Goal: Task Accomplishment & Management: Manage account settings

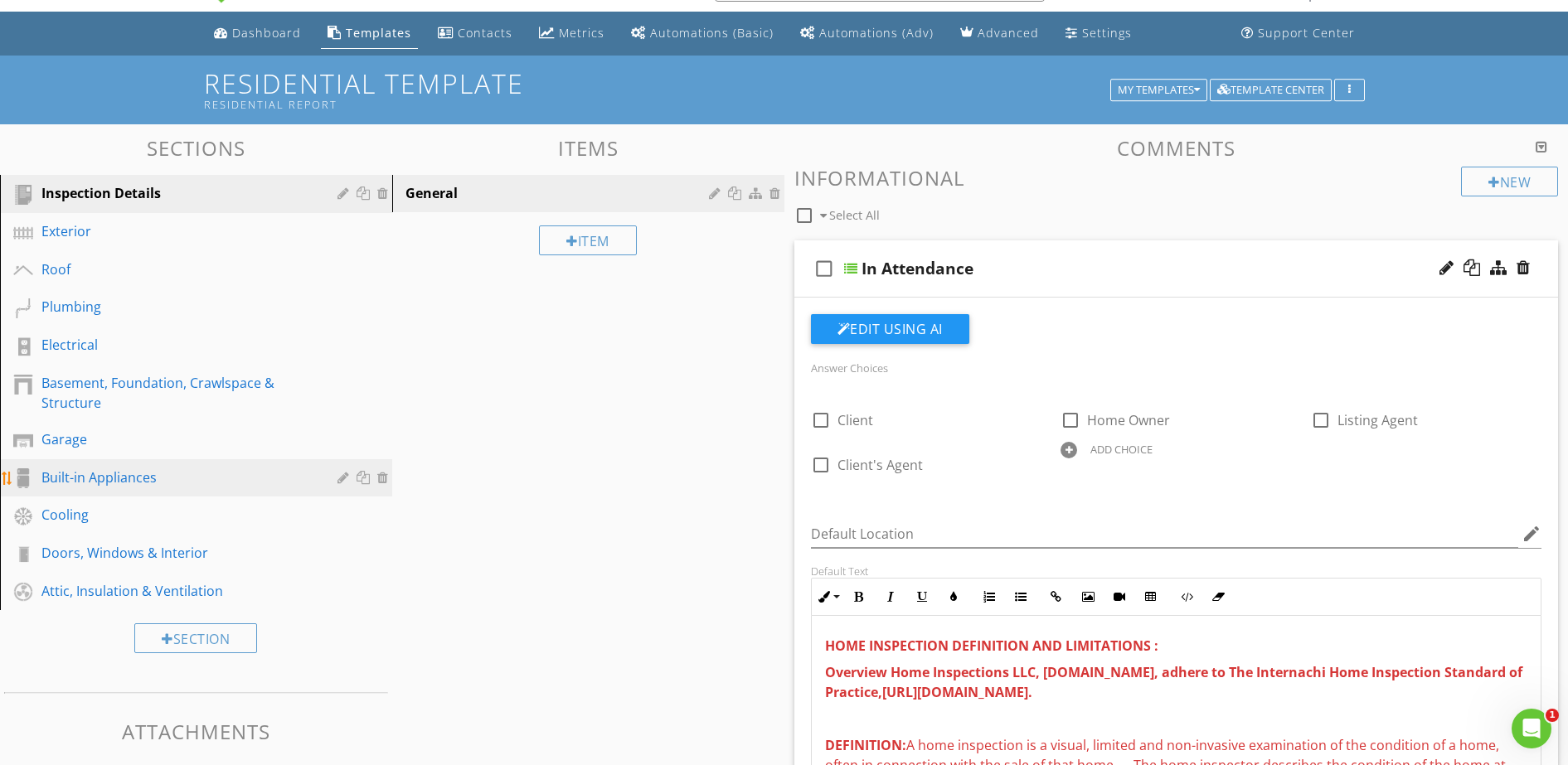
scroll to position [242, 0]
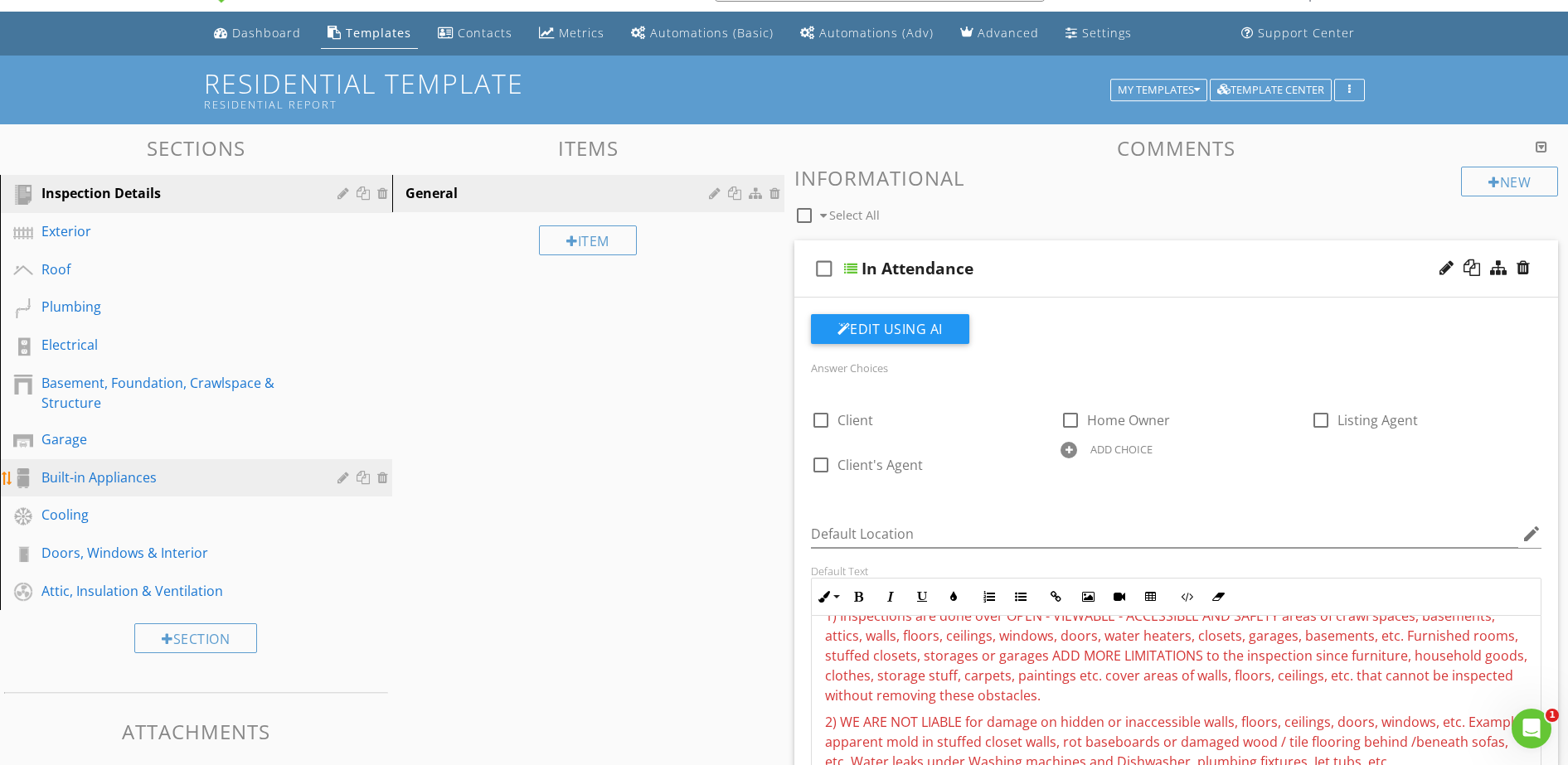
click at [199, 481] on div "Built-in Appliances" at bounding box center [177, 478] width 272 height 20
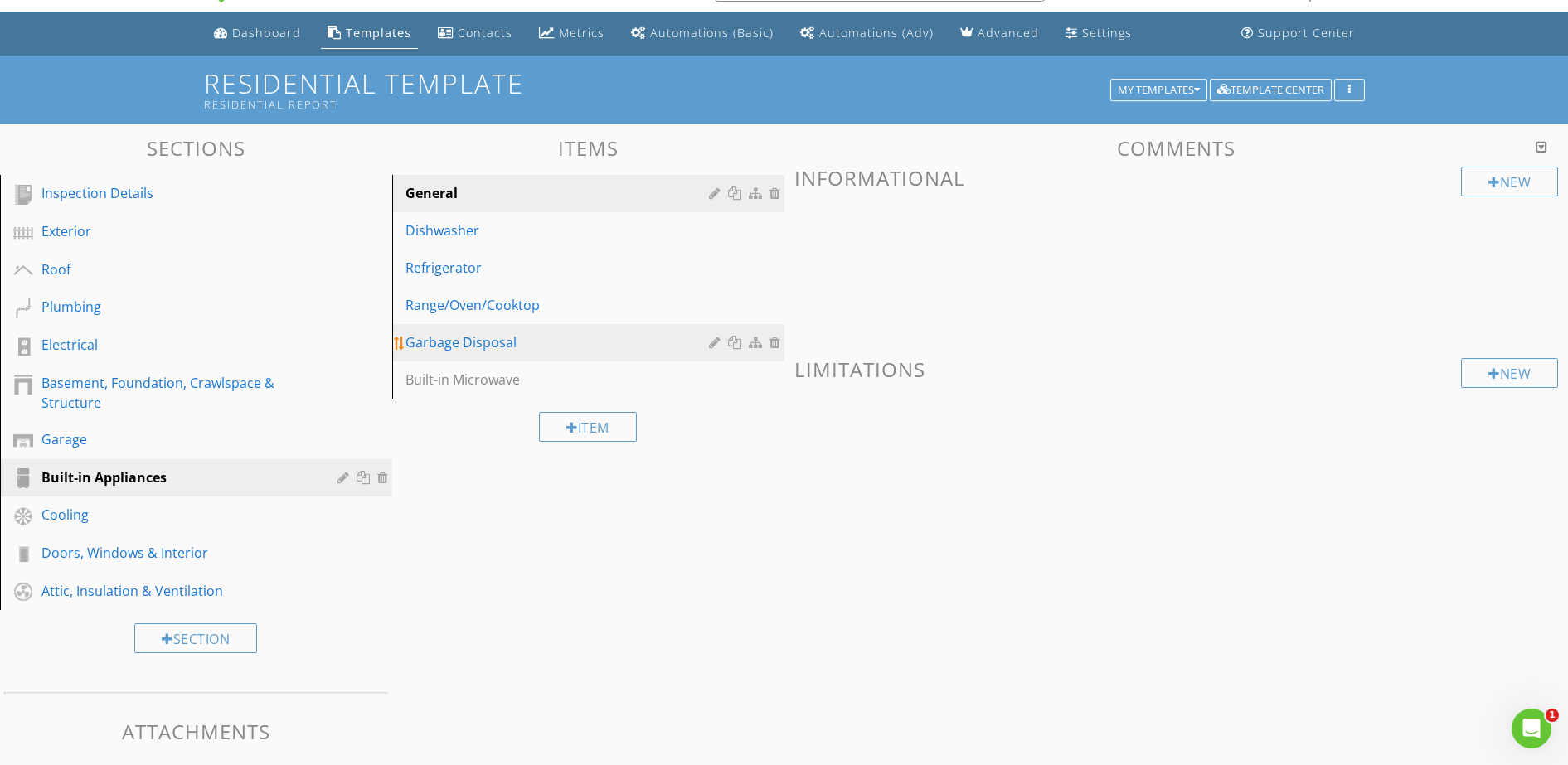
click at [525, 344] on div "Garbage Disposal" at bounding box center [559, 342] width 308 height 20
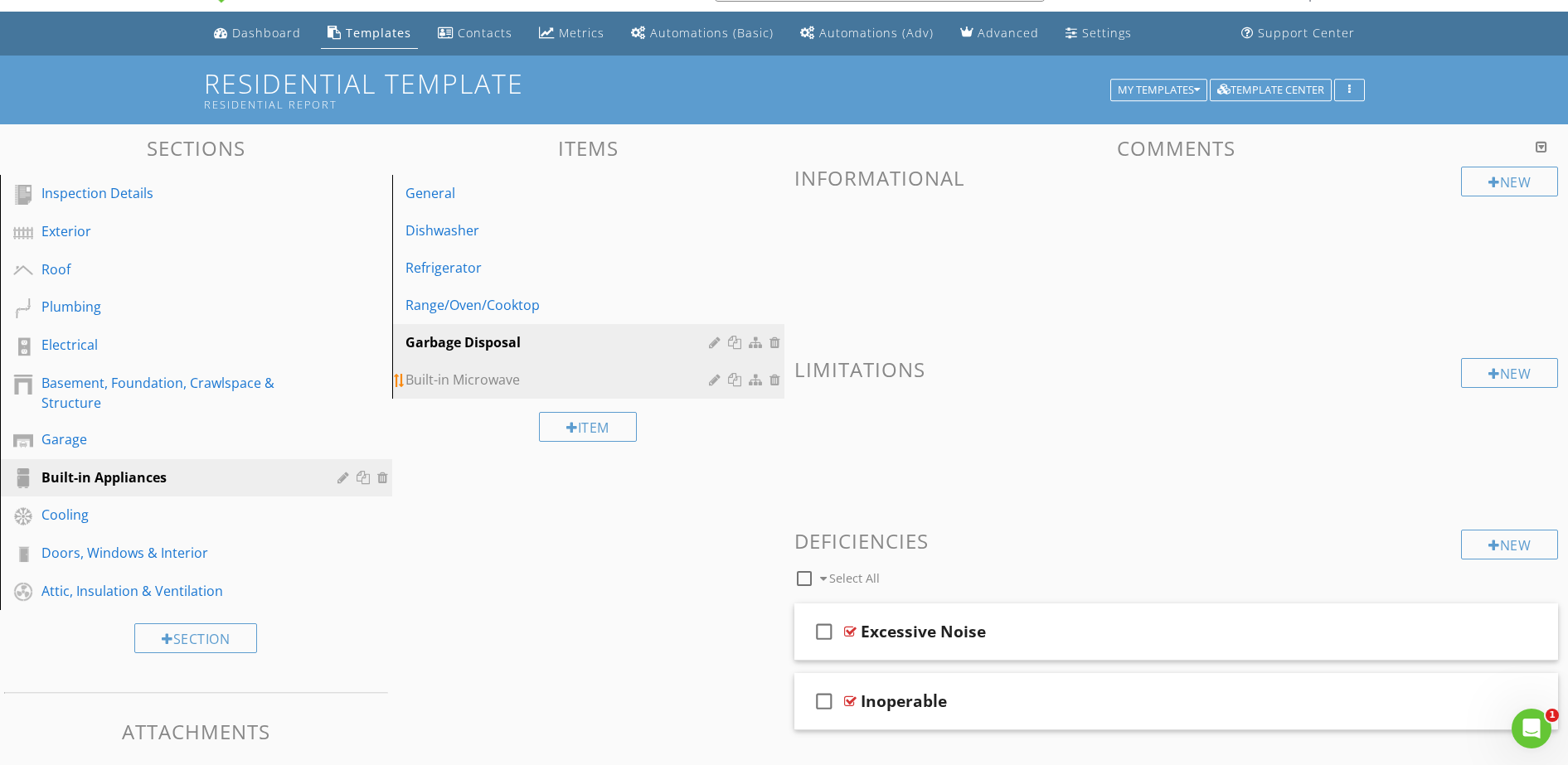
click at [503, 378] on div "Built-in Microwave" at bounding box center [559, 379] width 308 height 20
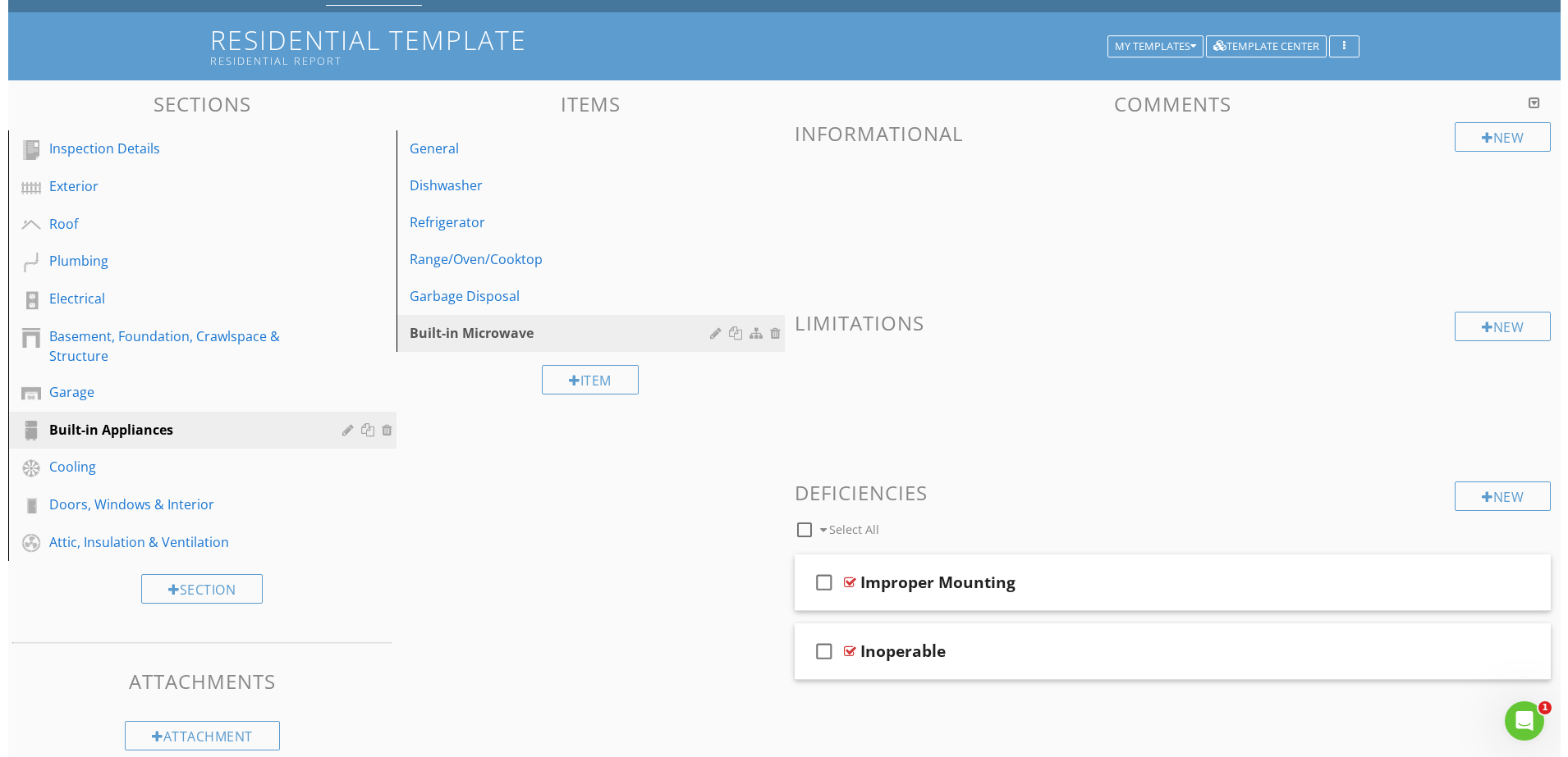
scroll to position [106, 0]
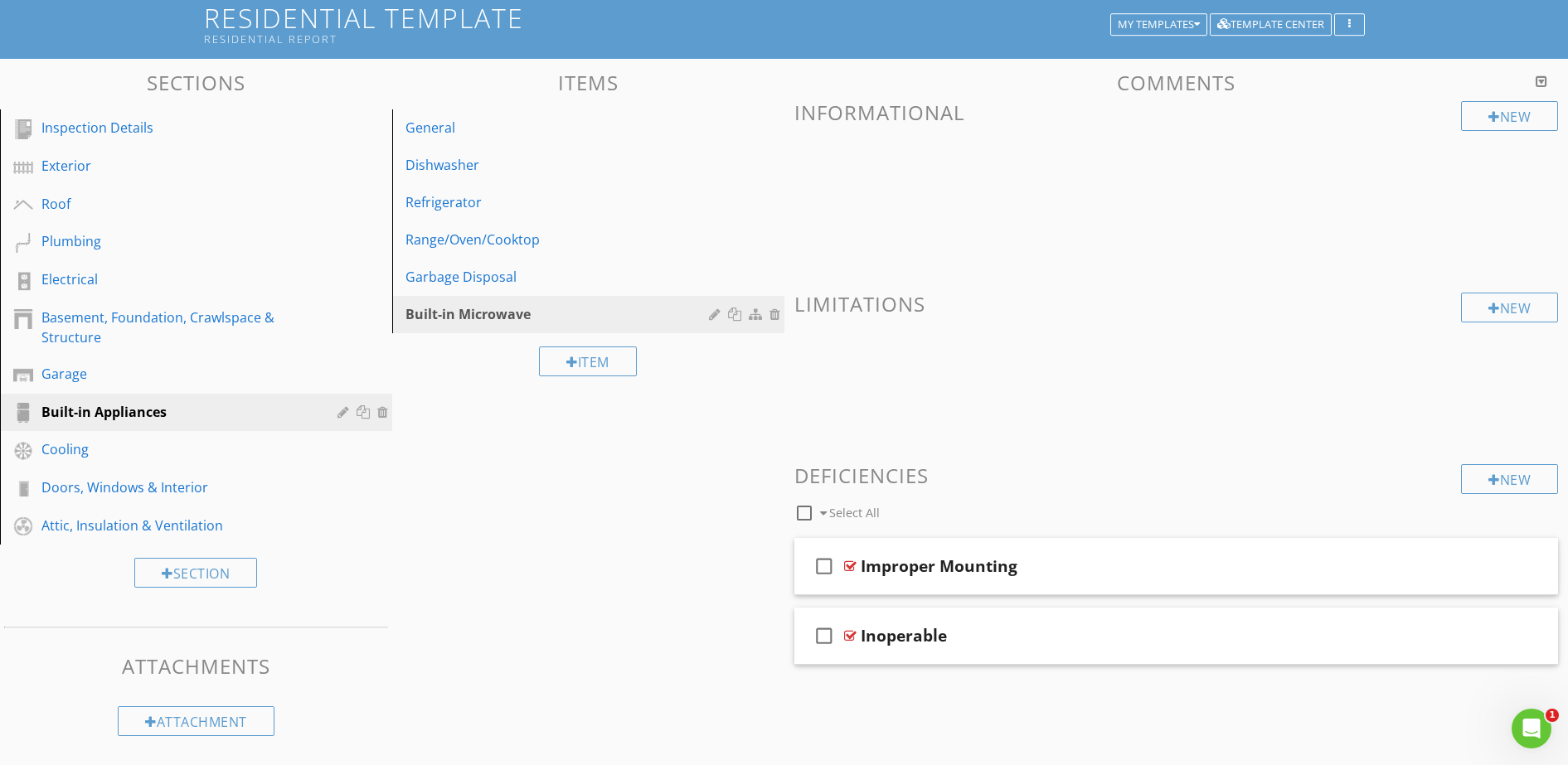
click at [629, 441] on div "Sections Inspection Details Exterior Roof Plumbing Electrical Basement, Foundat…" at bounding box center [784, 404] width 1568 height 690
click at [594, 364] on div "Item" at bounding box center [588, 361] width 98 height 30
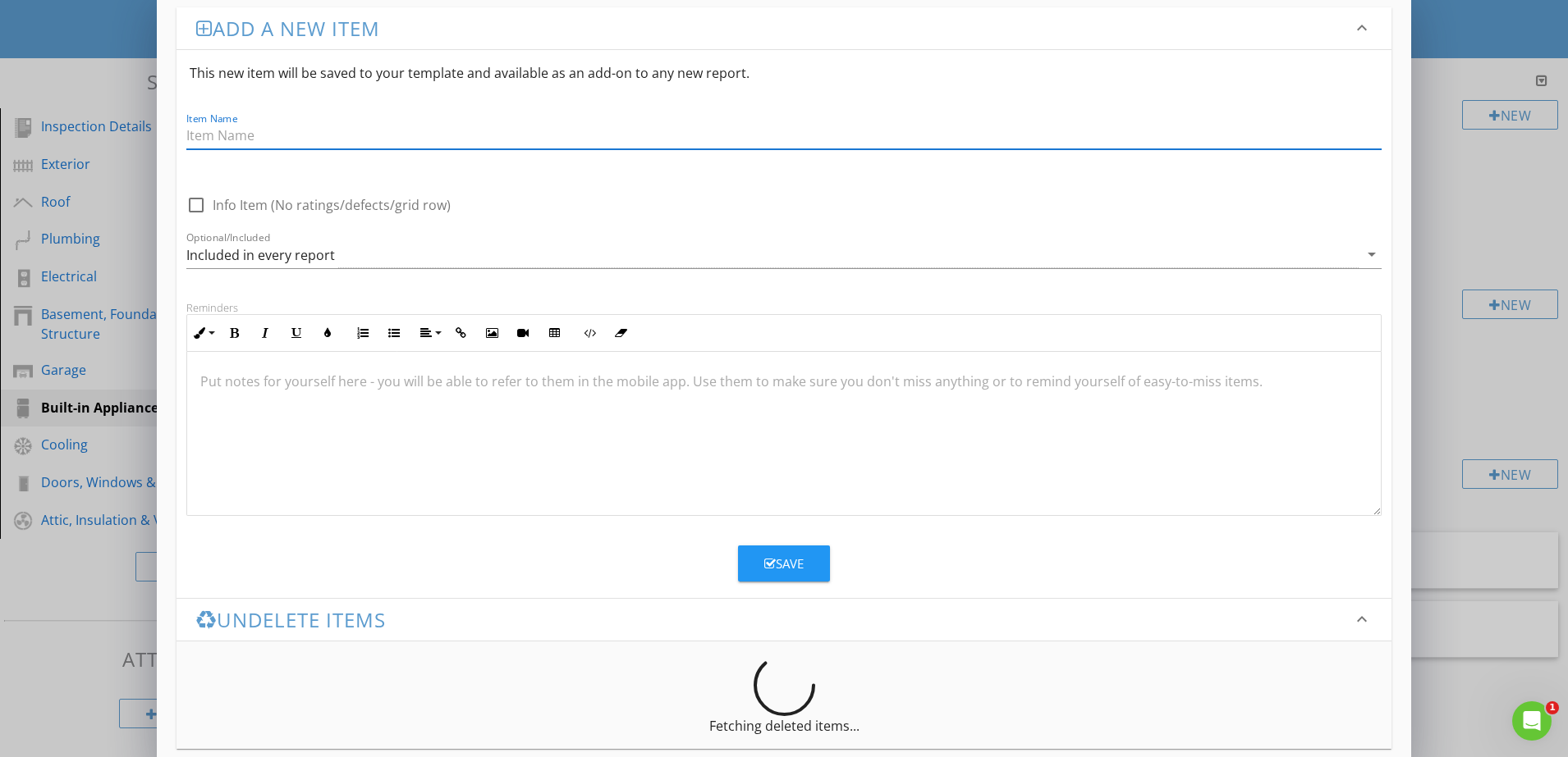
scroll to position [0, 0]
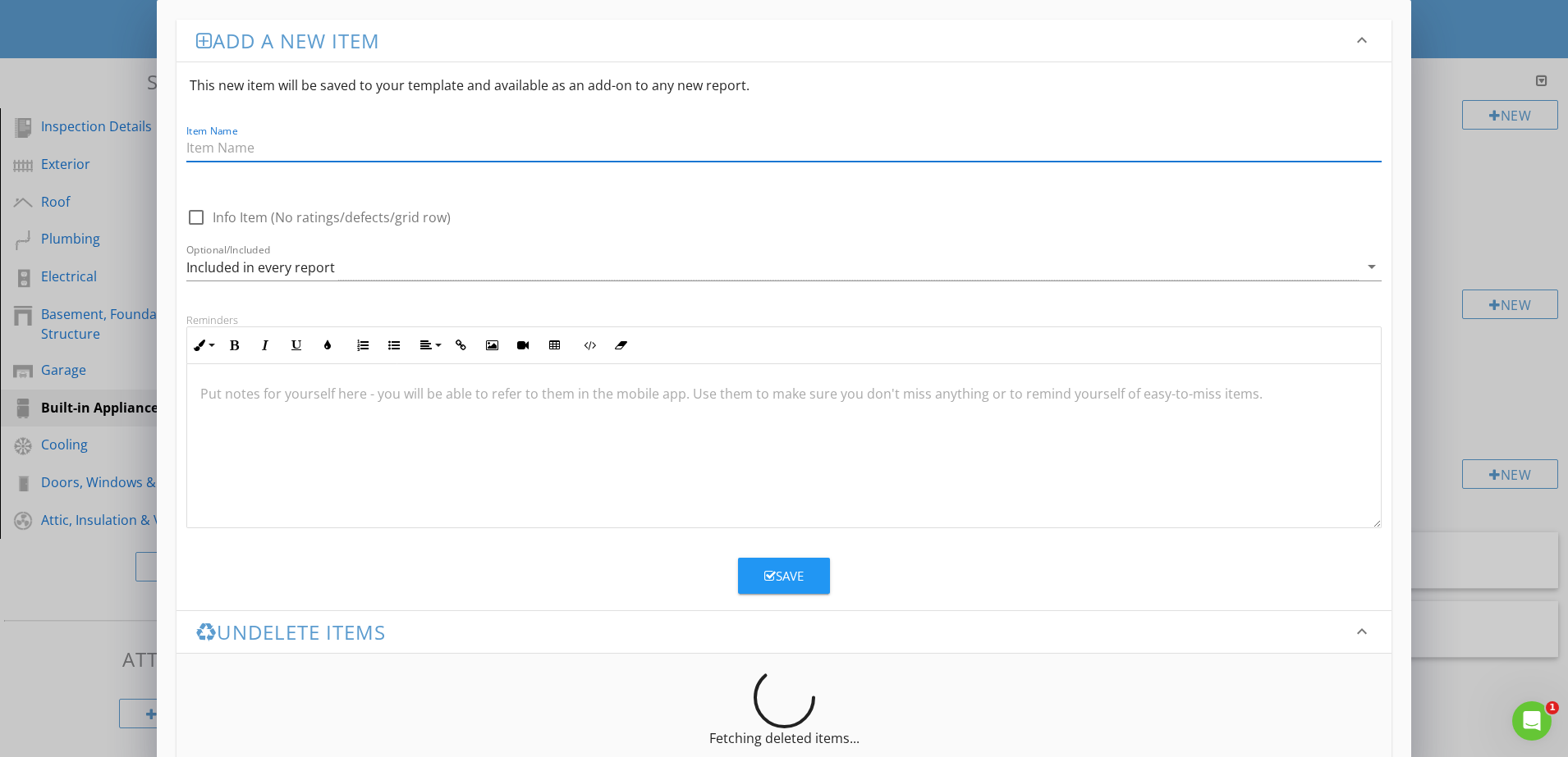
click at [1361, 38] on icon "keyboard_arrow_down" at bounding box center [1362, 40] width 20 height 20
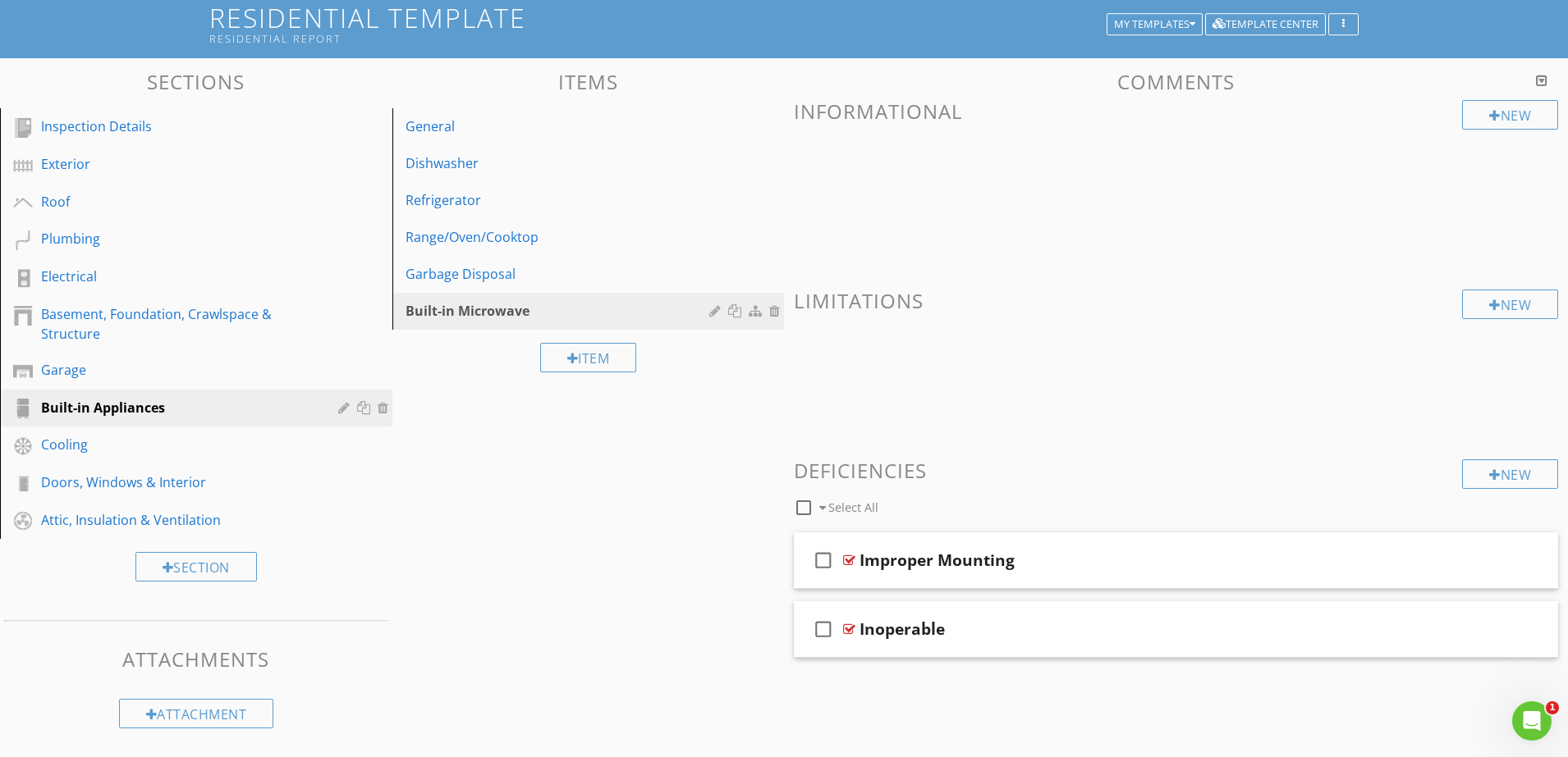
click at [545, 477] on div at bounding box center [784, 378] width 1568 height 757
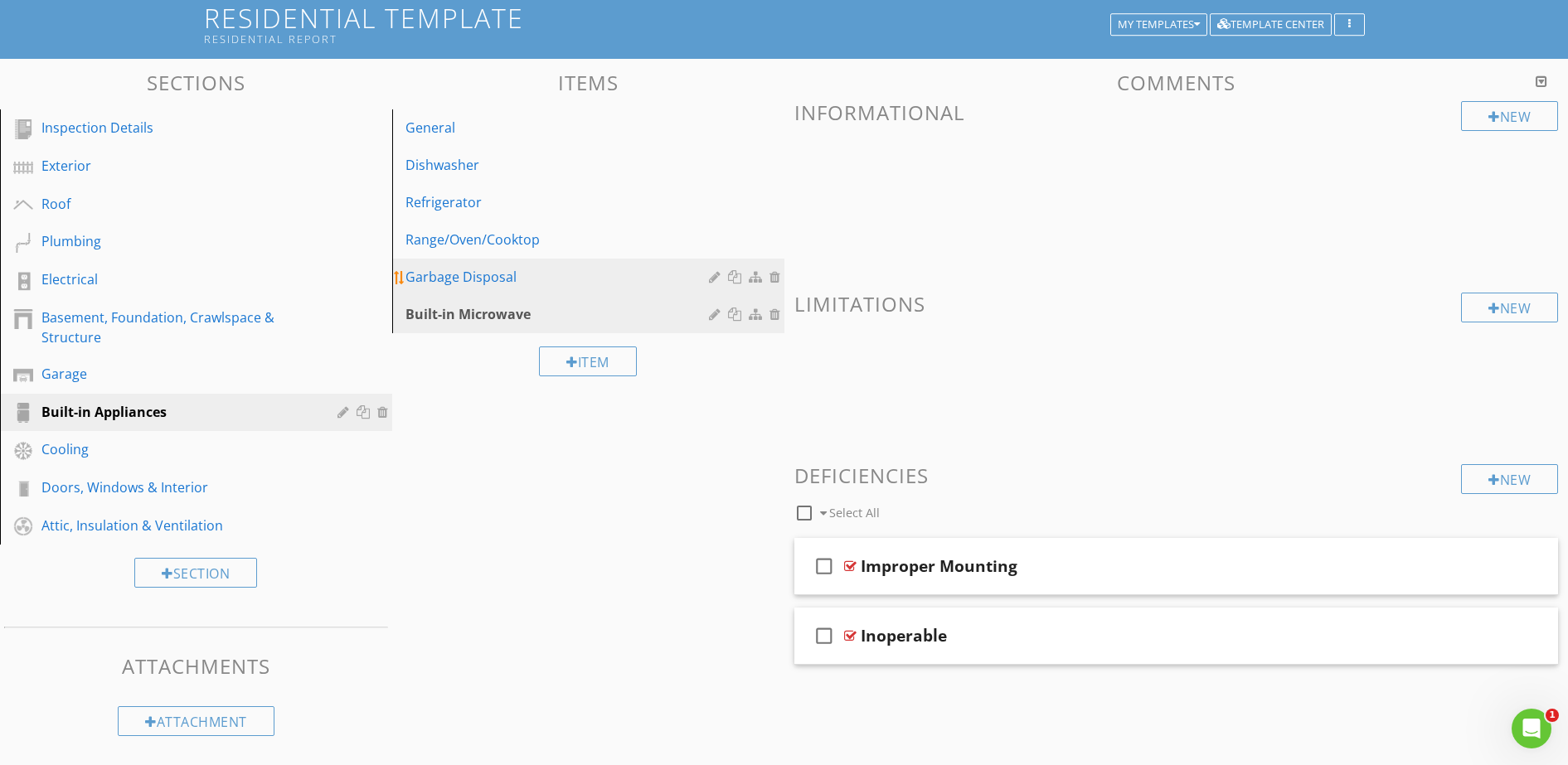
click at [482, 273] on div "Garbage Disposal" at bounding box center [559, 277] width 308 height 20
click at [512, 320] on div "Built-in Microwave" at bounding box center [559, 313] width 308 height 20
click at [636, 453] on div "Sections Inspection Details Exterior Roof Plumbing Electrical Basement, Foundat…" at bounding box center [784, 404] width 1568 height 690
click at [593, 362] on div "Item" at bounding box center [588, 361] width 98 height 30
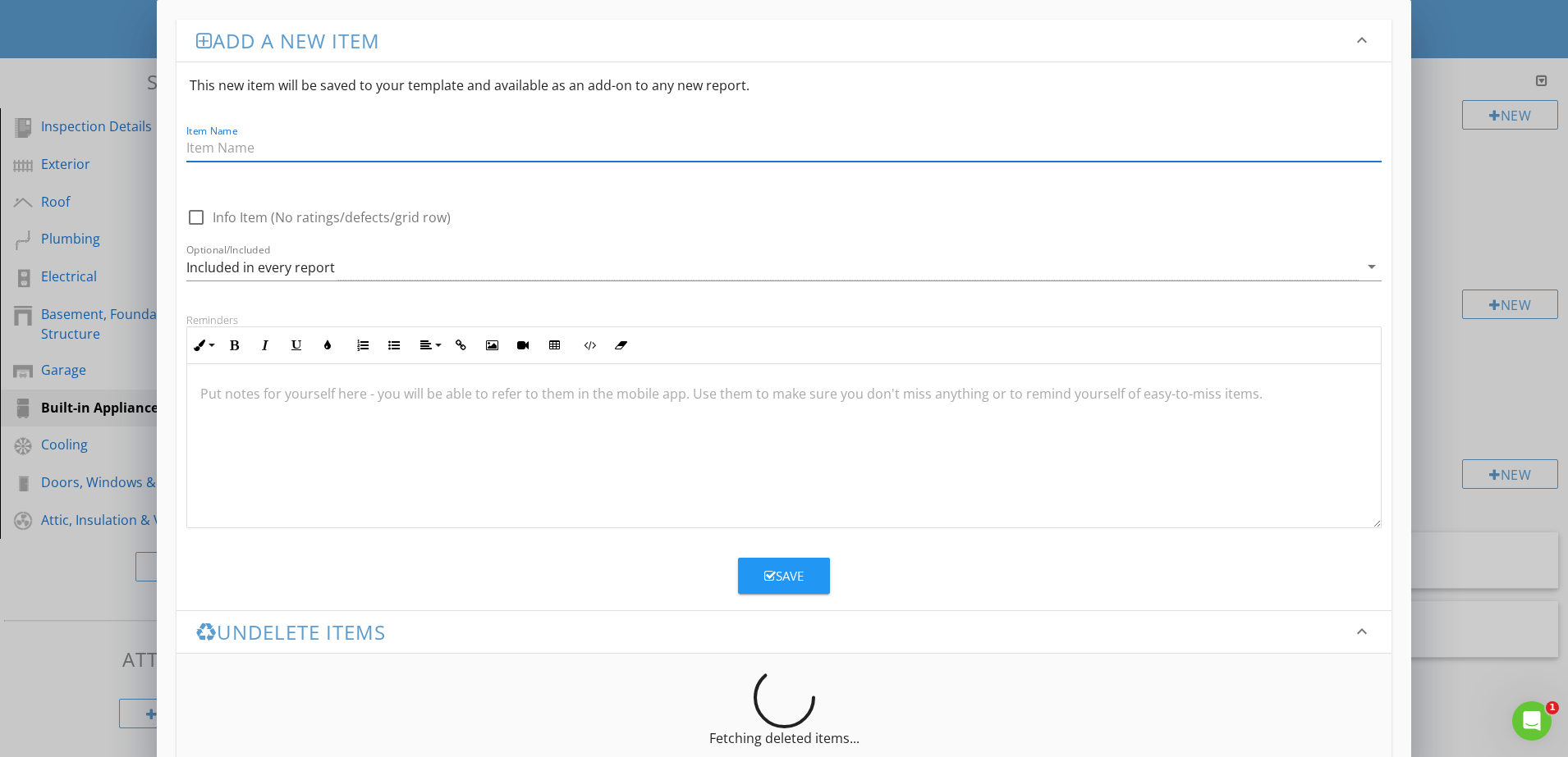
scroll to position [1, 0]
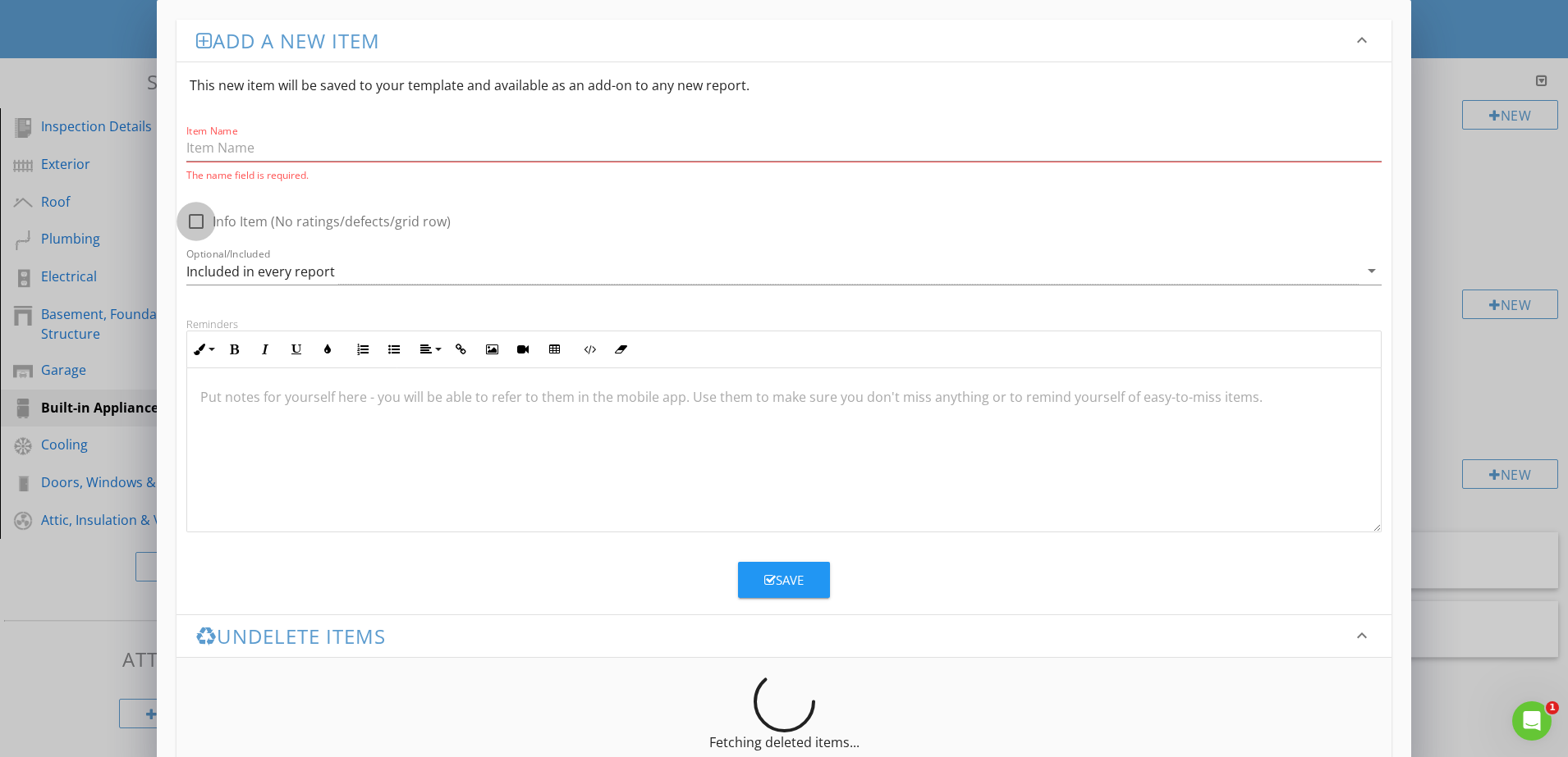
click at [195, 211] on div at bounding box center [196, 222] width 28 height 27
click at [199, 214] on div at bounding box center [196, 222] width 28 height 27
checkbox input "false"
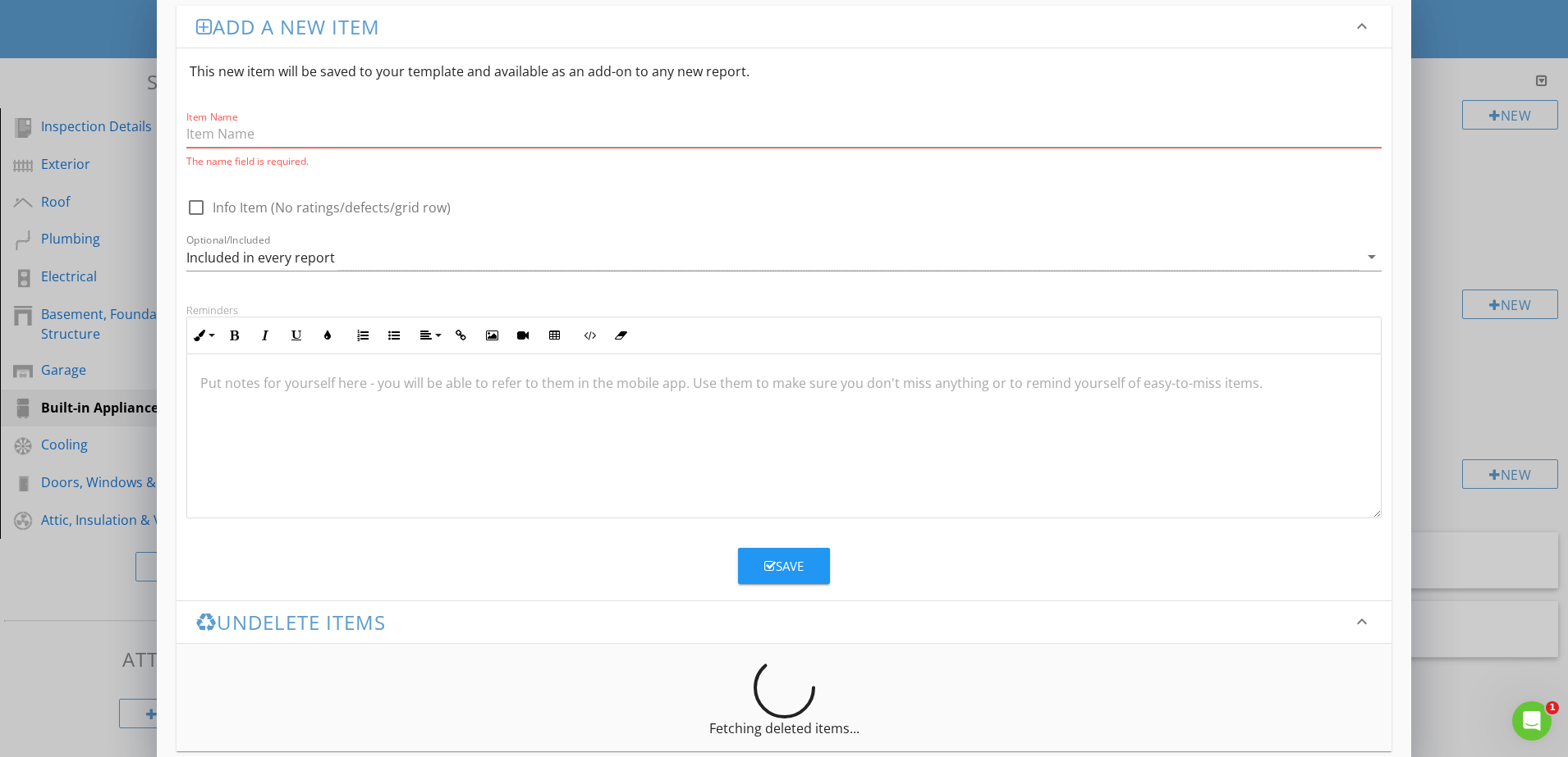
scroll to position [38, 0]
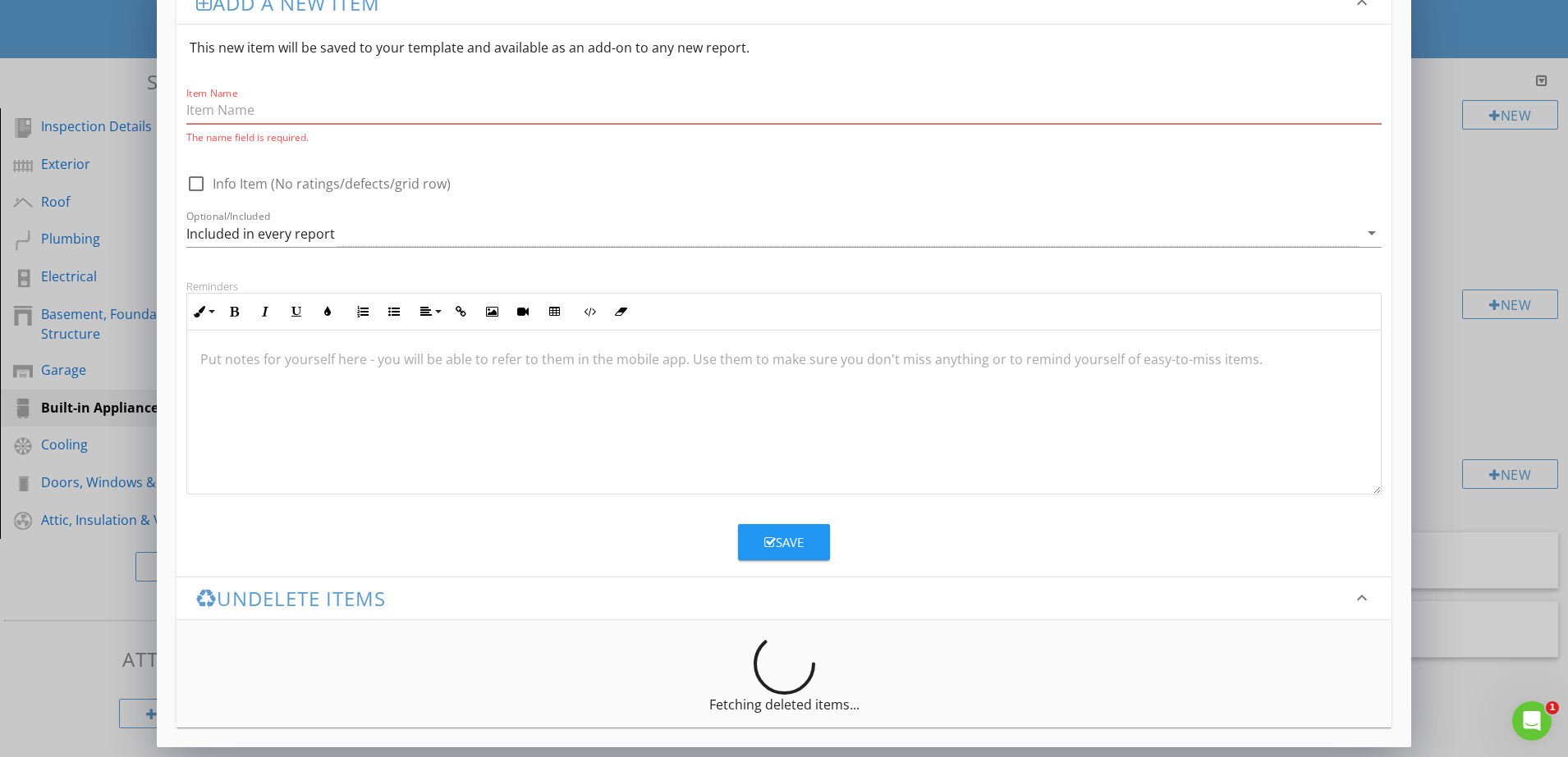
click at [1497, 221] on div "Add a new item keyboard_arrow_down This new item will be saved to your template…" at bounding box center [784, 359] width 1568 height 795
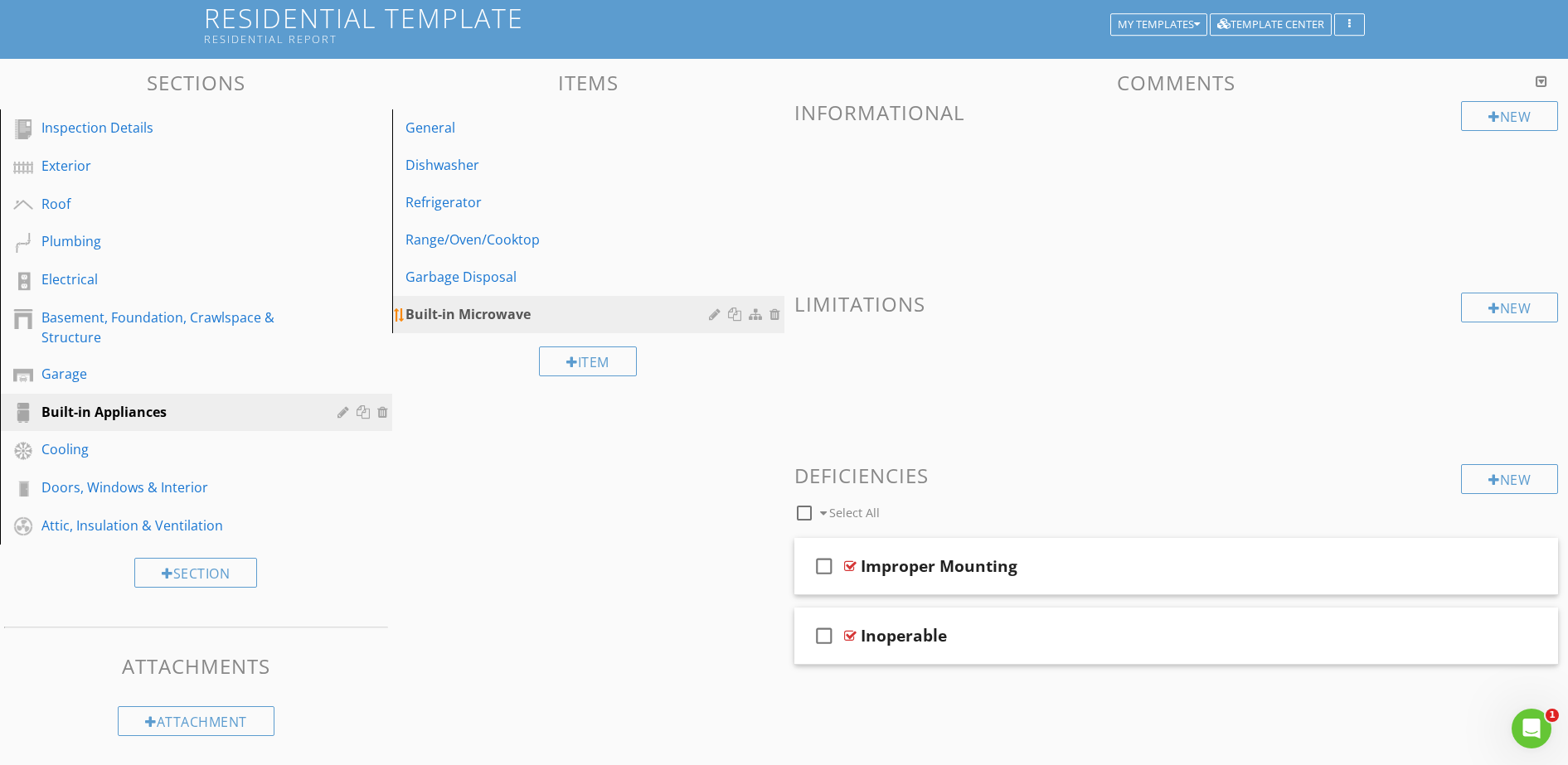
click at [482, 316] on div "Built-in Microwave" at bounding box center [559, 313] width 308 height 20
click at [580, 364] on div "Item" at bounding box center [588, 361] width 98 height 30
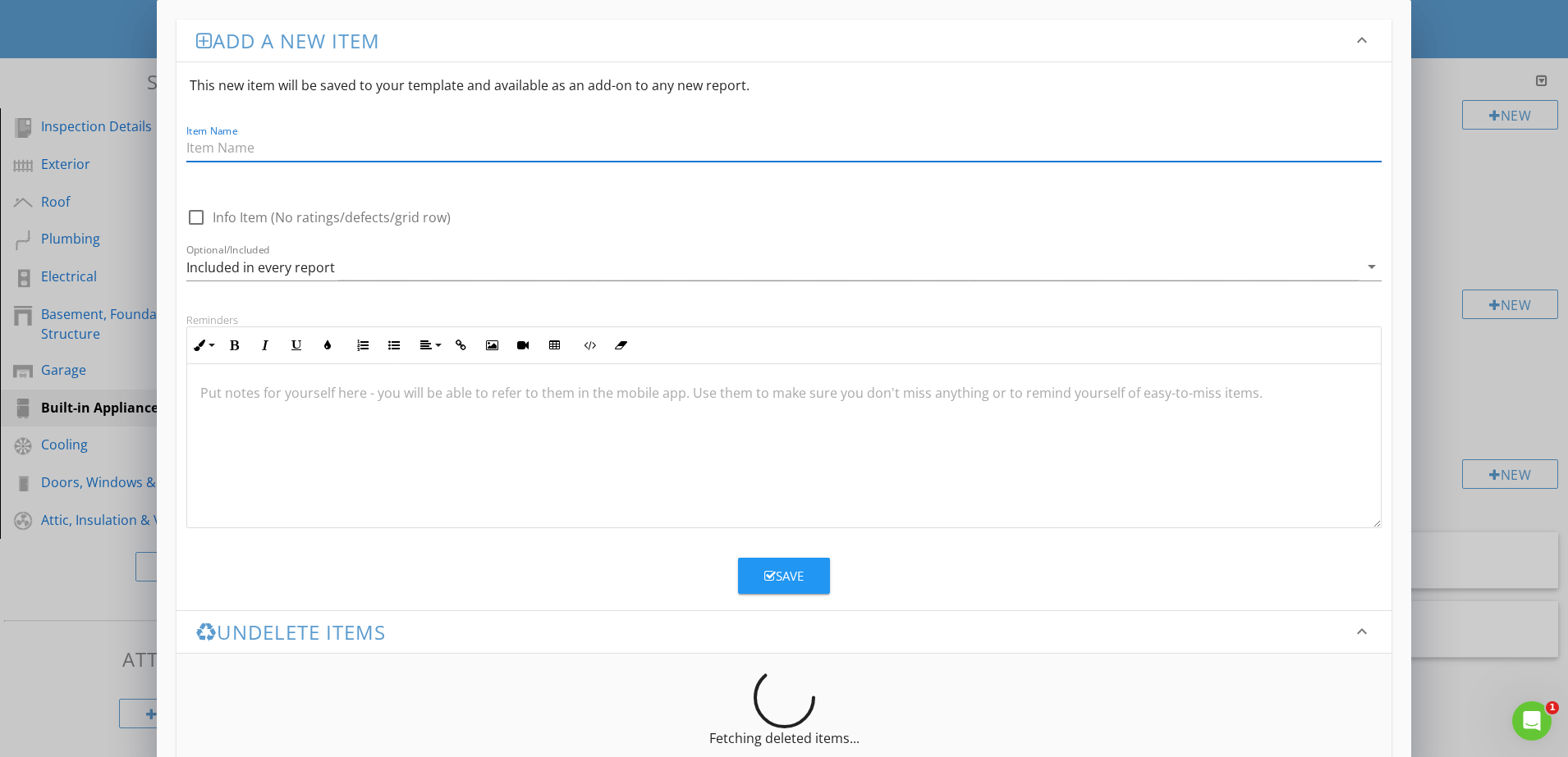
click at [242, 139] on input "Item Name" at bounding box center [784, 149] width 1195 height 27
type input "Dryer and Washing machine"
click at [497, 242] on div "Optional/Included Included in every report arrow_drop_down" at bounding box center [783, 269] width 1215 height 57
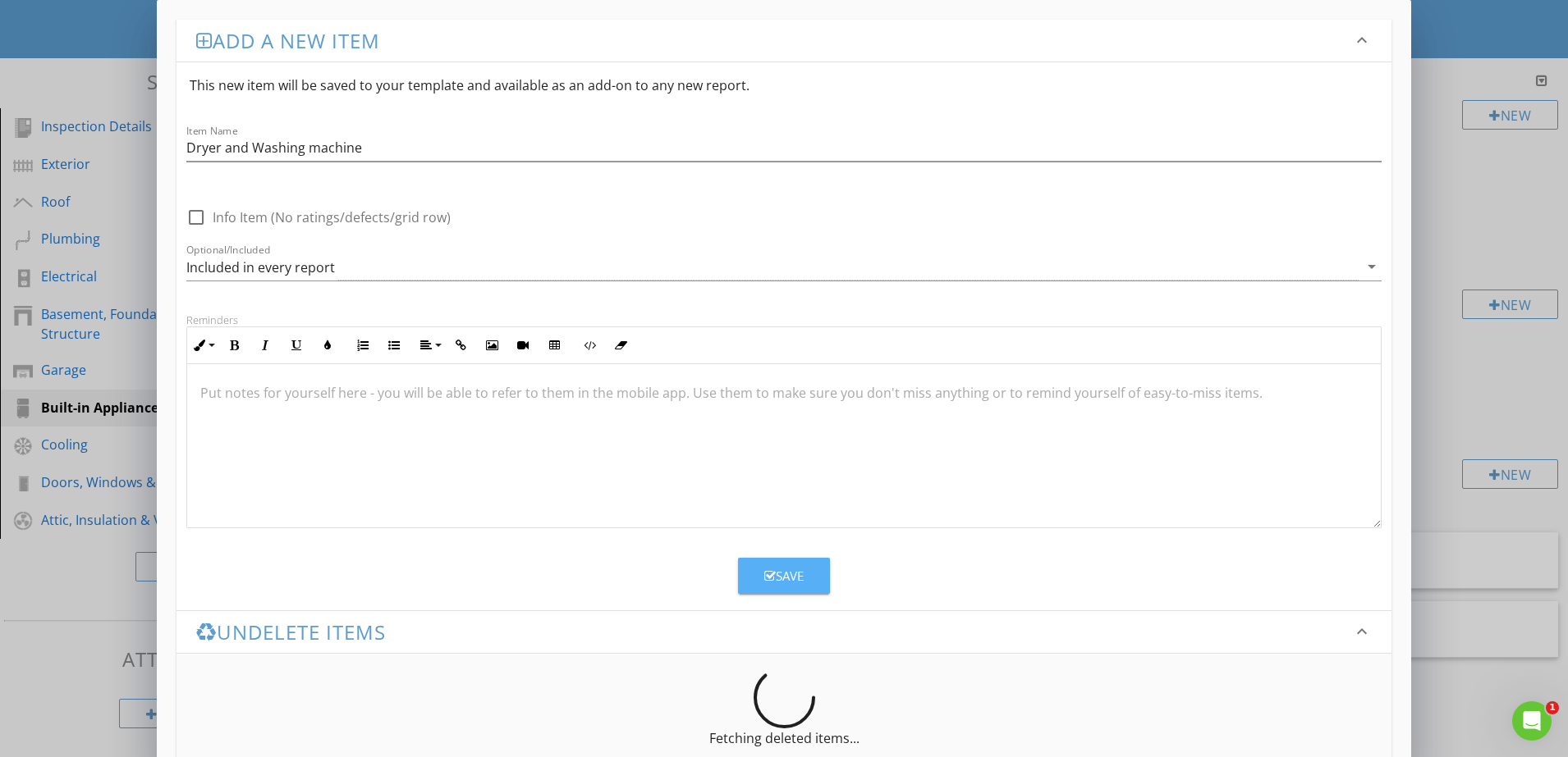
click at [777, 575] on div "Save" at bounding box center [784, 577] width 40 height 19
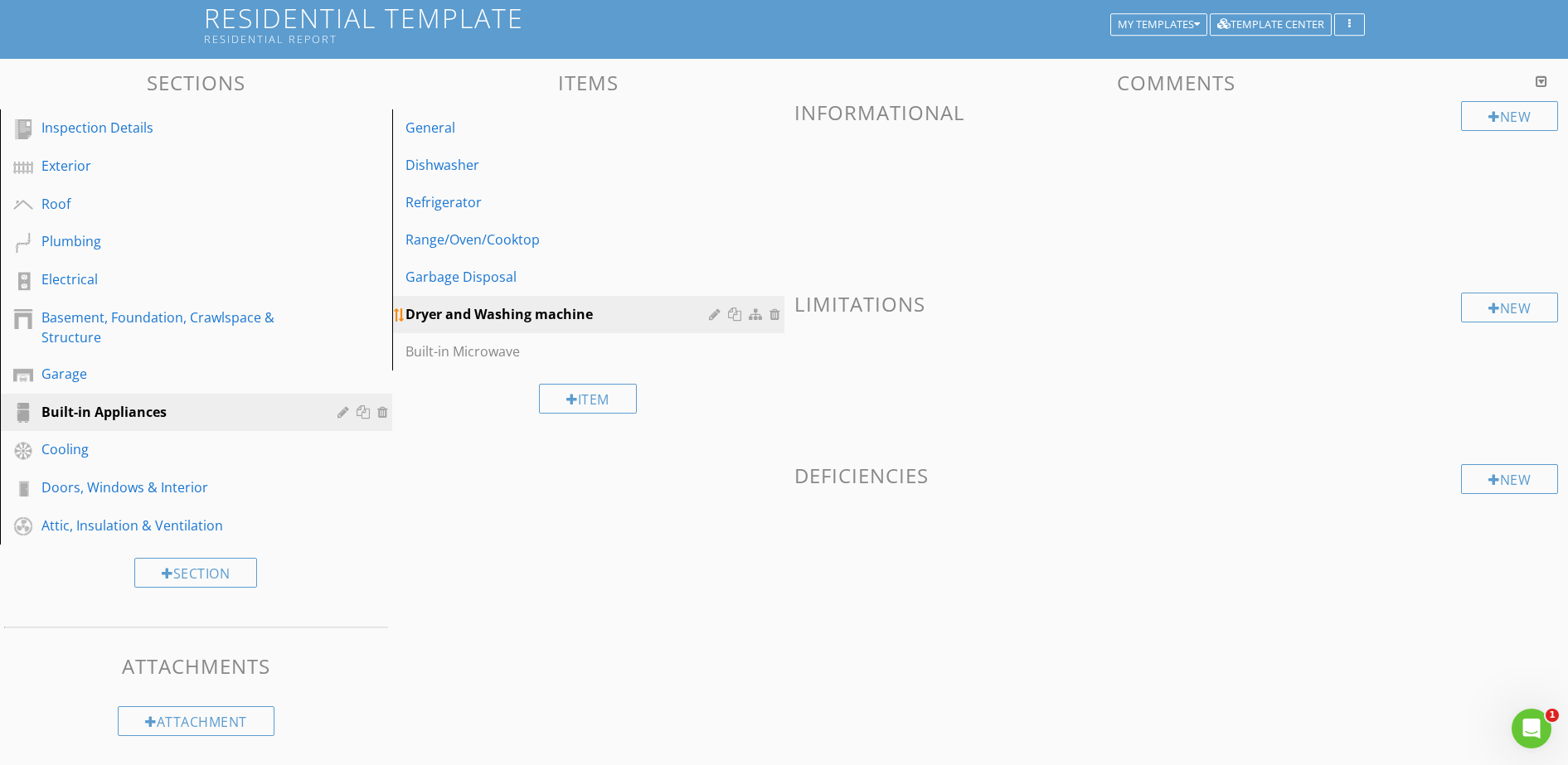
click at [636, 315] on div "Dryer and Washing machine" at bounding box center [559, 313] width 308 height 20
click at [603, 314] on div "Dryer and Washing machine" at bounding box center [559, 313] width 308 height 20
click at [1504, 309] on div "New" at bounding box center [1510, 307] width 97 height 30
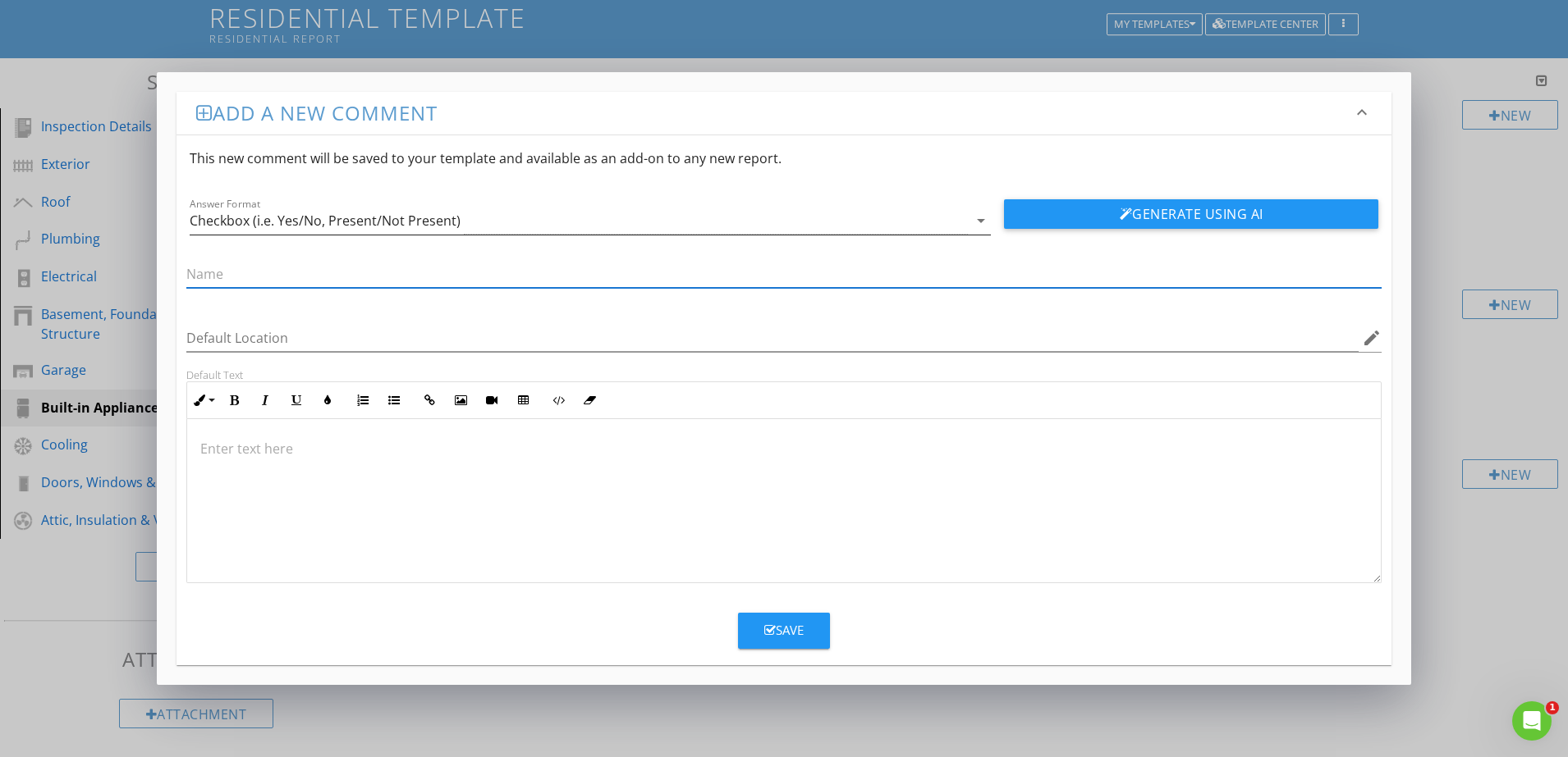
click at [976, 226] on icon "arrow_drop_down" at bounding box center [981, 220] width 20 height 20
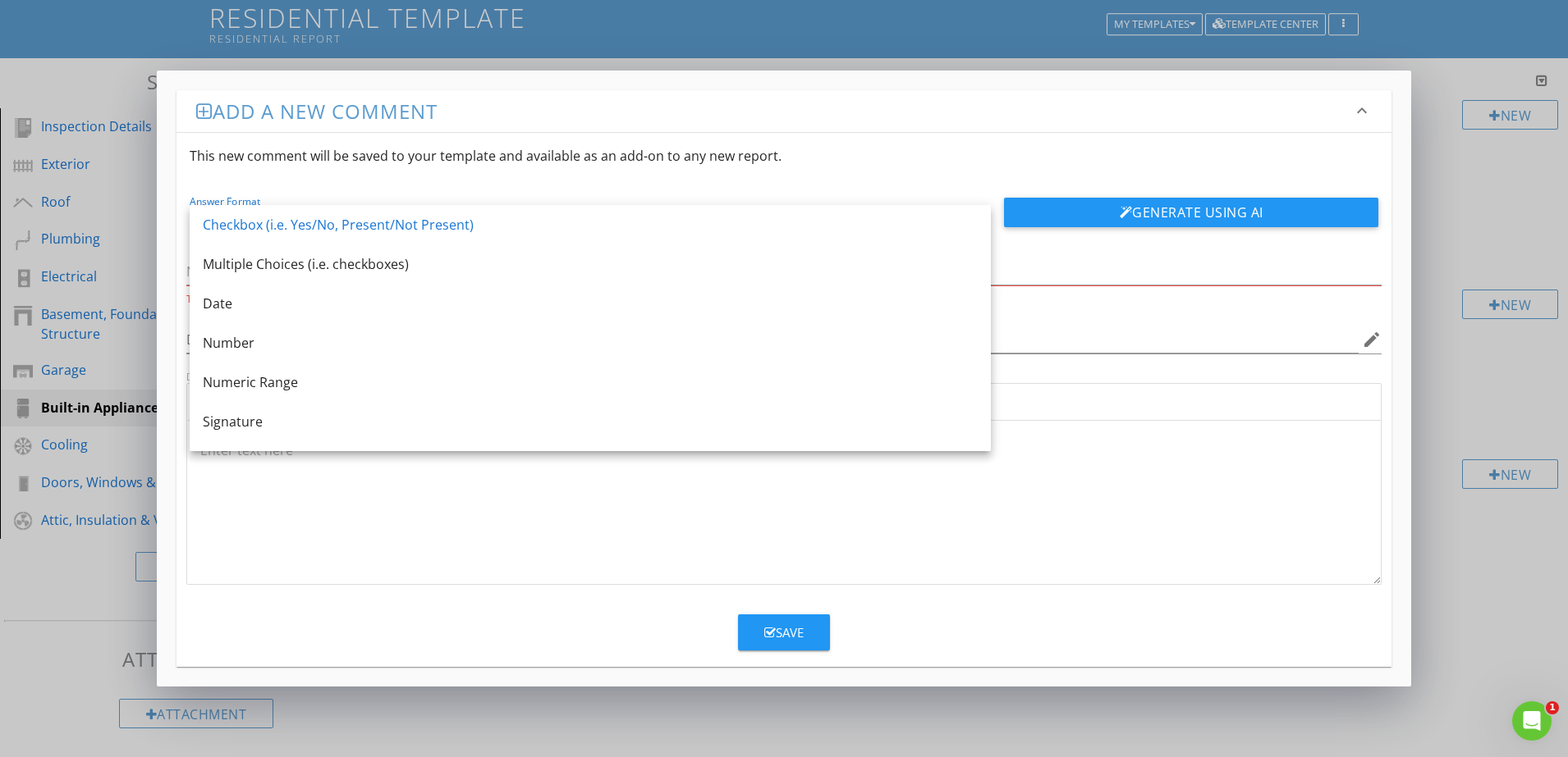
click at [1130, 389] on div "Inline Style XLarge Large Normal Small Light Small/Light Bold Italic Underline …" at bounding box center [784, 402] width 1195 height 38
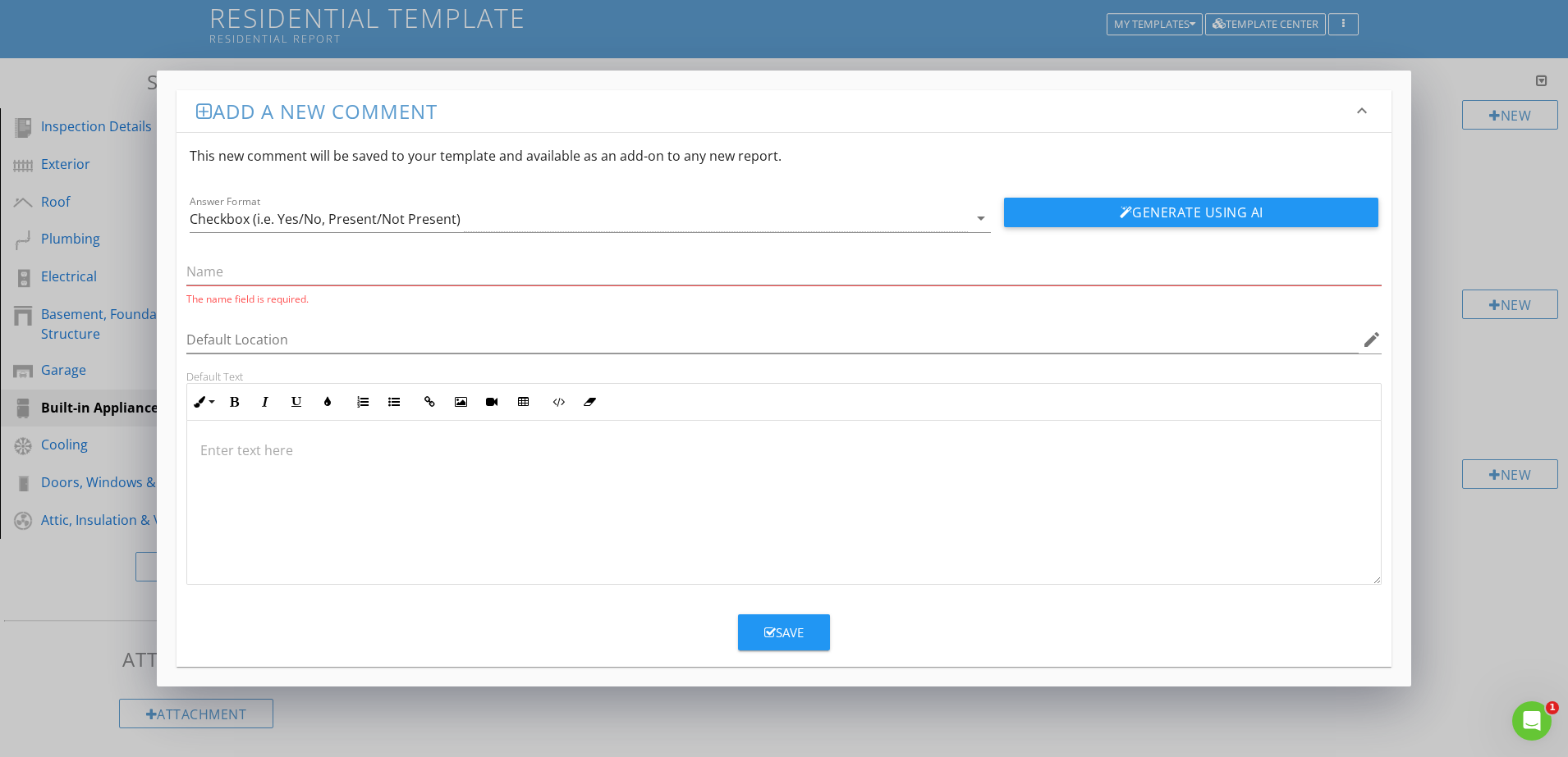
click at [1357, 107] on icon "keyboard_arrow_down" at bounding box center [1362, 110] width 20 height 20
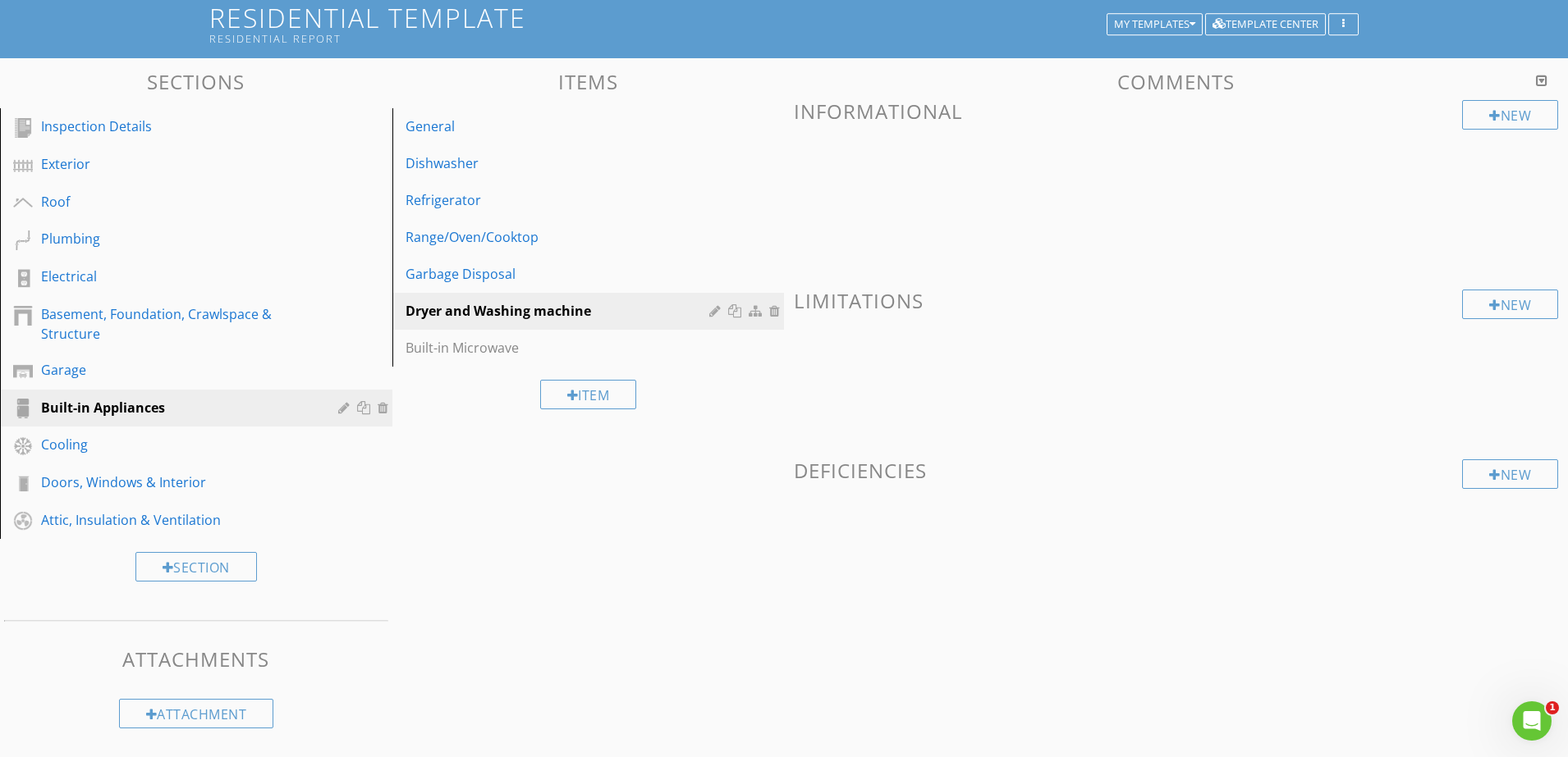
click at [1449, 384] on div at bounding box center [784, 378] width 1568 height 757
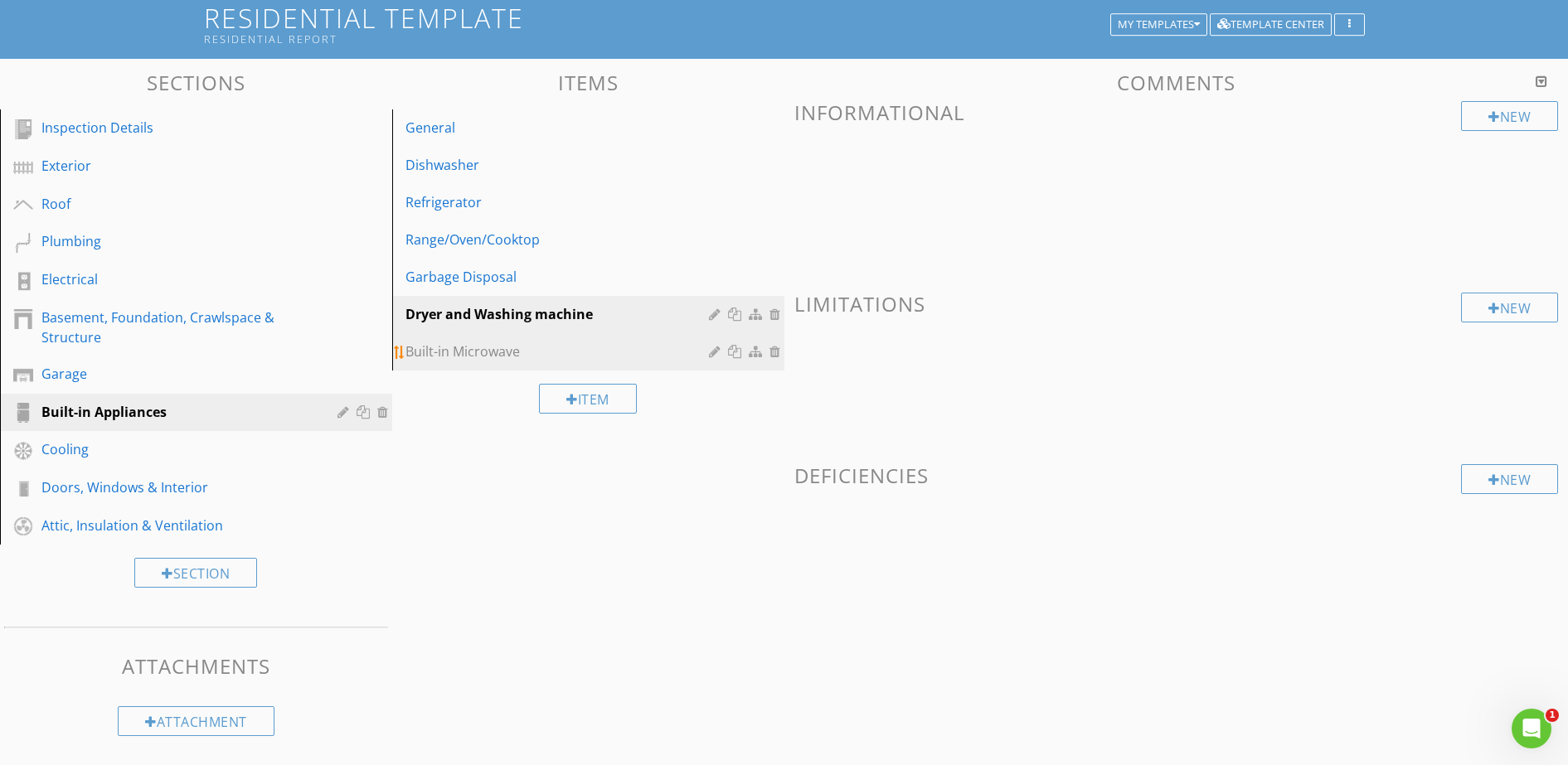
click at [555, 353] on div "Built-in Microwave" at bounding box center [559, 351] width 308 height 20
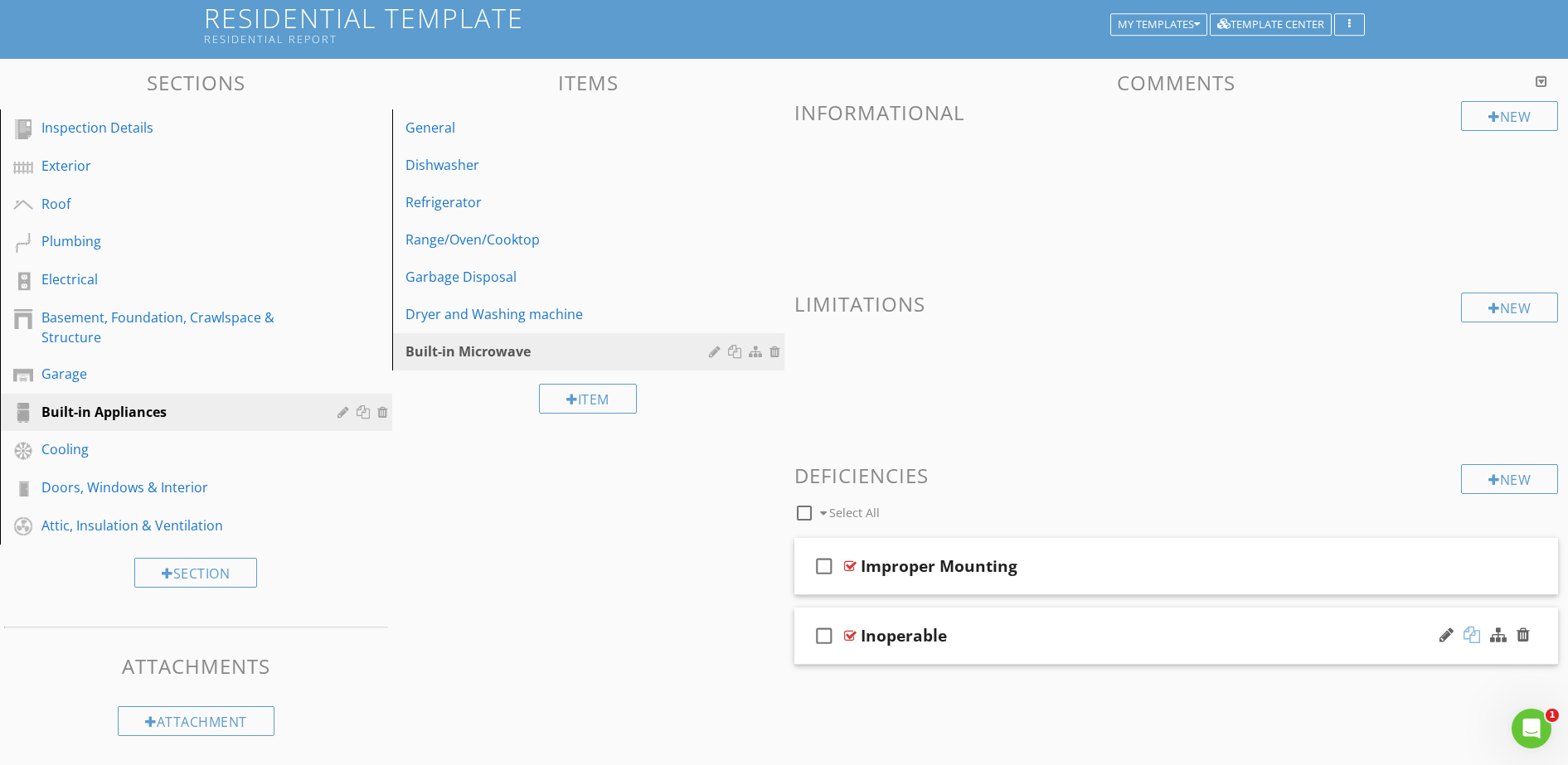
click at [1472, 638] on div at bounding box center [1472, 635] width 16 height 16
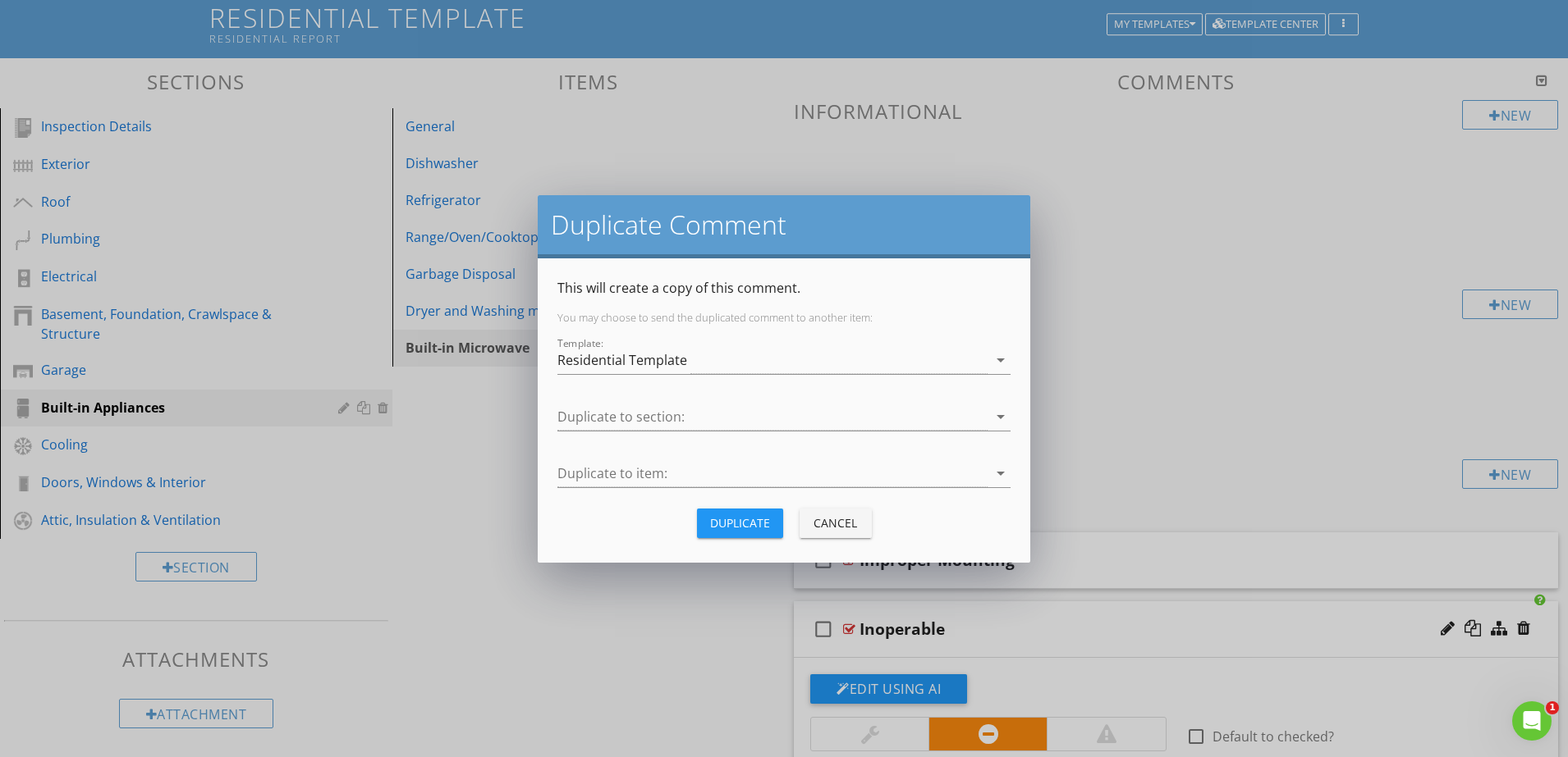
click at [824, 522] on div "Cancel" at bounding box center [835, 523] width 46 height 17
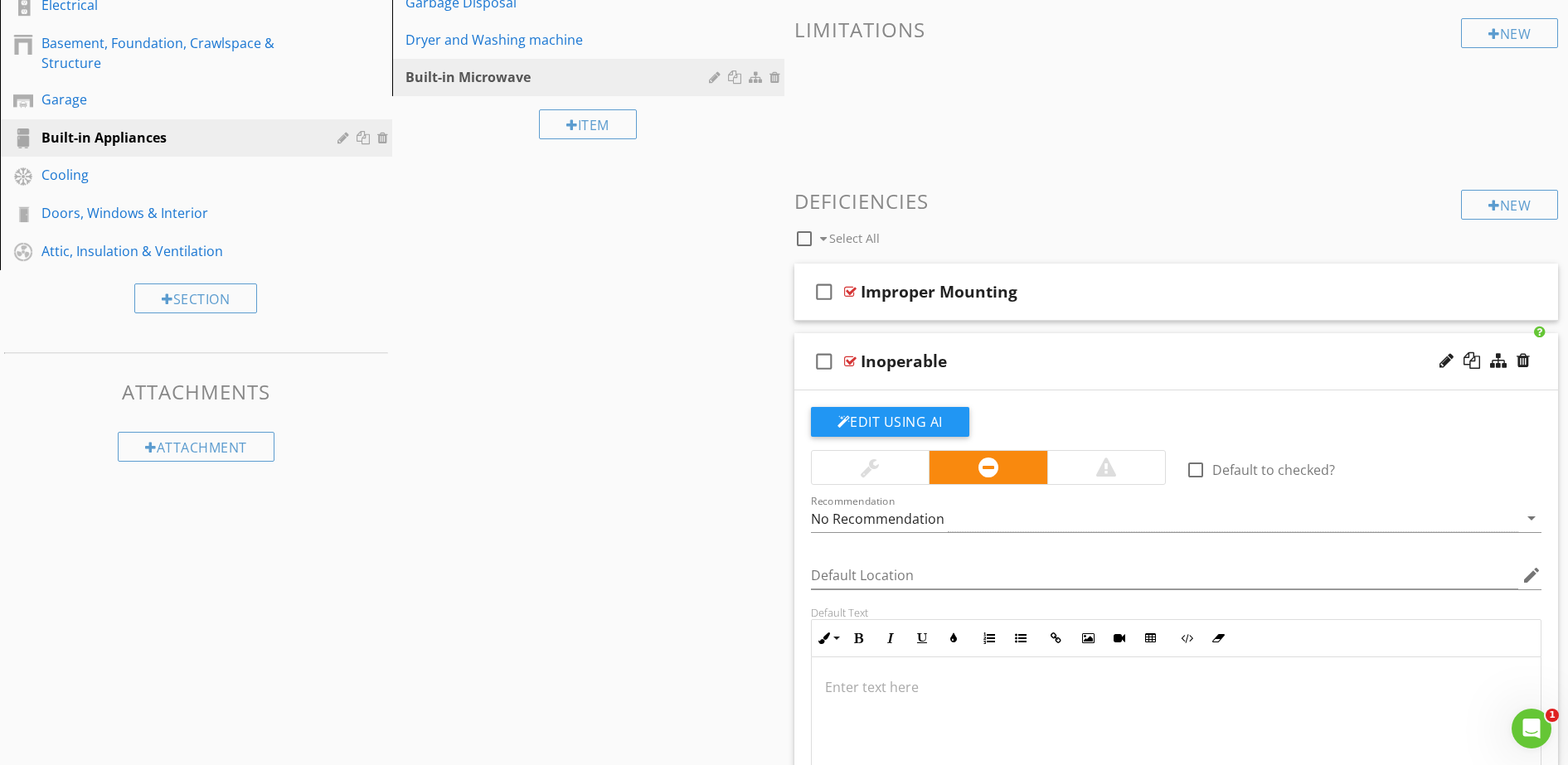
scroll to position [522, 0]
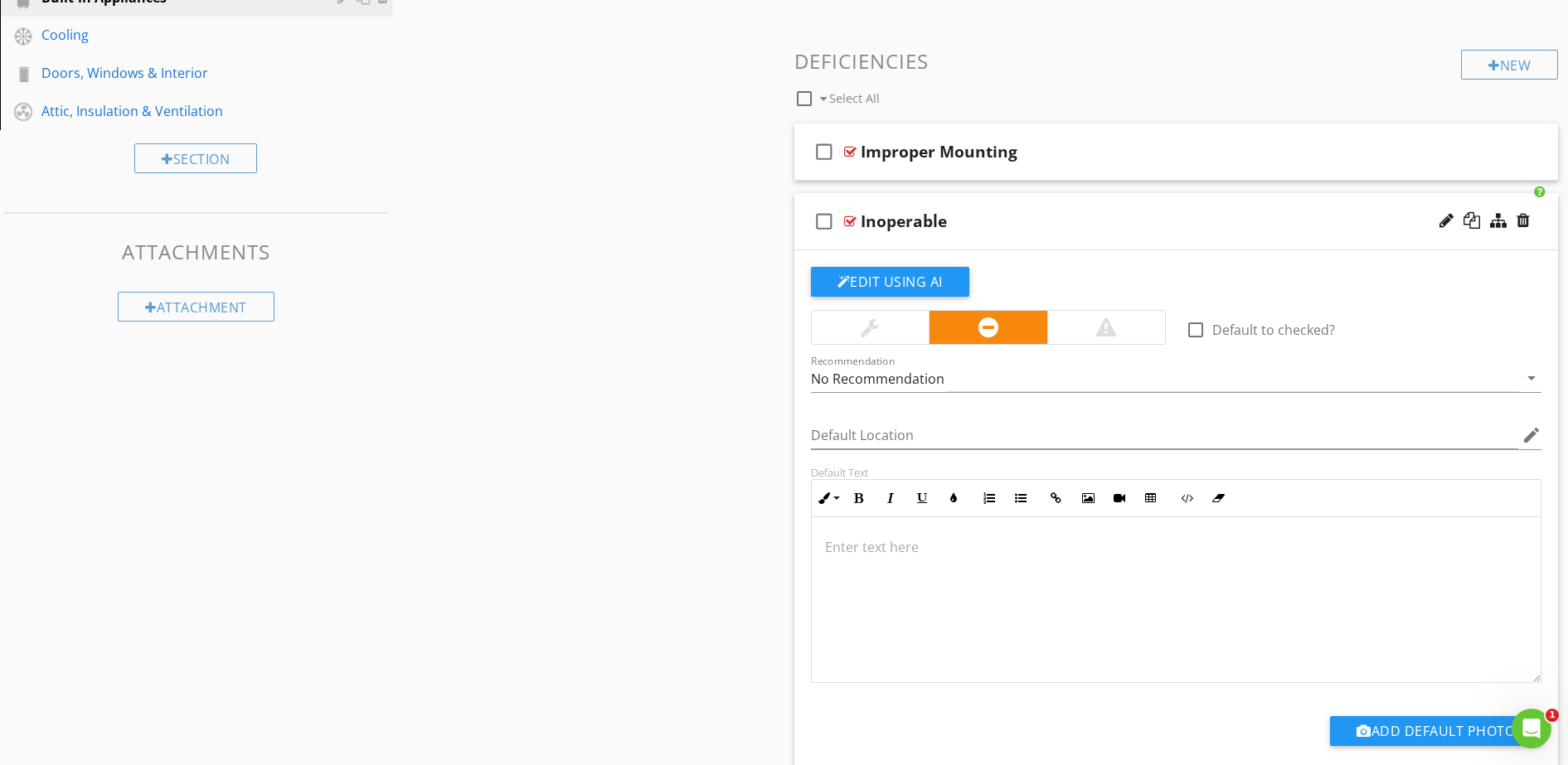
click at [743, 355] on div "Sections Inspection Details Exterior Roof Plumbing Electrical Basement, Foundat…" at bounding box center [784, 253] width 1568 height 1217
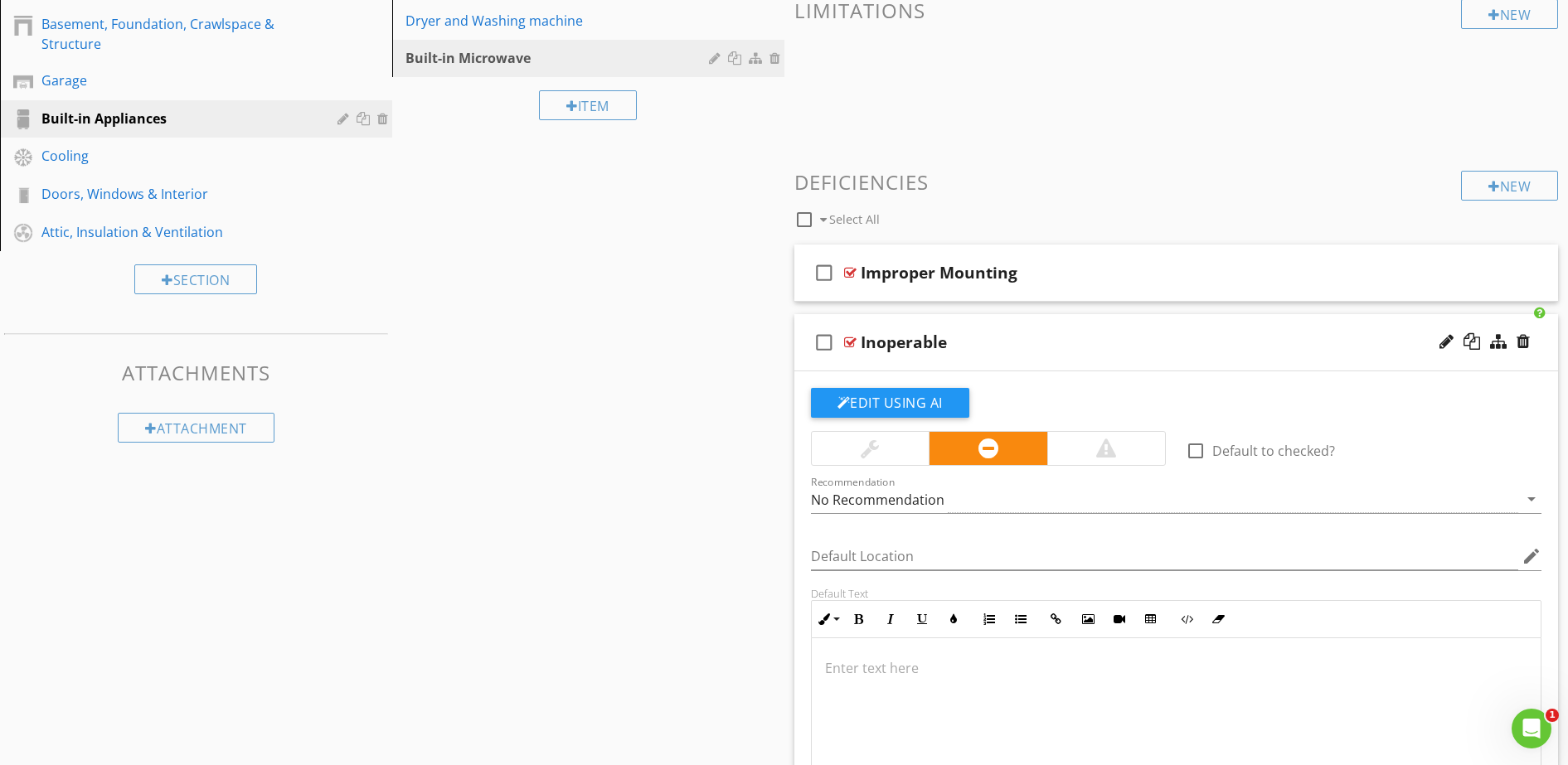
scroll to position [323, 0]
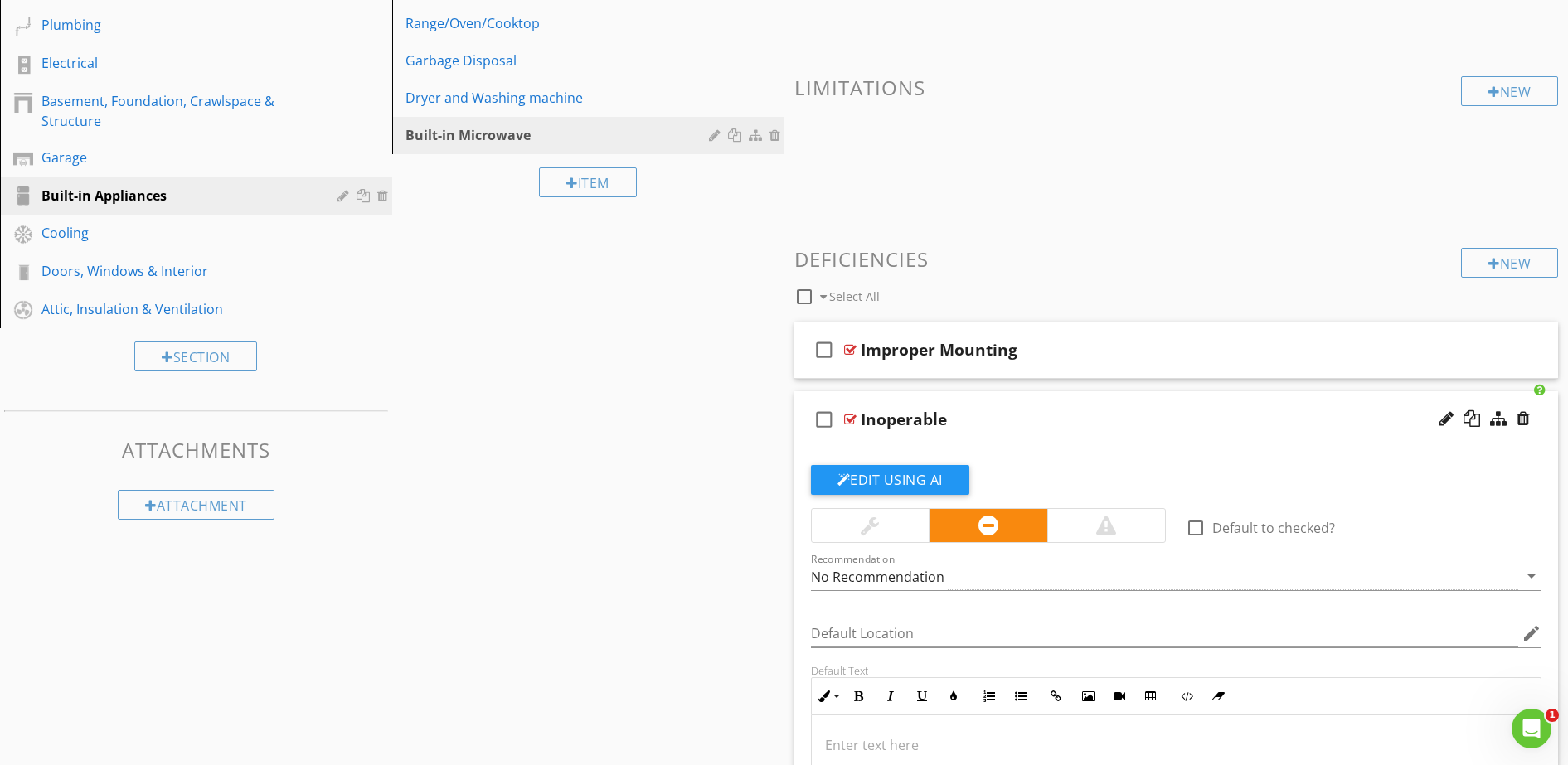
click at [677, 377] on div "Sections Inspection Details Exterior Roof Plumbing Electrical Basement, Foundat…" at bounding box center [784, 452] width 1568 height 1217
click at [497, 97] on div "Dryer and Washing machine" at bounding box center [559, 97] width 308 height 20
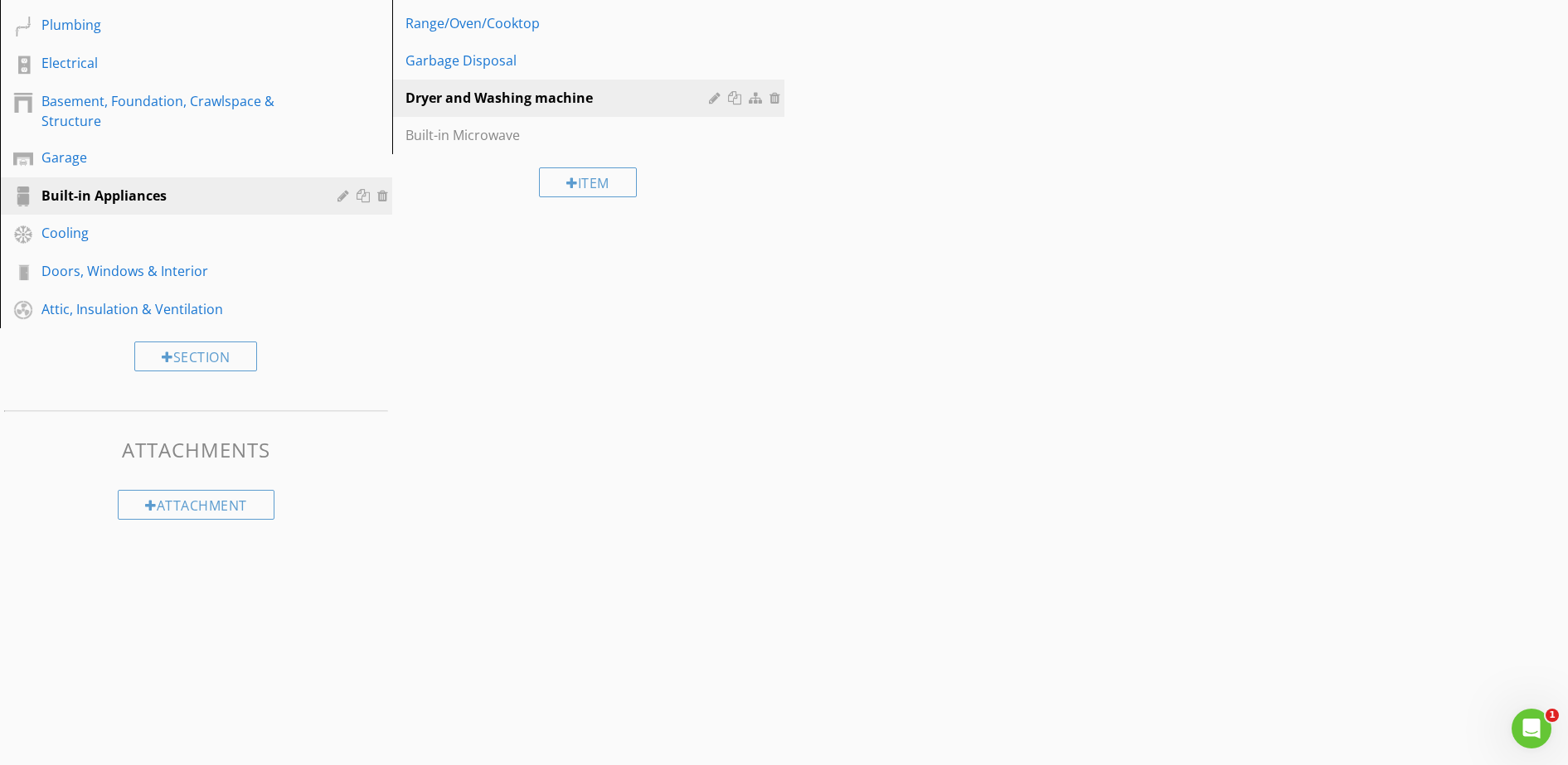
scroll to position [107, 0]
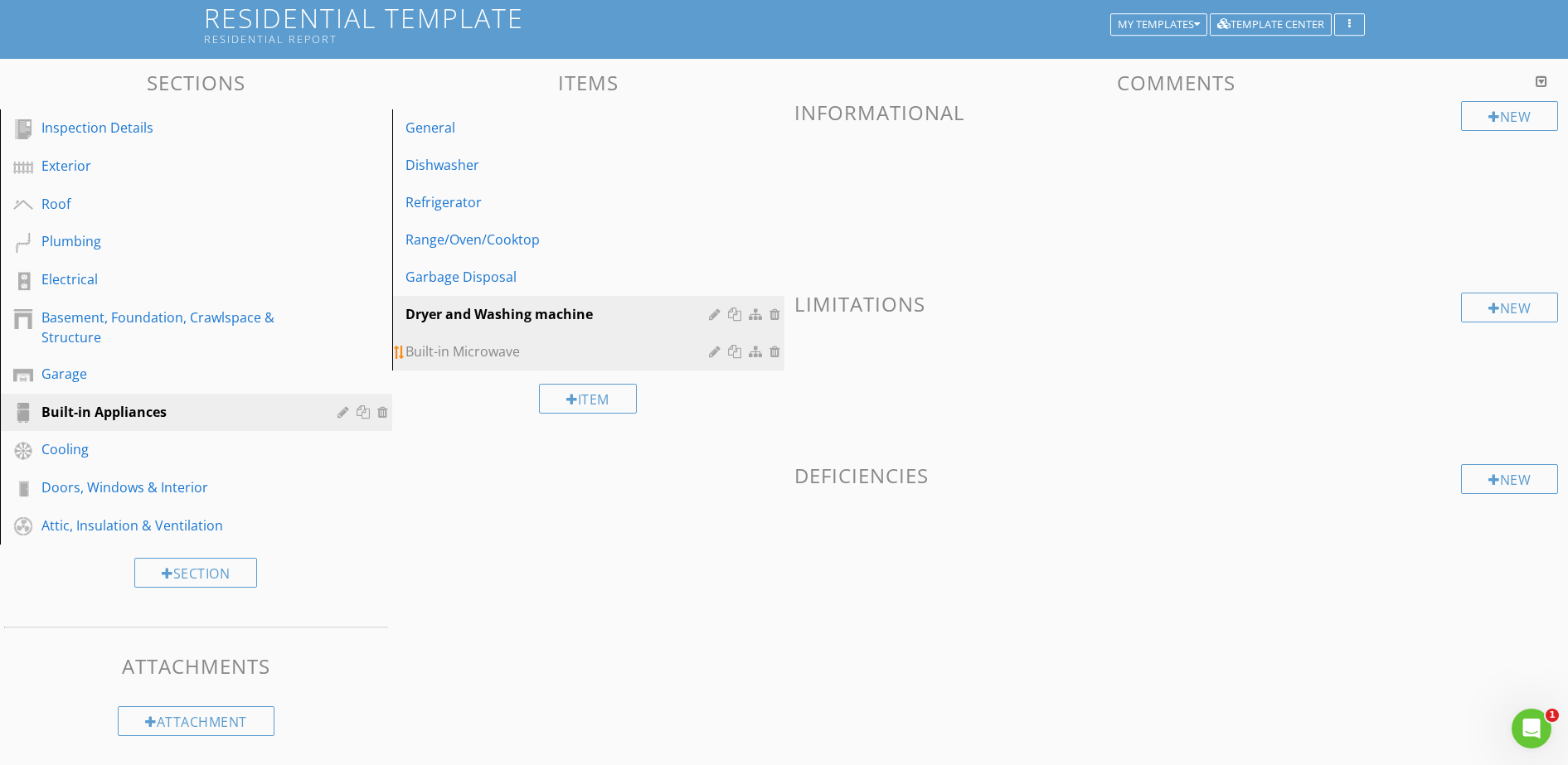
click at [522, 346] on div "Built-in Microwave" at bounding box center [559, 351] width 308 height 20
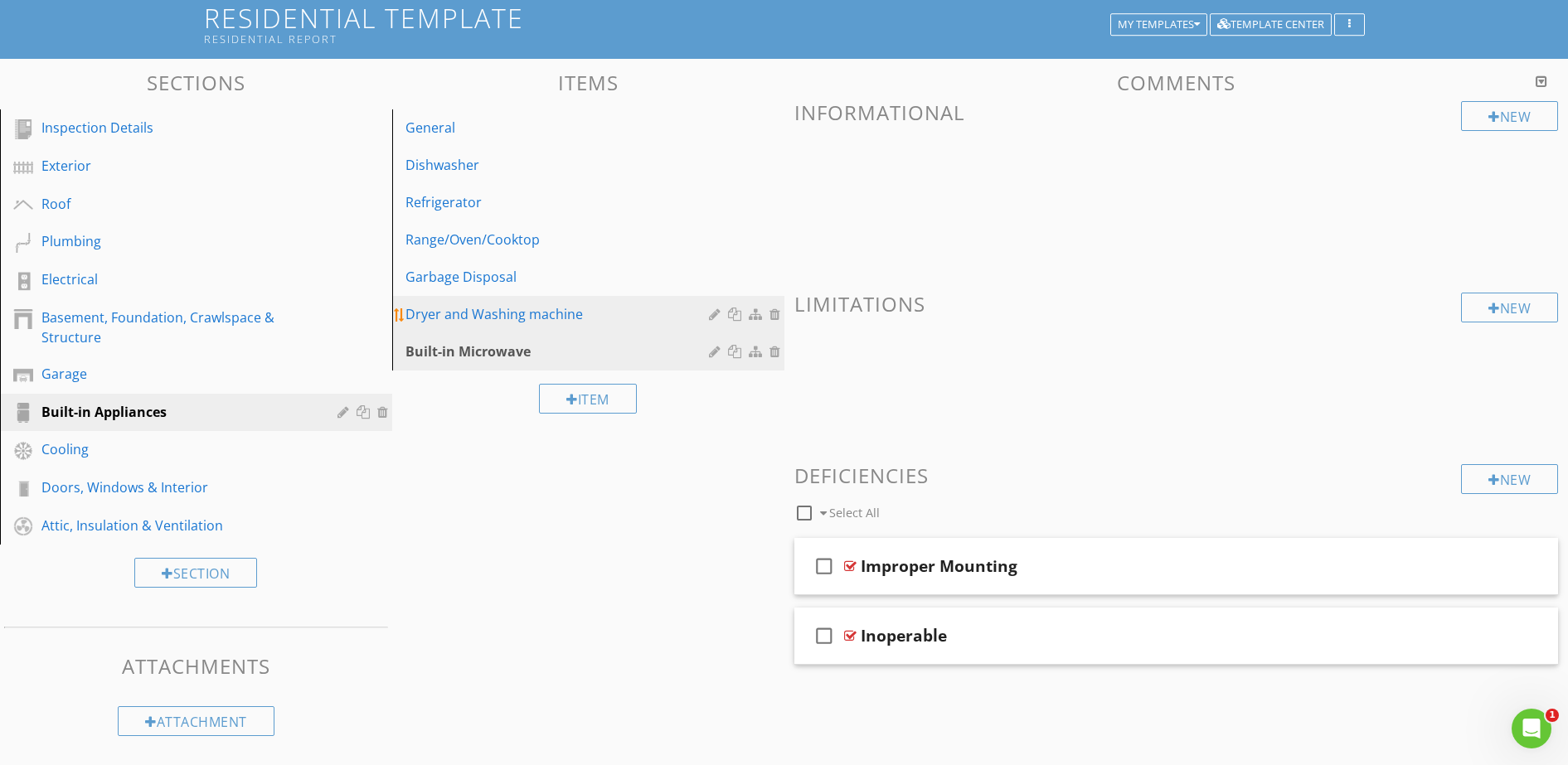
click at [524, 318] on div "Dryer and Washing machine" at bounding box center [559, 313] width 308 height 20
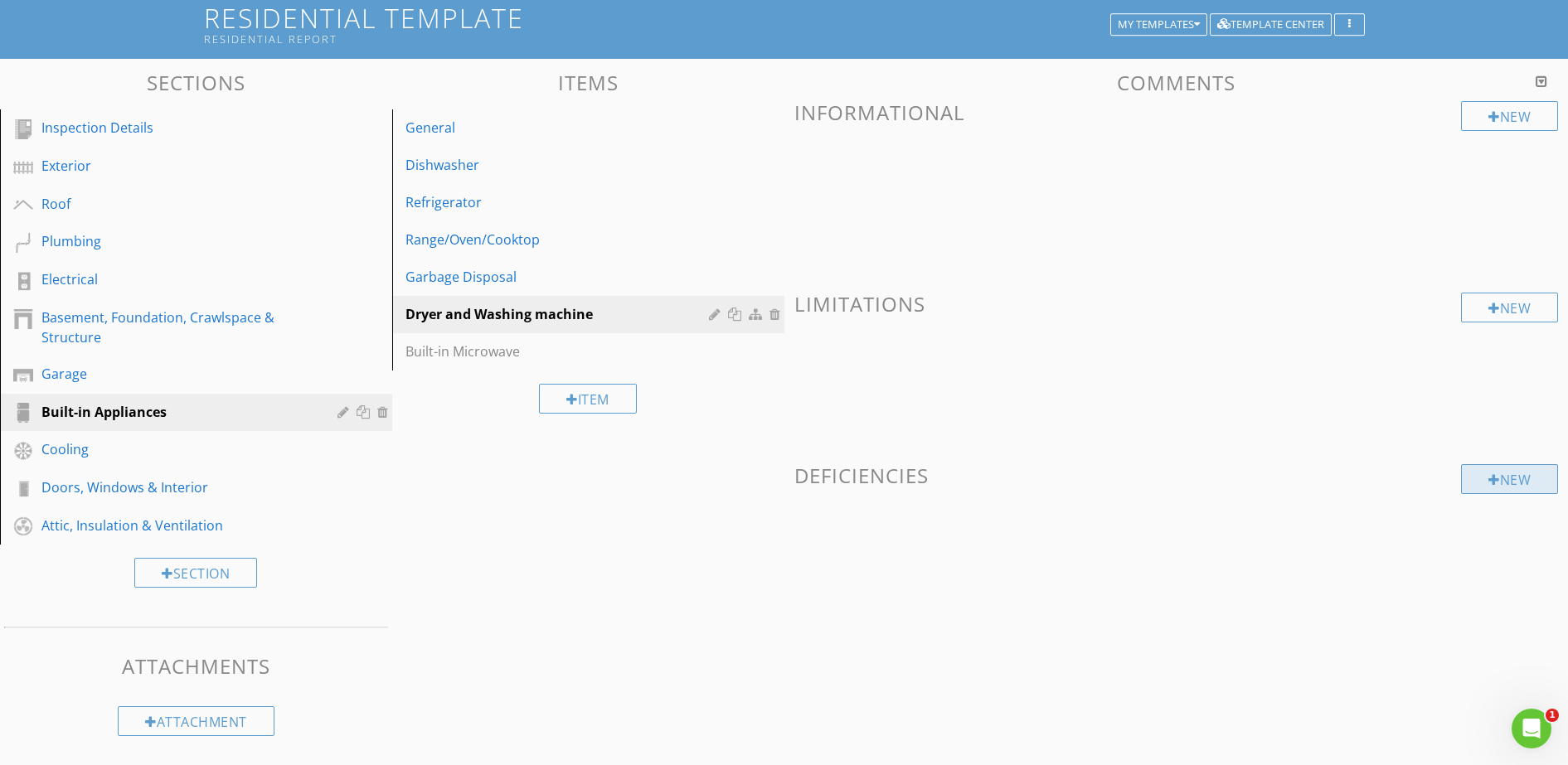
click at [1498, 478] on div "New" at bounding box center [1510, 479] width 97 height 30
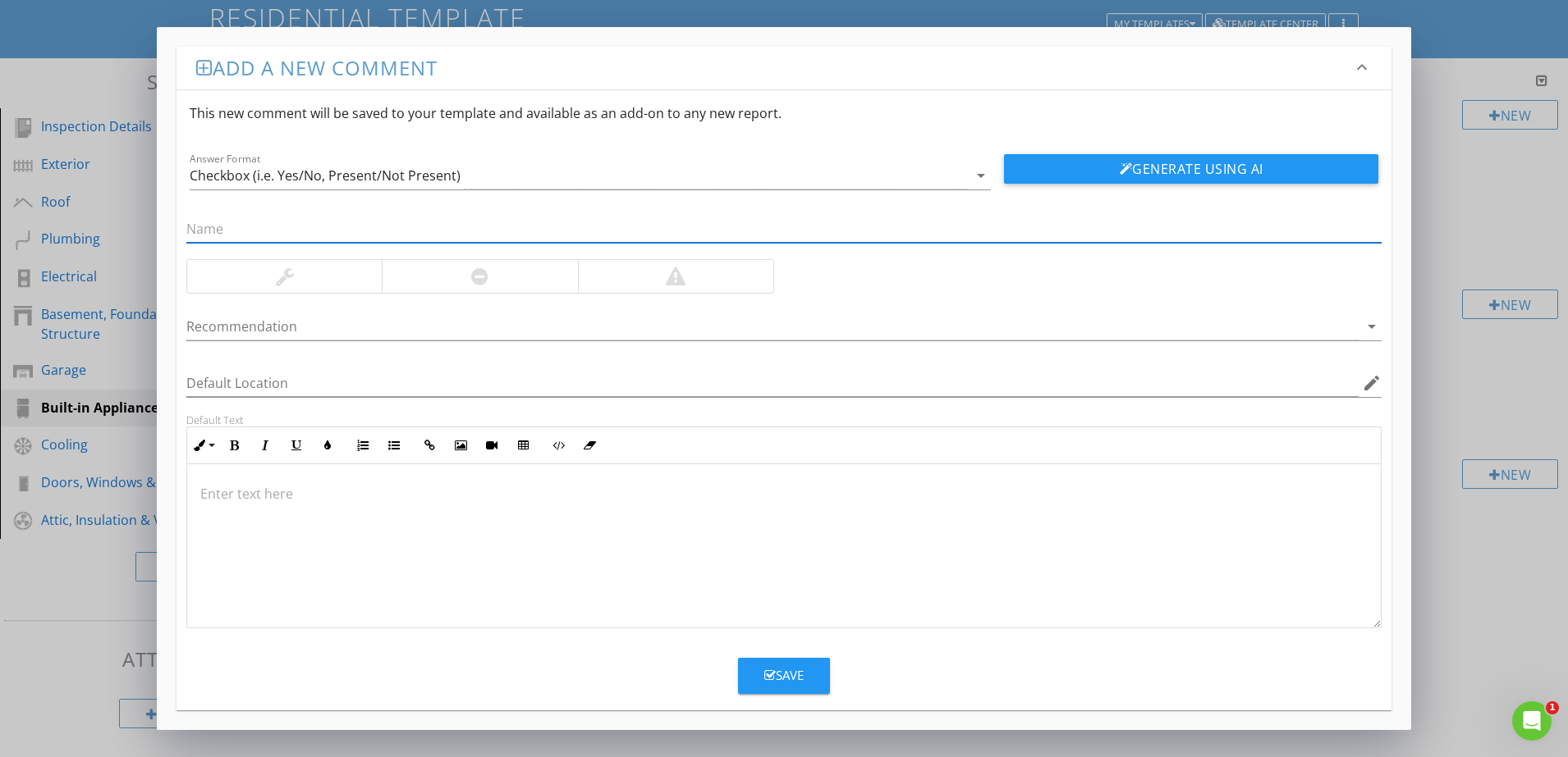
click at [300, 277] on div at bounding box center [285, 277] width 194 height 33
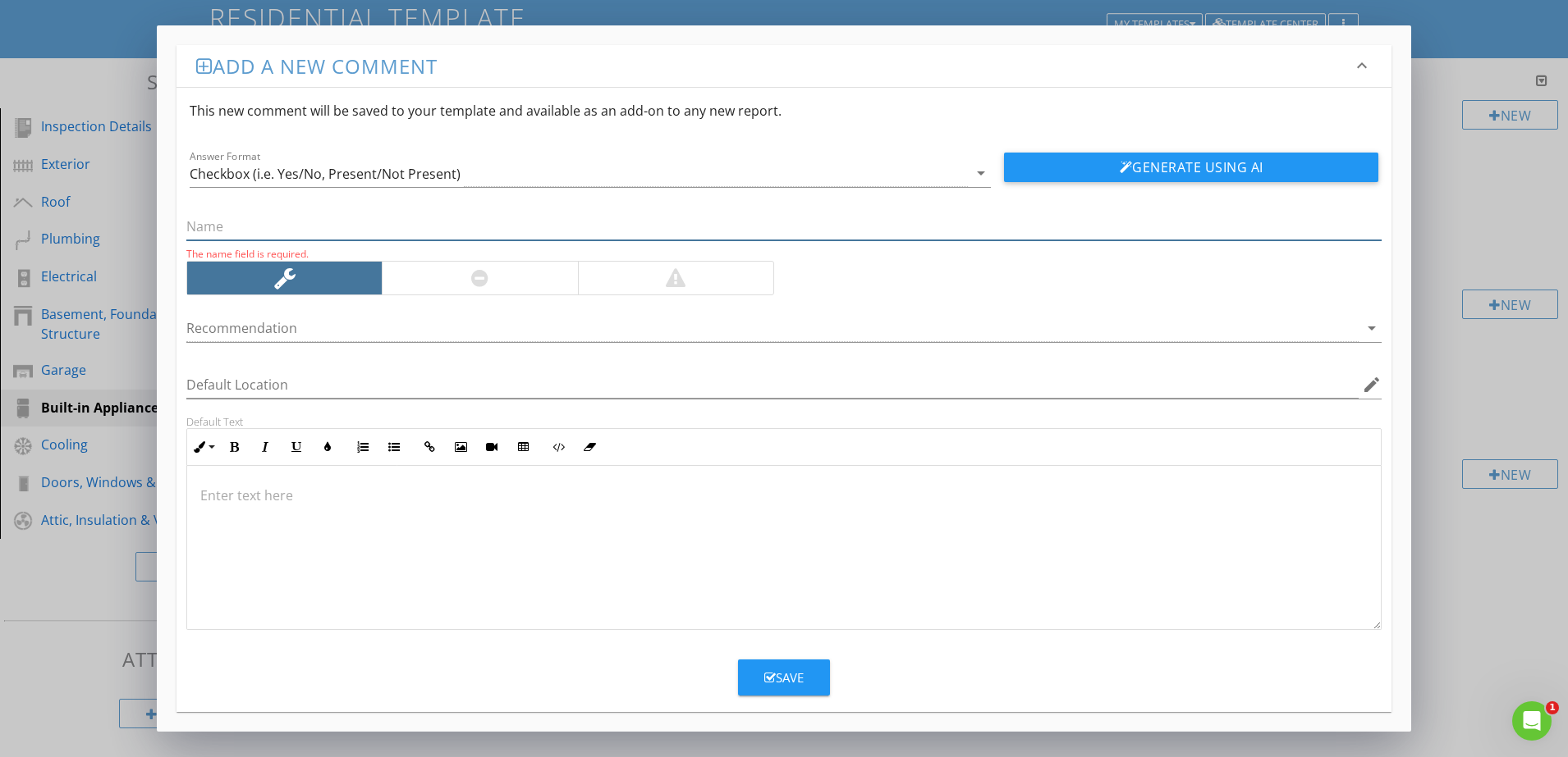
click at [233, 222] on input "text" at bounding box center [784, 227] width 1195 height 27
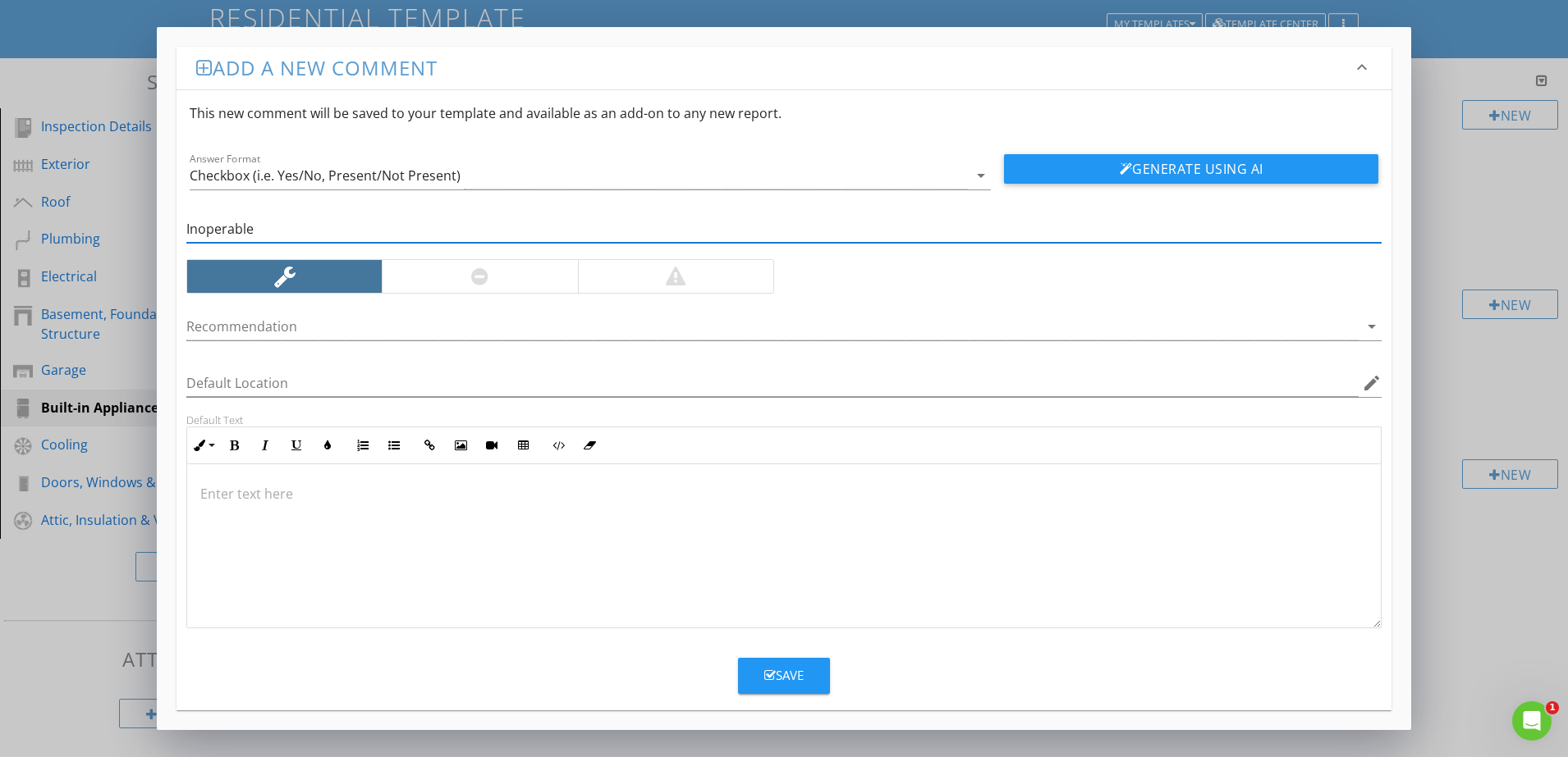
click at [199, 229] on input "Inoperable" at bounding box center [784, 229] width 1195 height 27
type input "Inoperable"
click at [441, 283] on div at bounding box center [479, 277] width 195 height 33
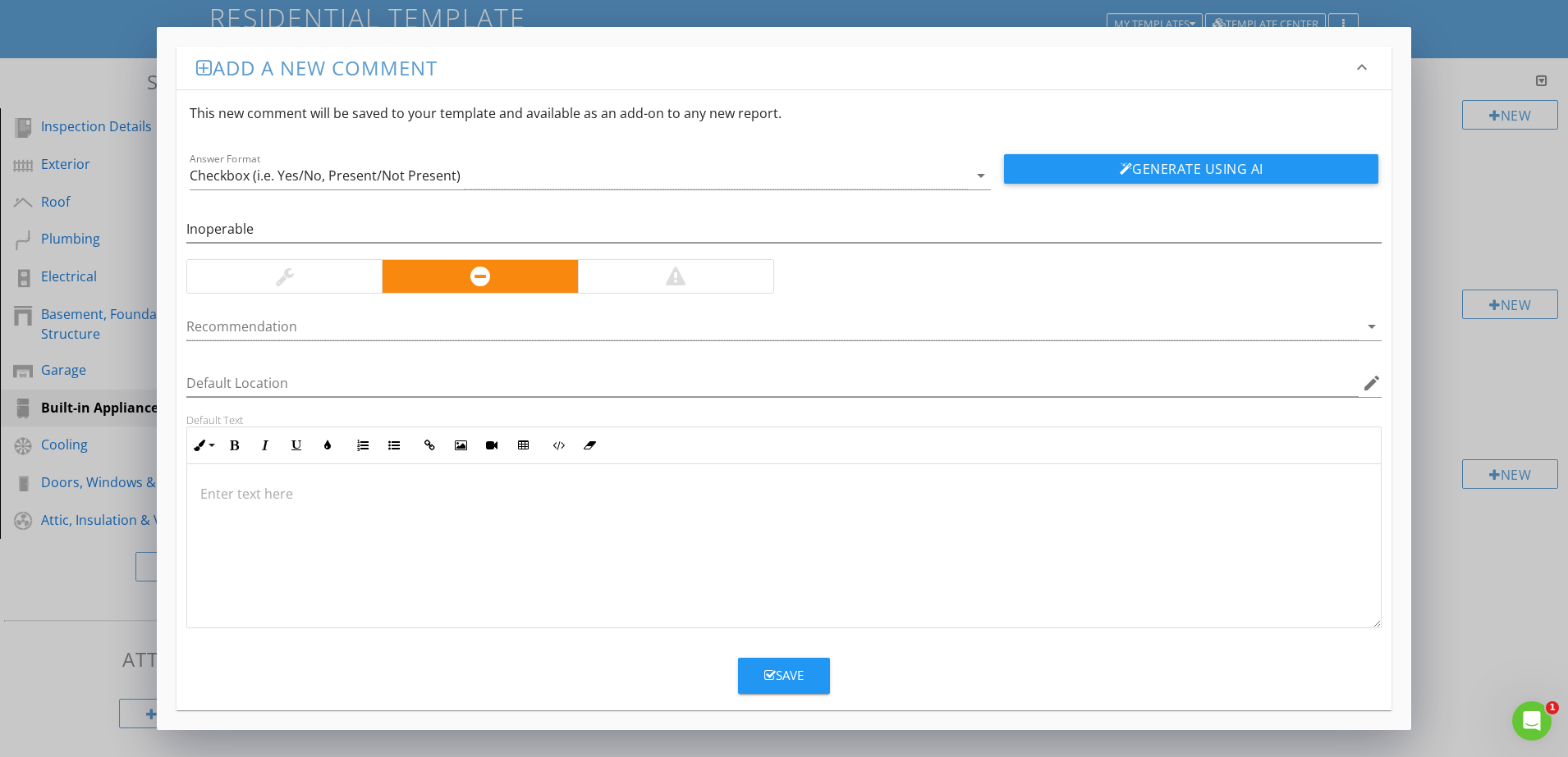
click at [681, 285] on div at bounding box center [675, 276] width 20 height 20
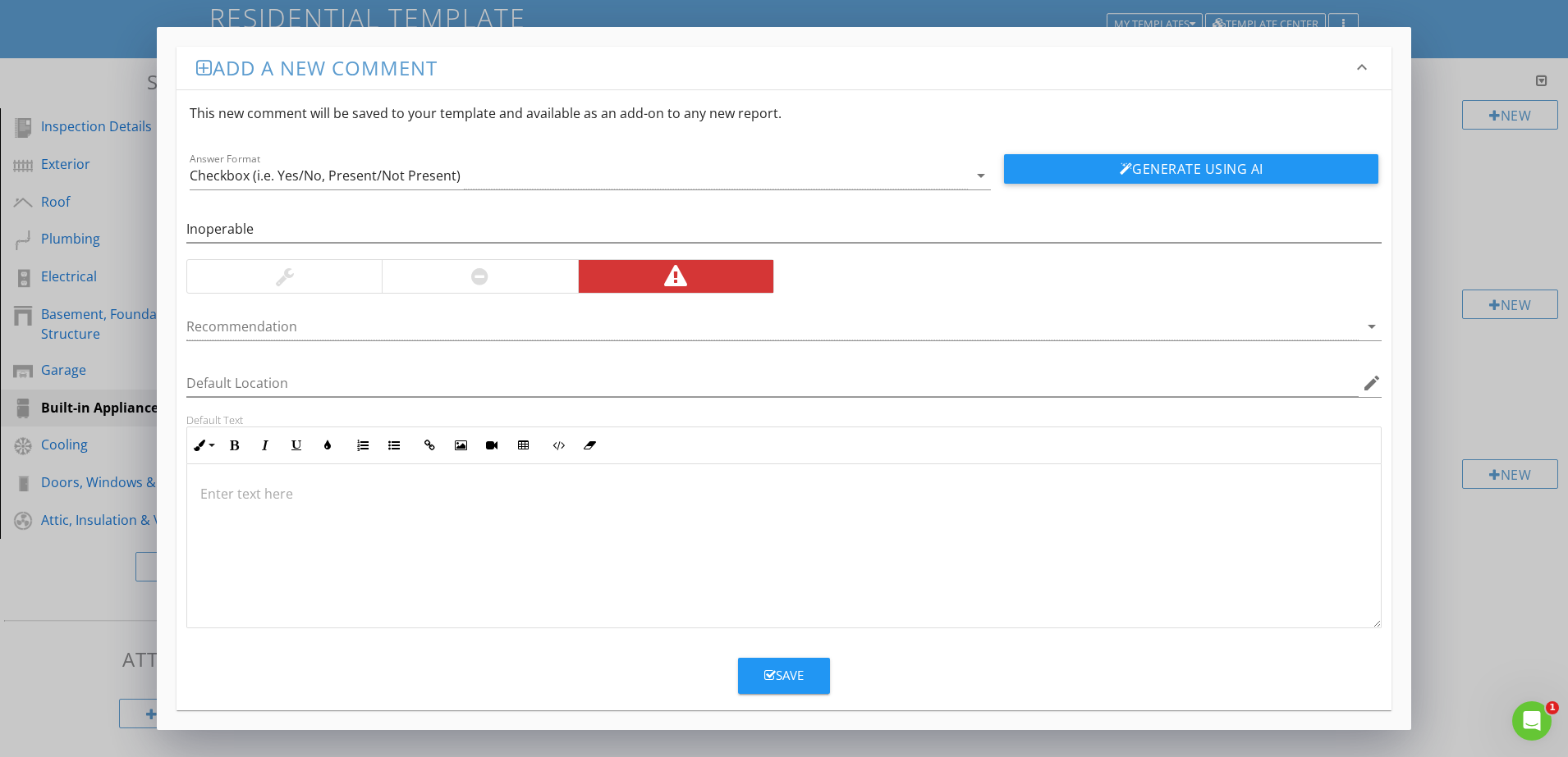
click at [512, 283] on div at bounding box center [479, 277] width 195 height 33
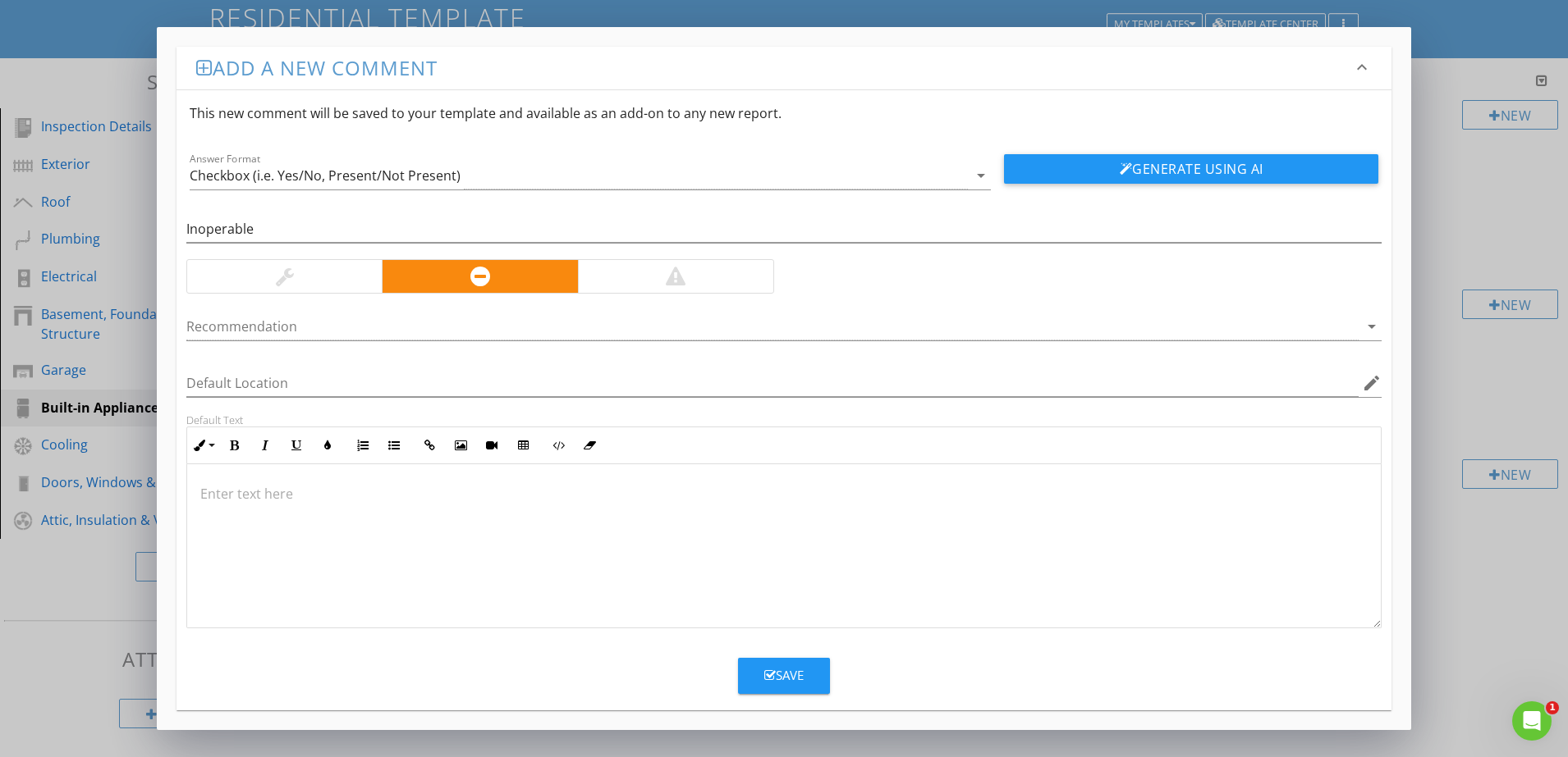
click at [285, 272] on div at bounding box center [285, 276] width 18 height 20
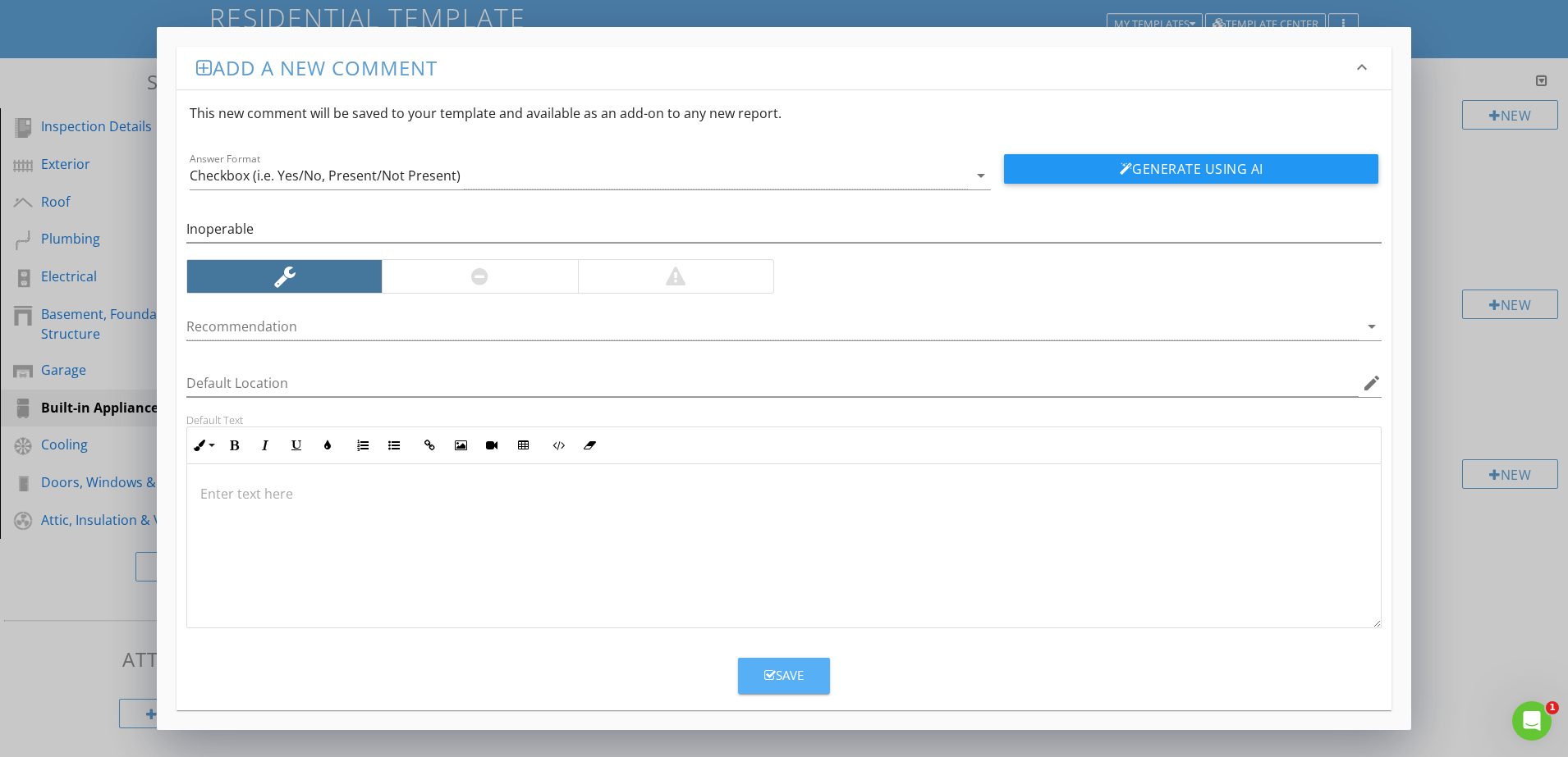
click at [769, 677] on icon "button" at bounding box center [769, 675] width 11 height 12
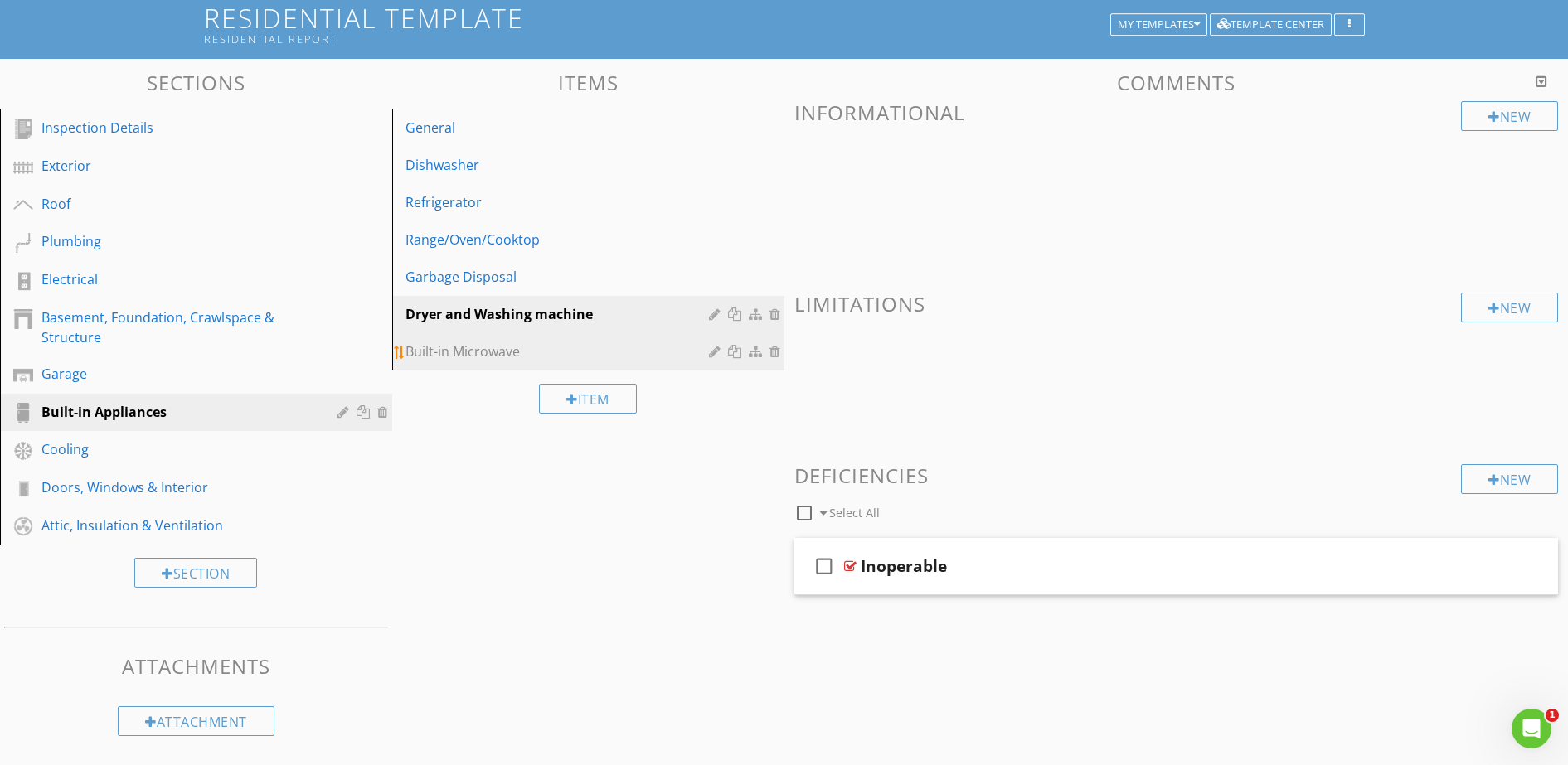
click at [502, 352] on div "Built-in Microwave" at bounding box center [559, 351] width 308 height 20
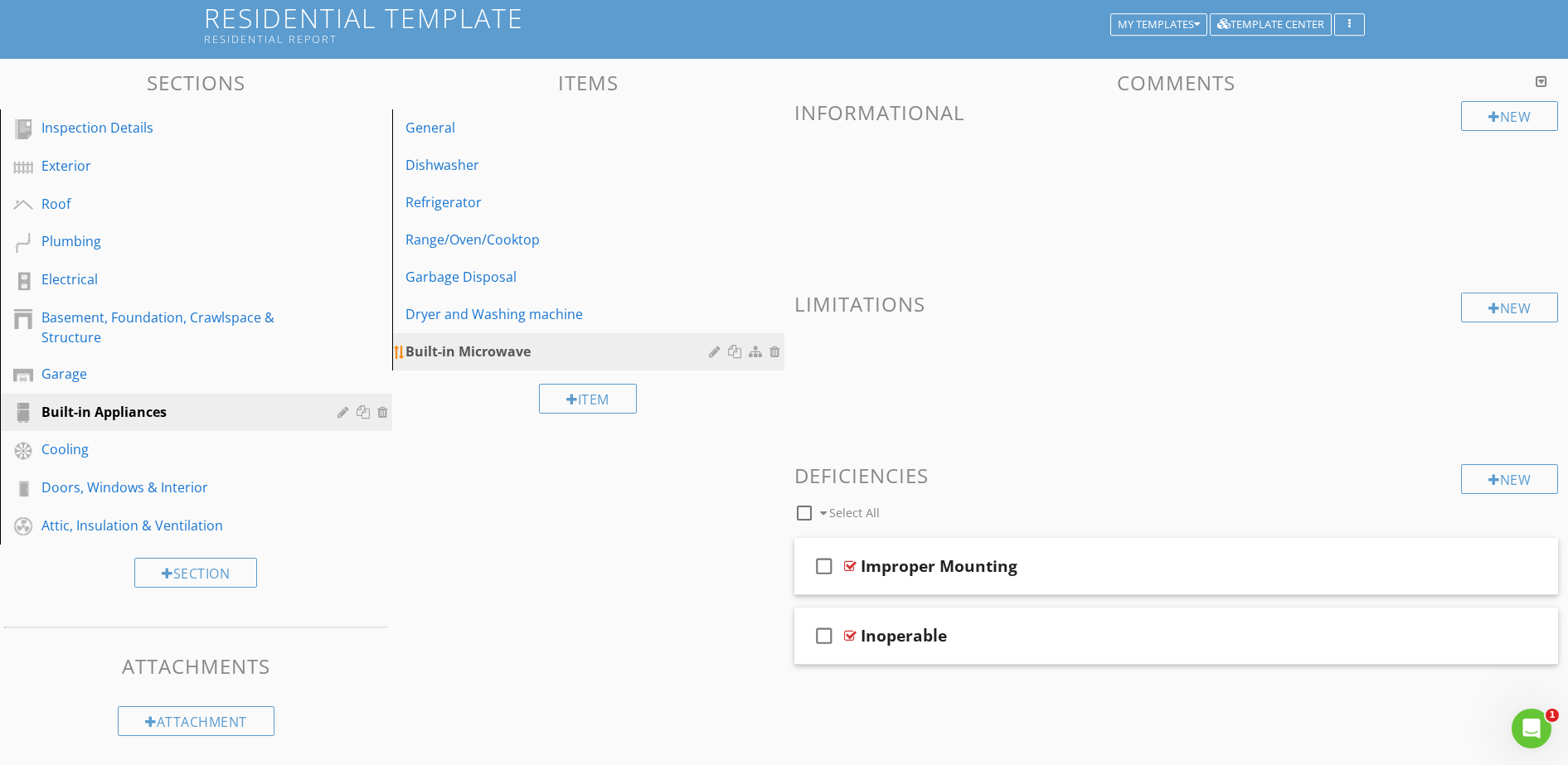
click at [719, 353] on div at bounding box center [717, 351] width 16 height 13
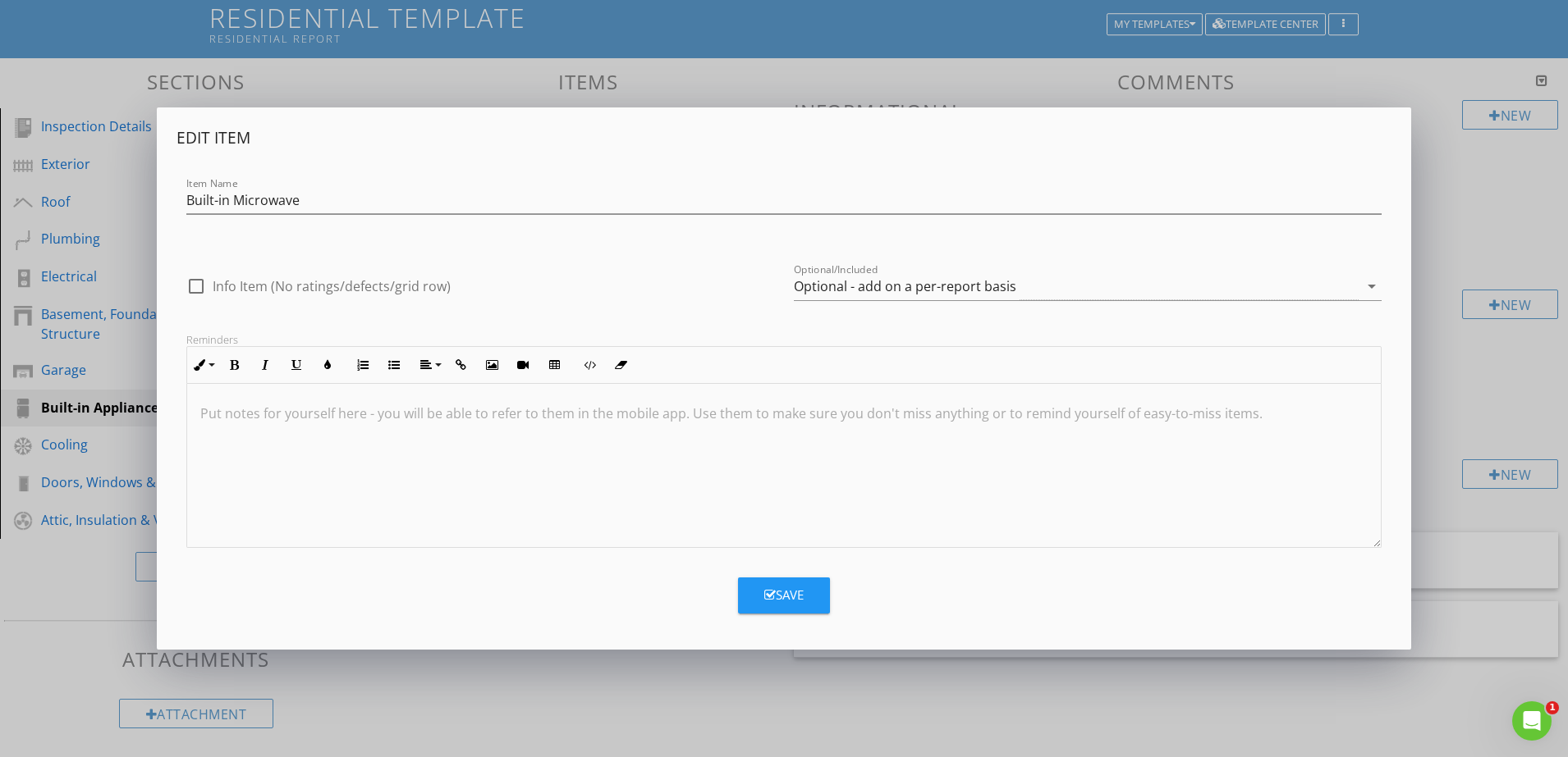
click at [464, 252] on div "check_box_outline_blank Info Item (No ratings/defects/grid row) Optional/Includ…" at bounding box center [783, 281] width 1215 height 70
click at [1182, 697] on div "Edit Item Item Name Built-in Microwave check_box_outline_blank Info Item (No ra…" at bounding box center [784, 378] width 1568 height 757
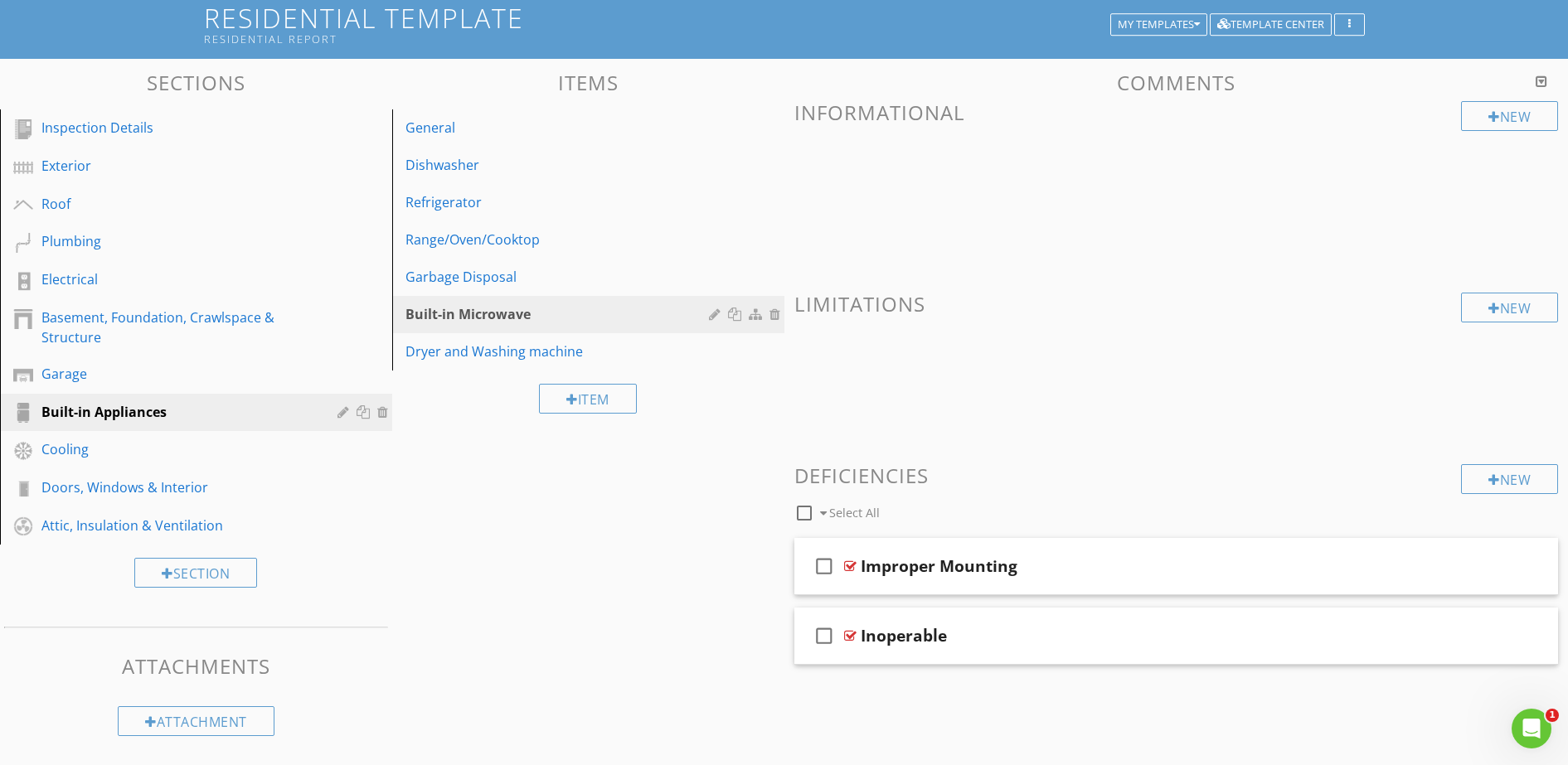
click at [617, 485] on div "Sections Inspection Details Exterior Roof Plumbing Electrical Basement, Foundat…" at bounding box center [784, 404] width 1568 height 690
click at [565, 285] on div "Garbage Disposal" at bounding box center [559, 277] width 308 height 20
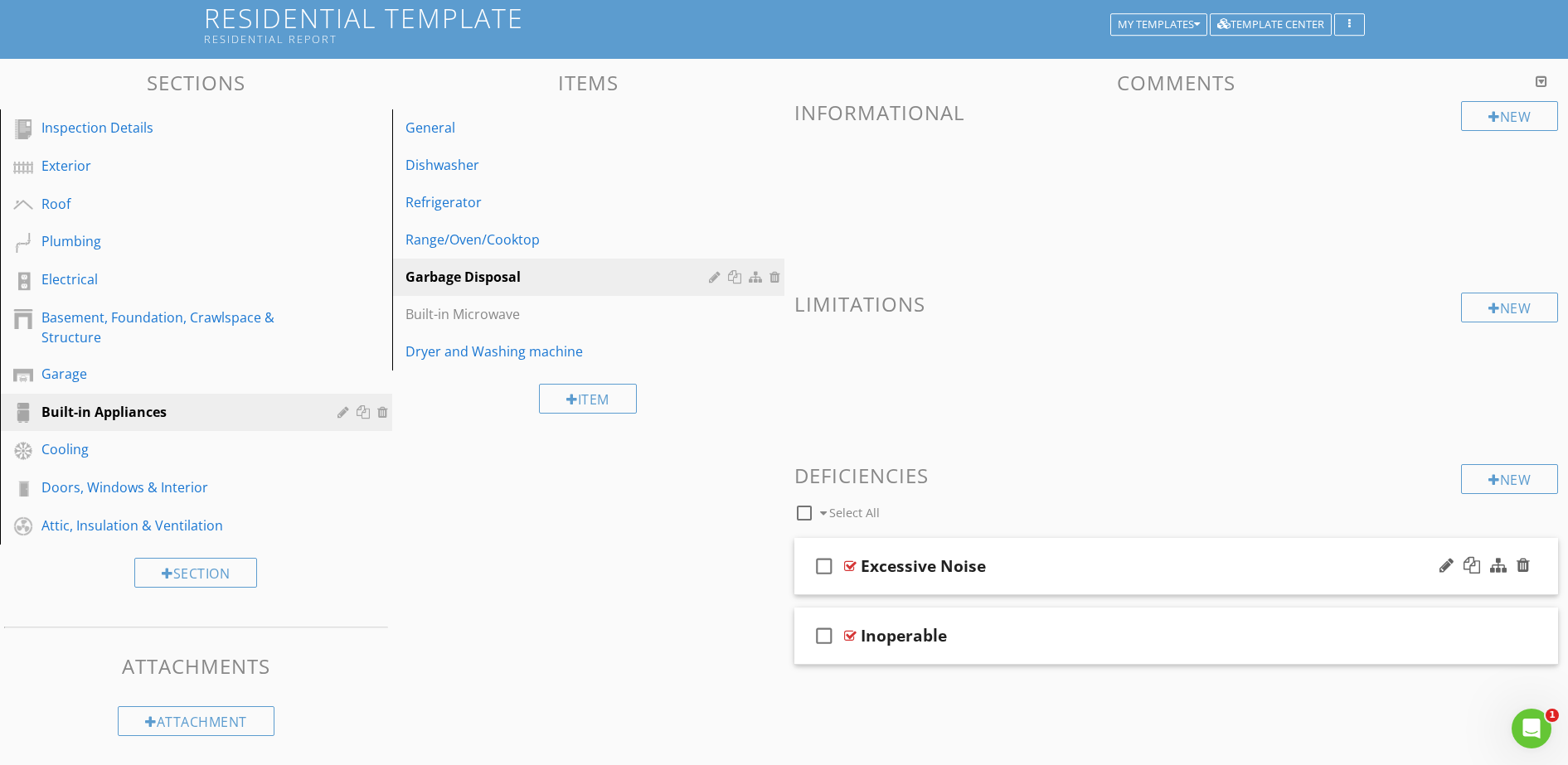
drag, startPoint x: 949, startPoint y: 564, endPoint x: 906, endPoint y: 590, distance: 50.2
click at [956, 610] on div "check_box_outline_blank Inoperable" at bounding box center [1176, 636] width 764 height 57
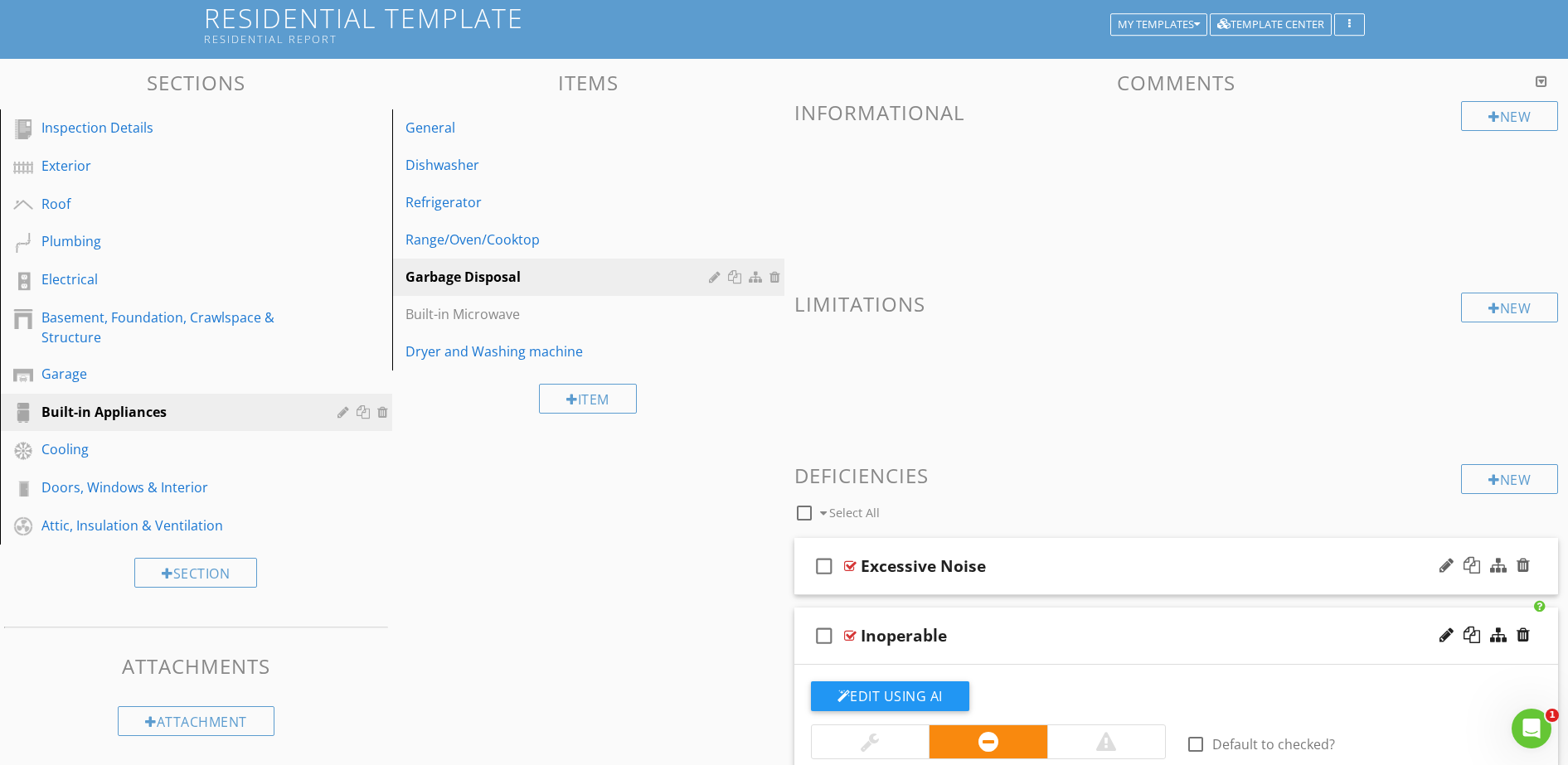
click at [825, 563] on icon "check_box_outline_blank" at bounding box center [824, 566] width 27 height 40
drag, startPoint x: 826, startPoint y: 563, endPoint x: 759, endPoint y: 491, distance: 98.4
click at [743, 498] on div "Sections Inspection Details Exterior Roof Plumbing Electrical Basement, Foundat…" at bounding box center [784, 668] width 1568 height 1217
click at [480, 354] on div "Dryer and Washing machine" at bounding box center [559, 351] width 308 height 20
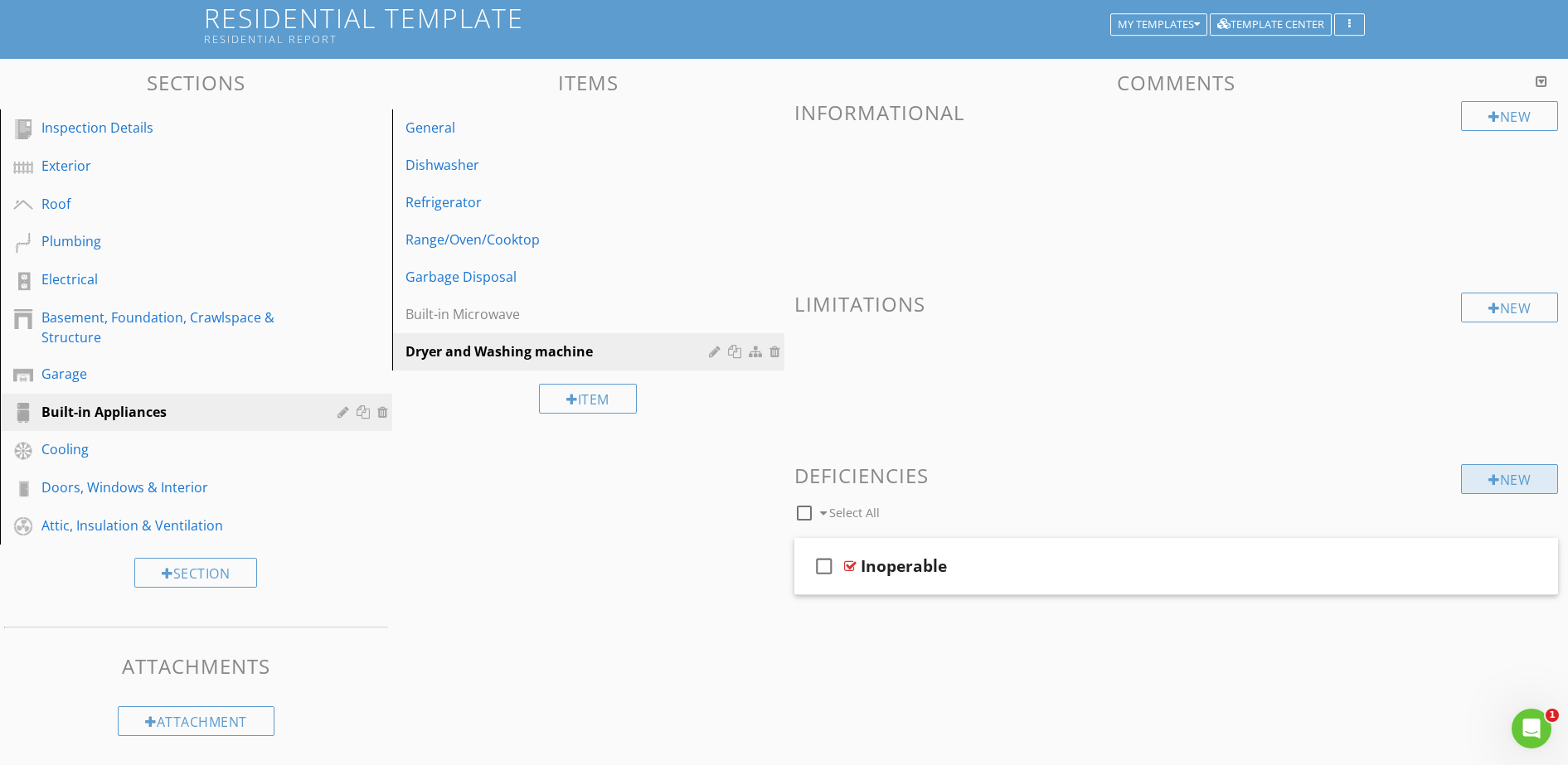
click at [1499, 486] on div "New" at bounding box center [1510, 479] width 97 height 30
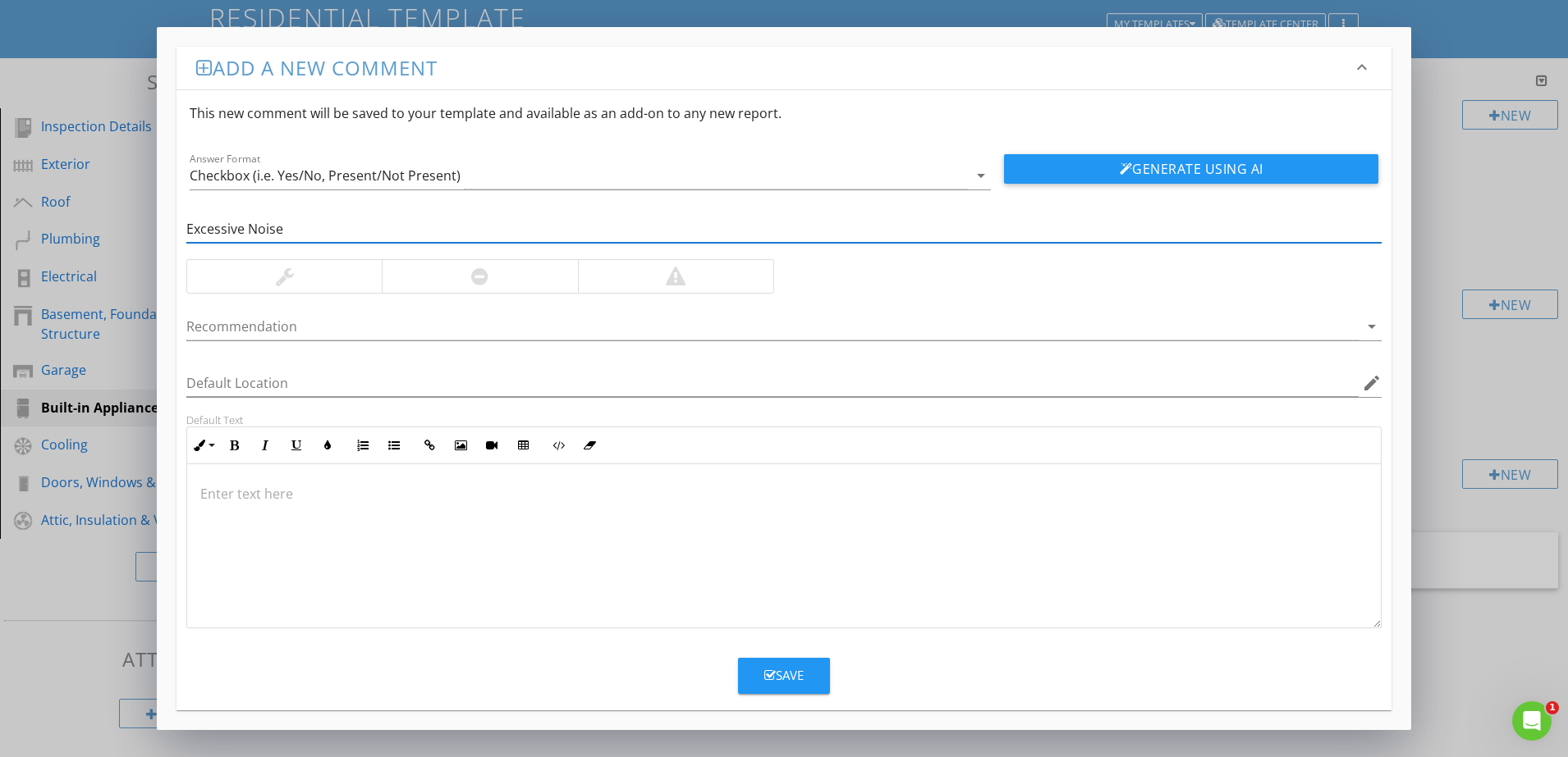
type input "Excessive Noise"
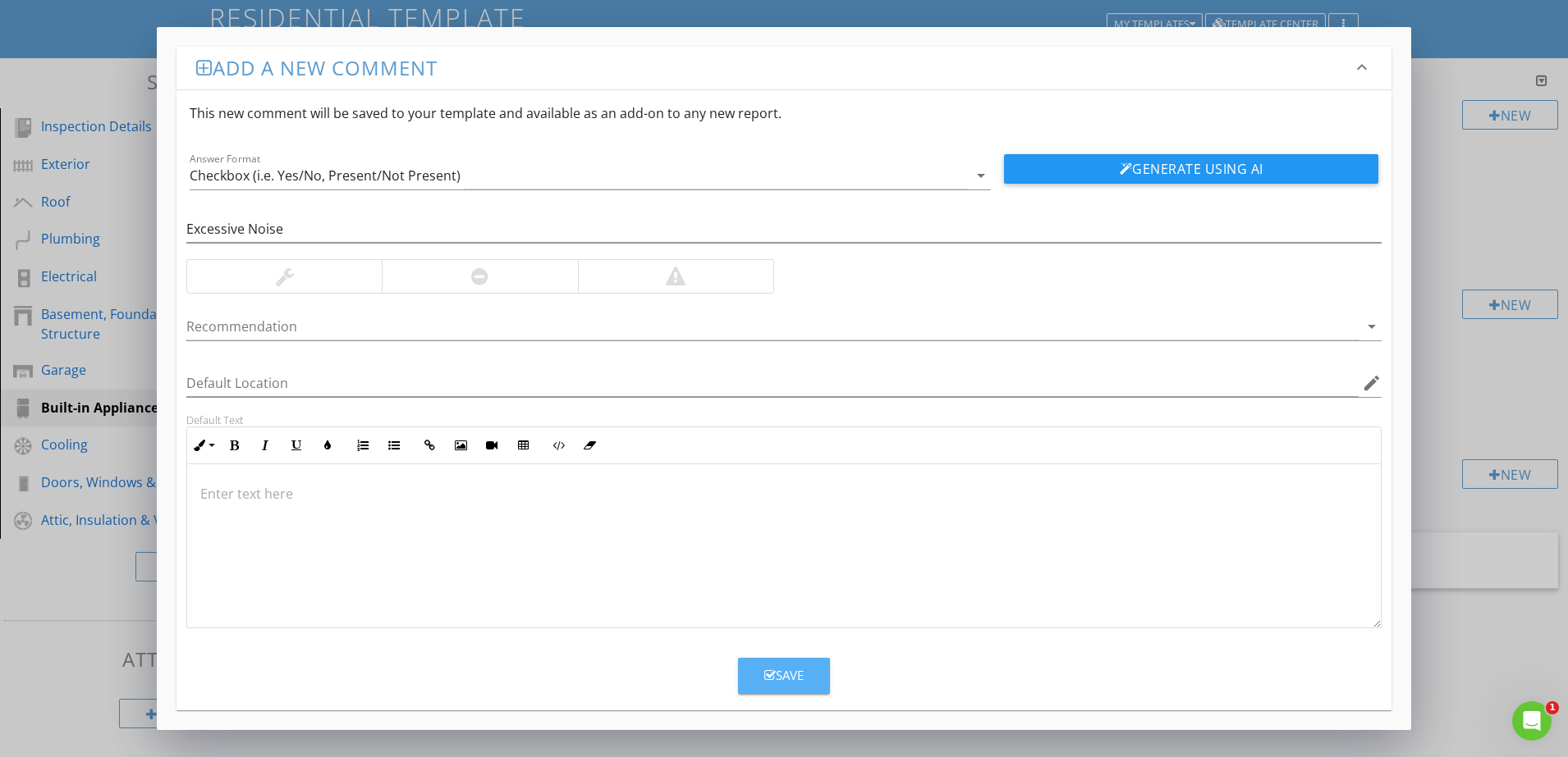
click at [788, 681] on div "Save" at bounding box center [784, 675] width 40 height 19
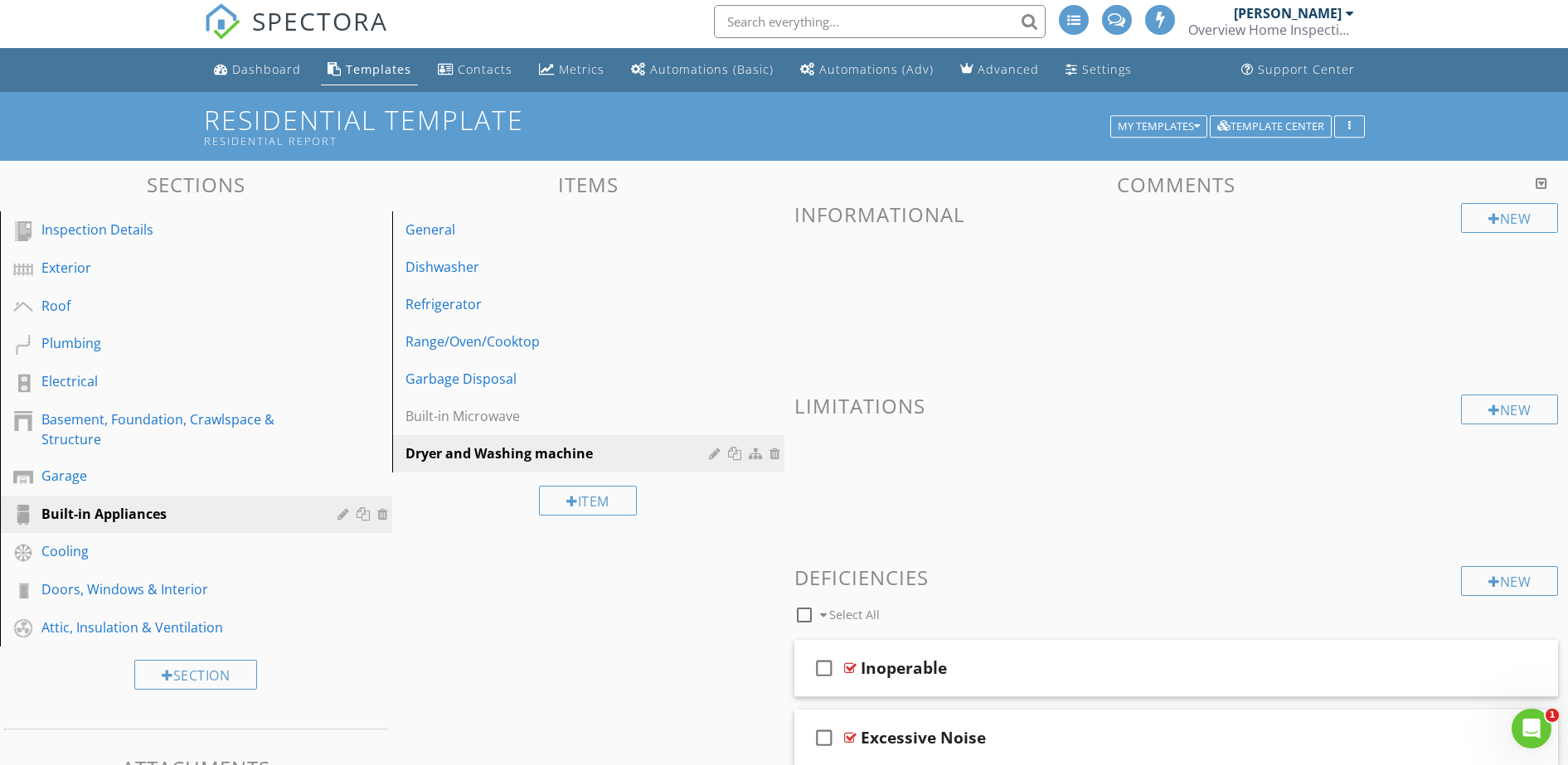
scroll to position [0, 0]
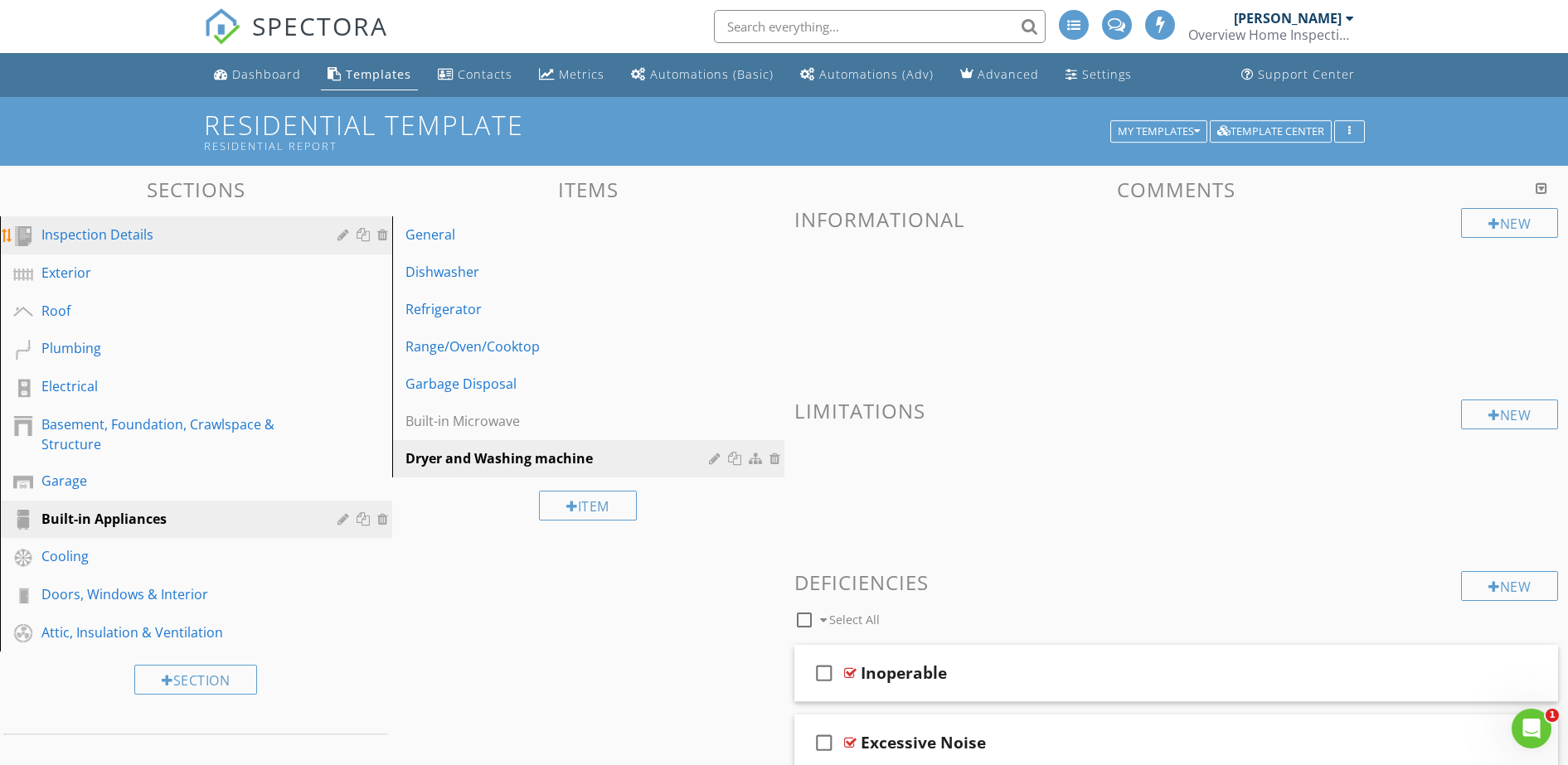
click at [117, 236] on div "Inspection Details" at bounding box center [177, 234] width 272 height 20
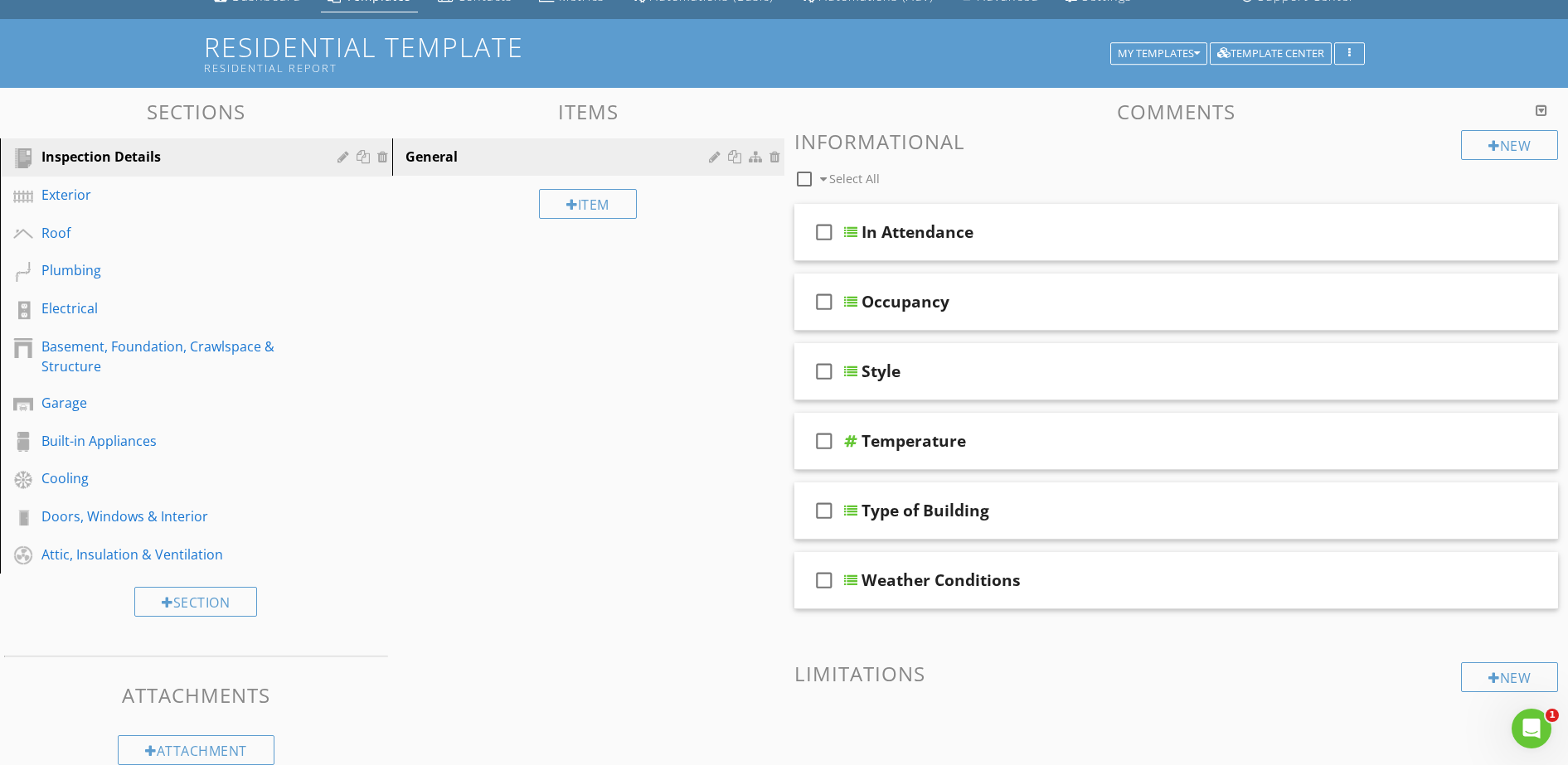
scroll to position [163, 0]
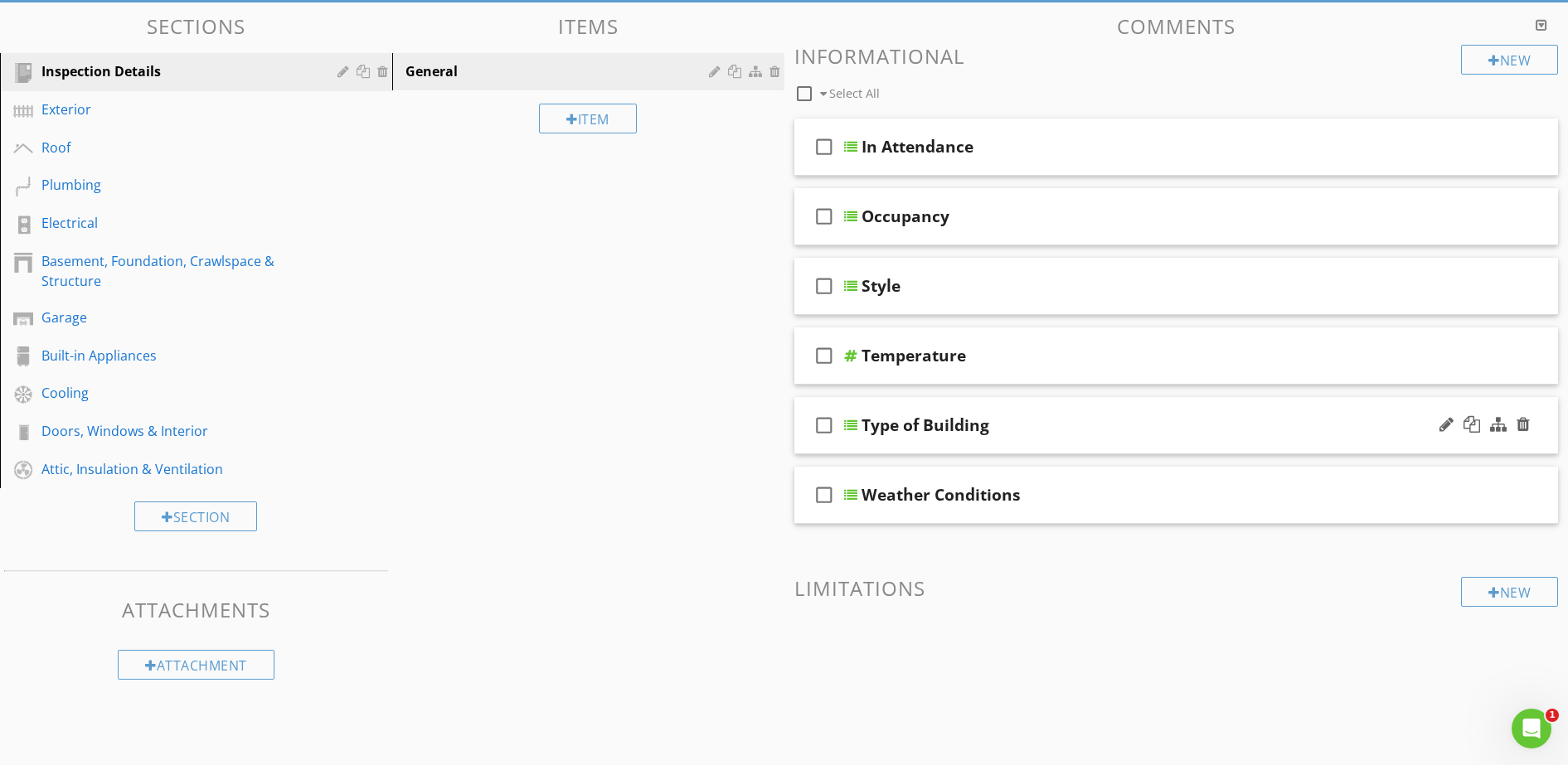
click at [856, 428] on div at bounding box center [850, 425] width 13 height 13
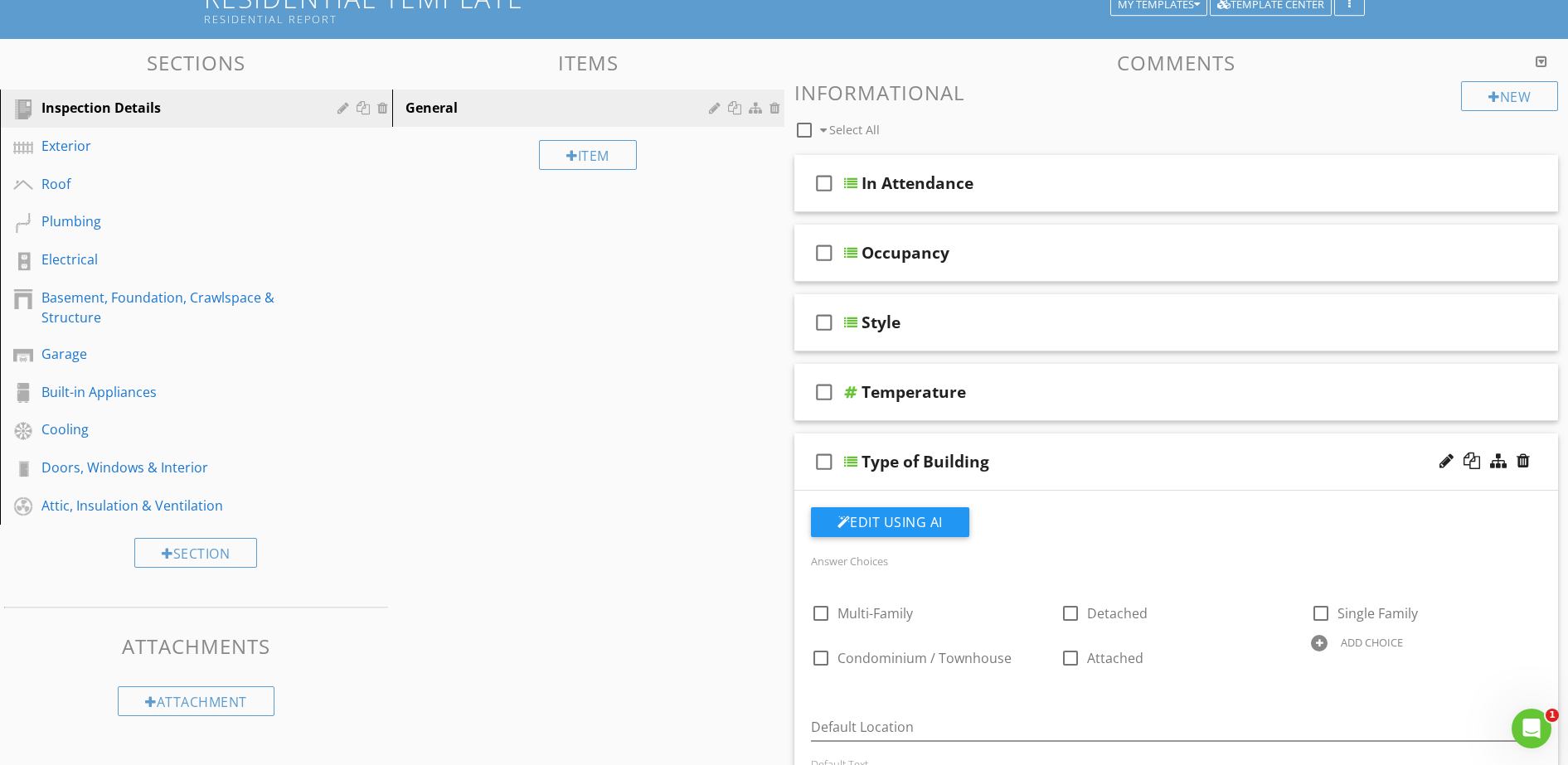
scroll to position [60, 0]
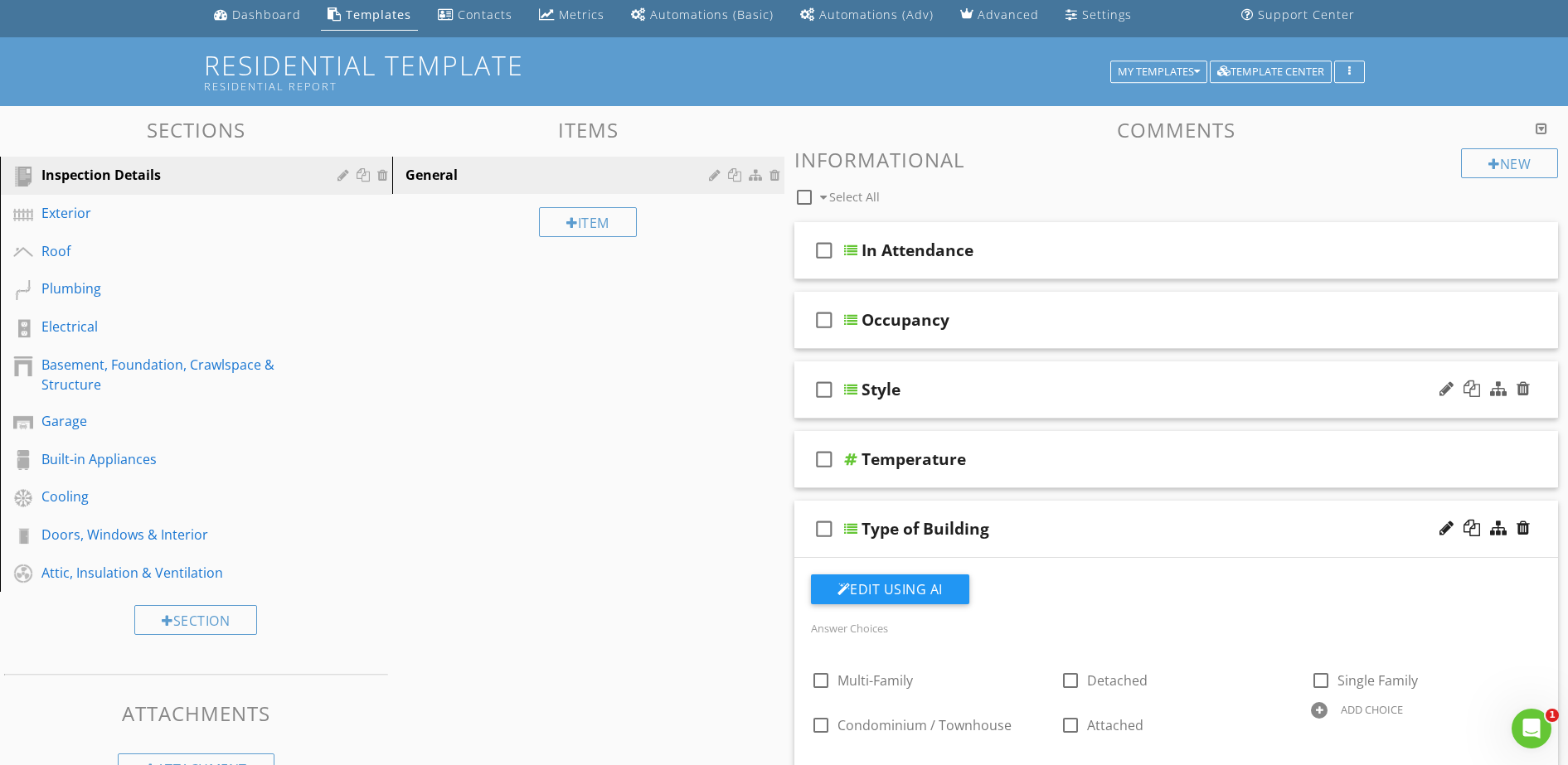
click at [850, 392] on div at bounding box center [850, 389] width 13 height 13
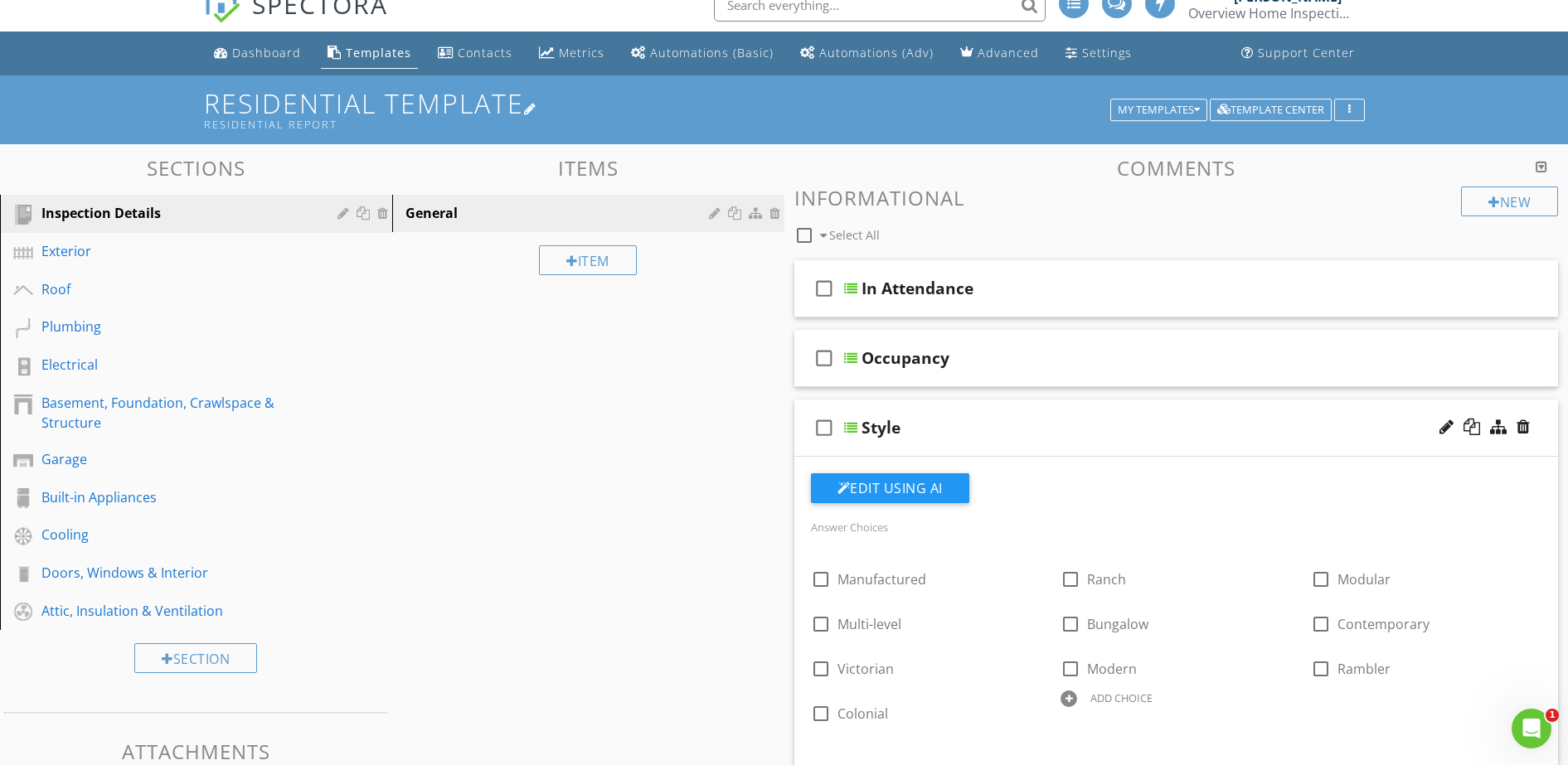
scroll to position [0, 0]
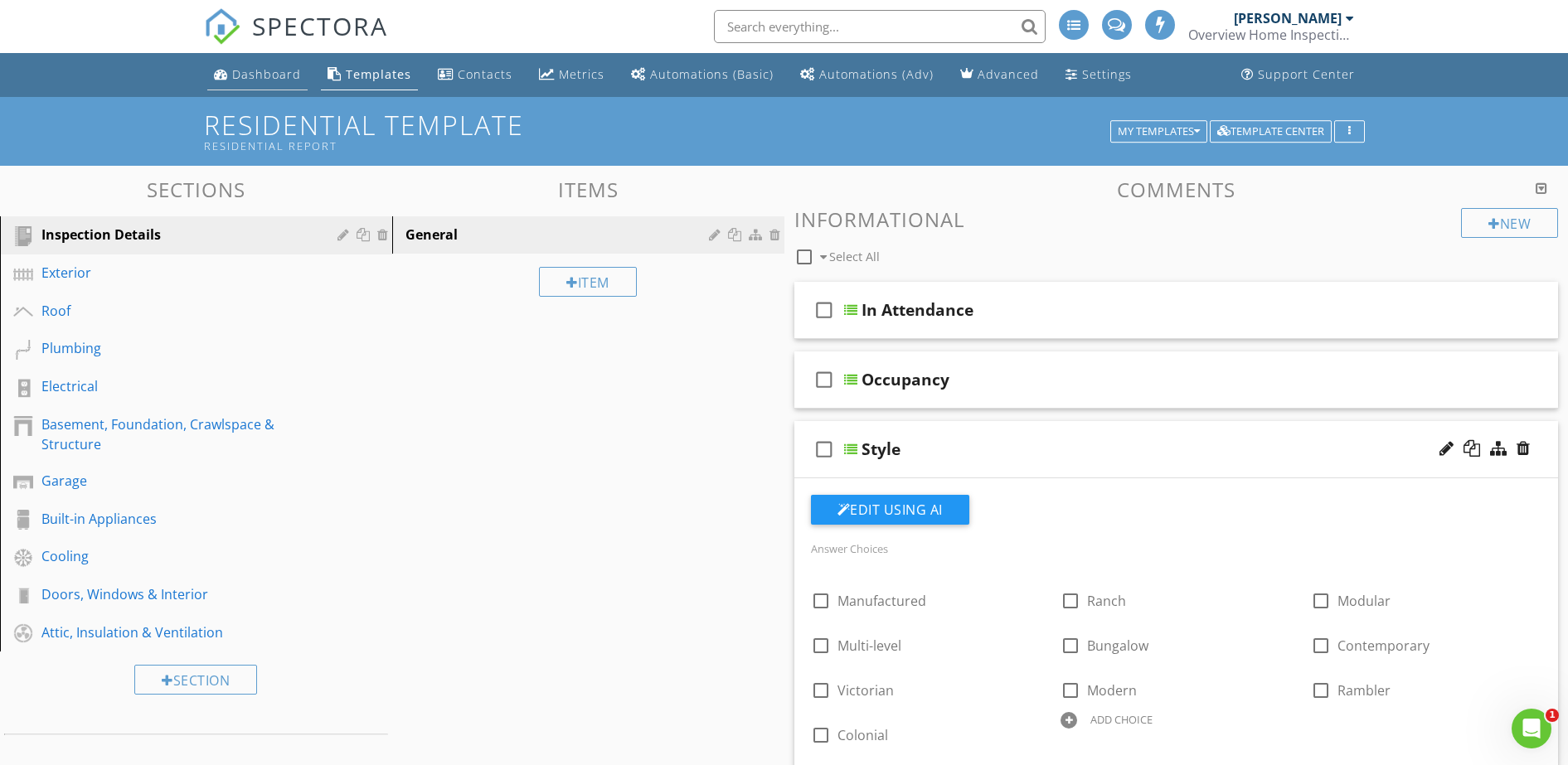
click at [252, 72] on div "Dashboard" at bounding box center [266, 74] width 69 height 16
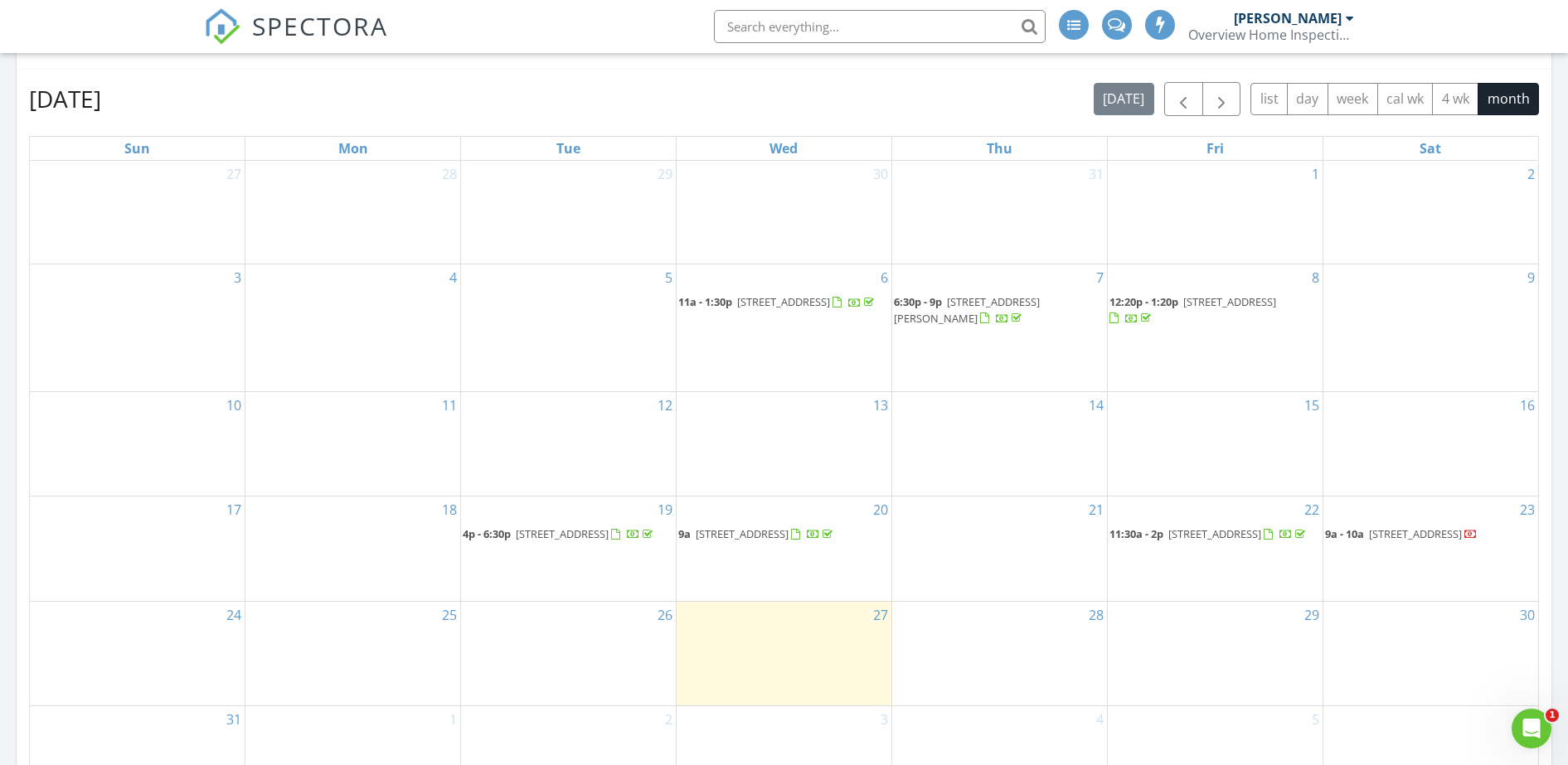
scroll to position [735, 0]
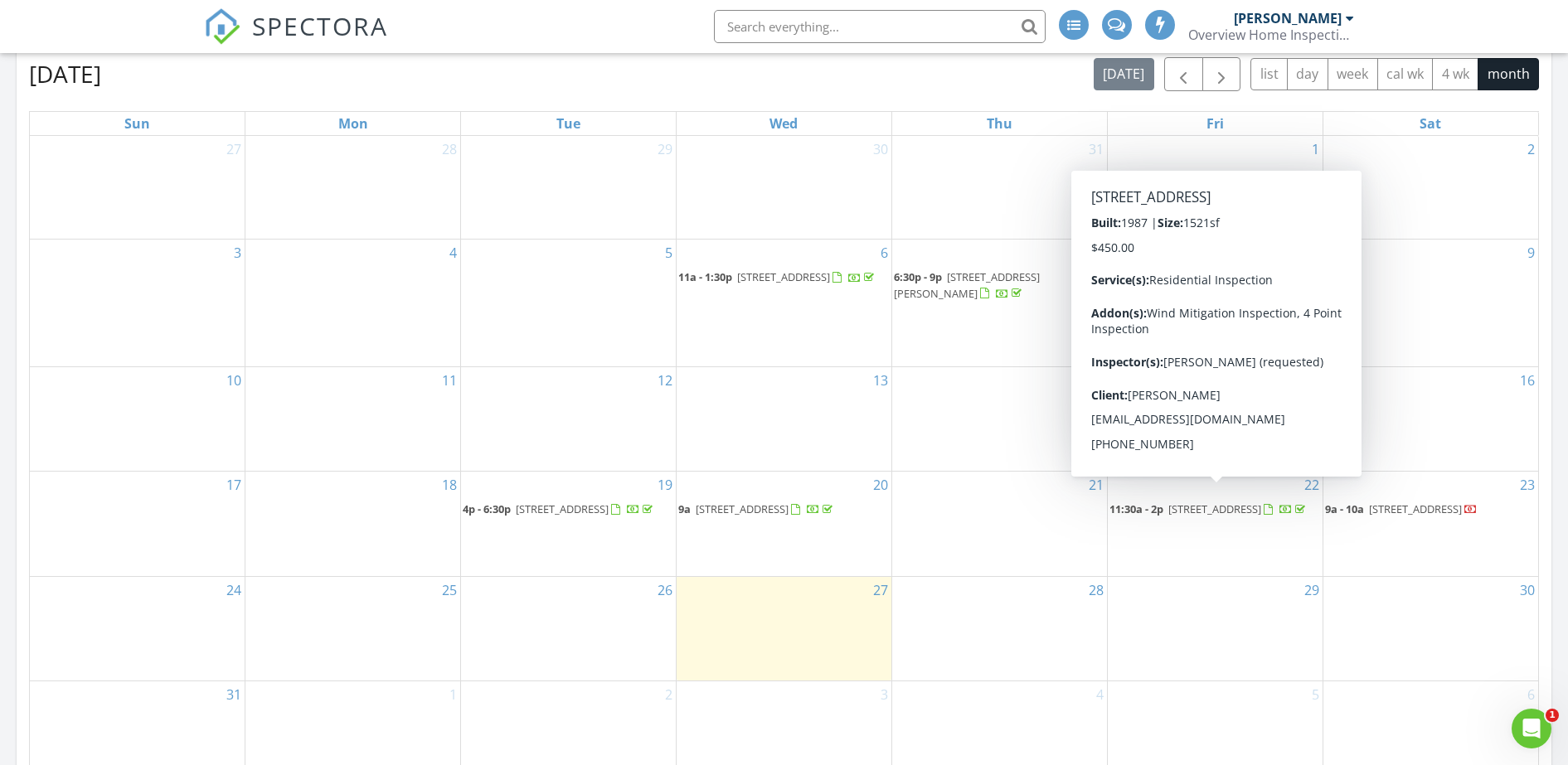
click at [1254, 504] on span "12600 SW 10th Ct, Davie 33325" at bounding box center [1215, 509] width 93 height 15
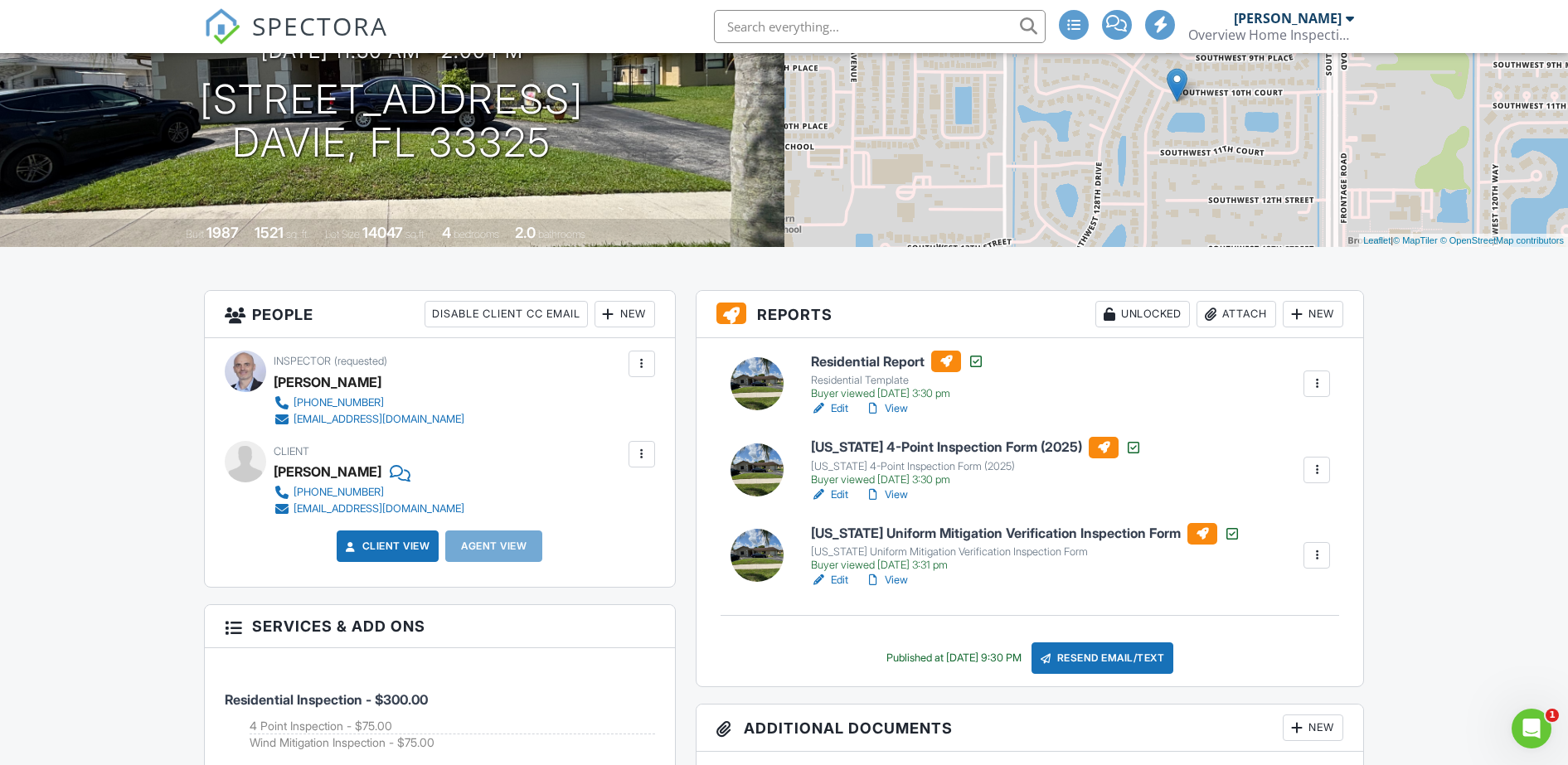
scroll to position [210, 0]
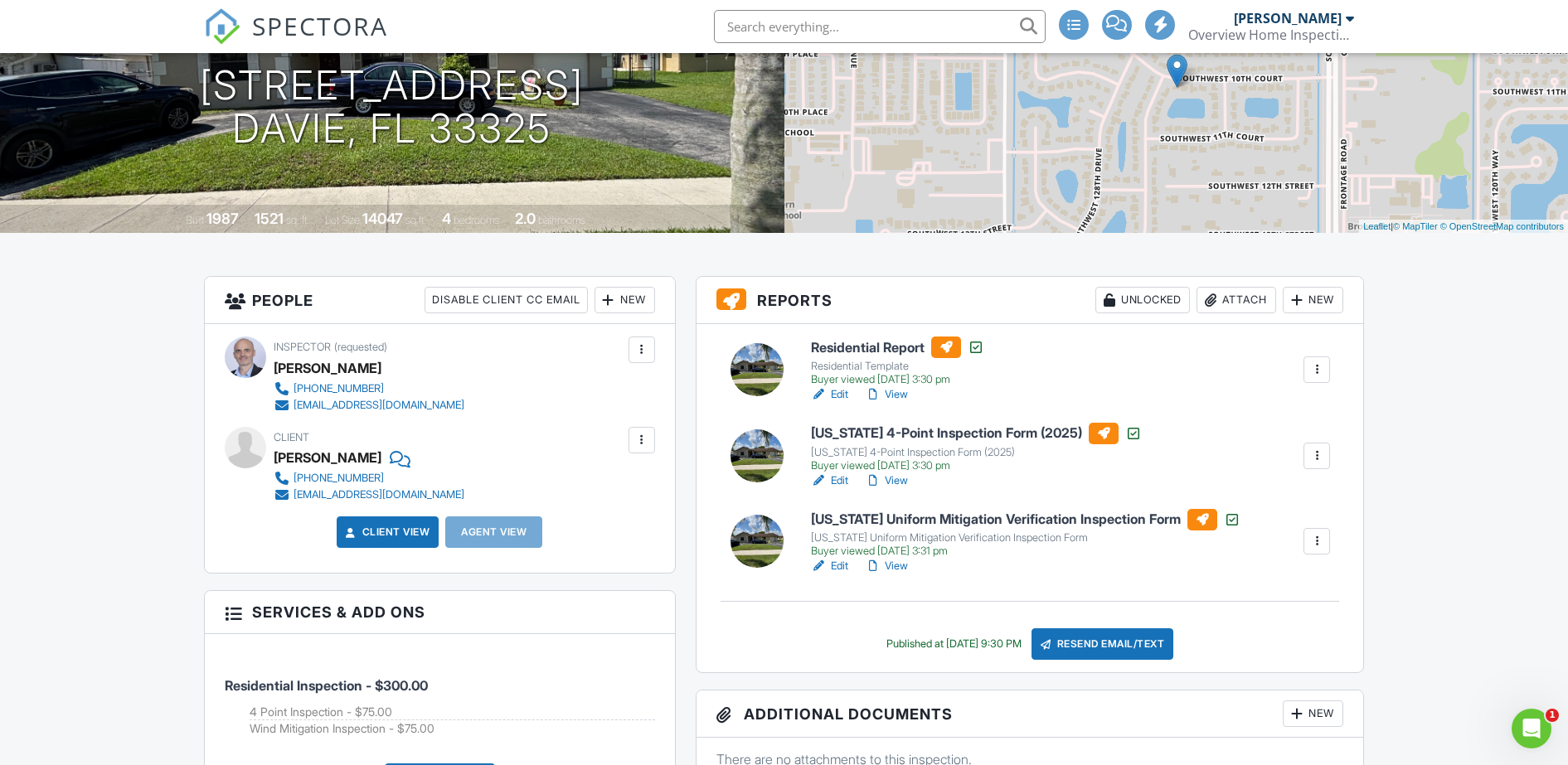
click at [1322, 377] on div at bounding box center [1316, 369] width 16 height 16
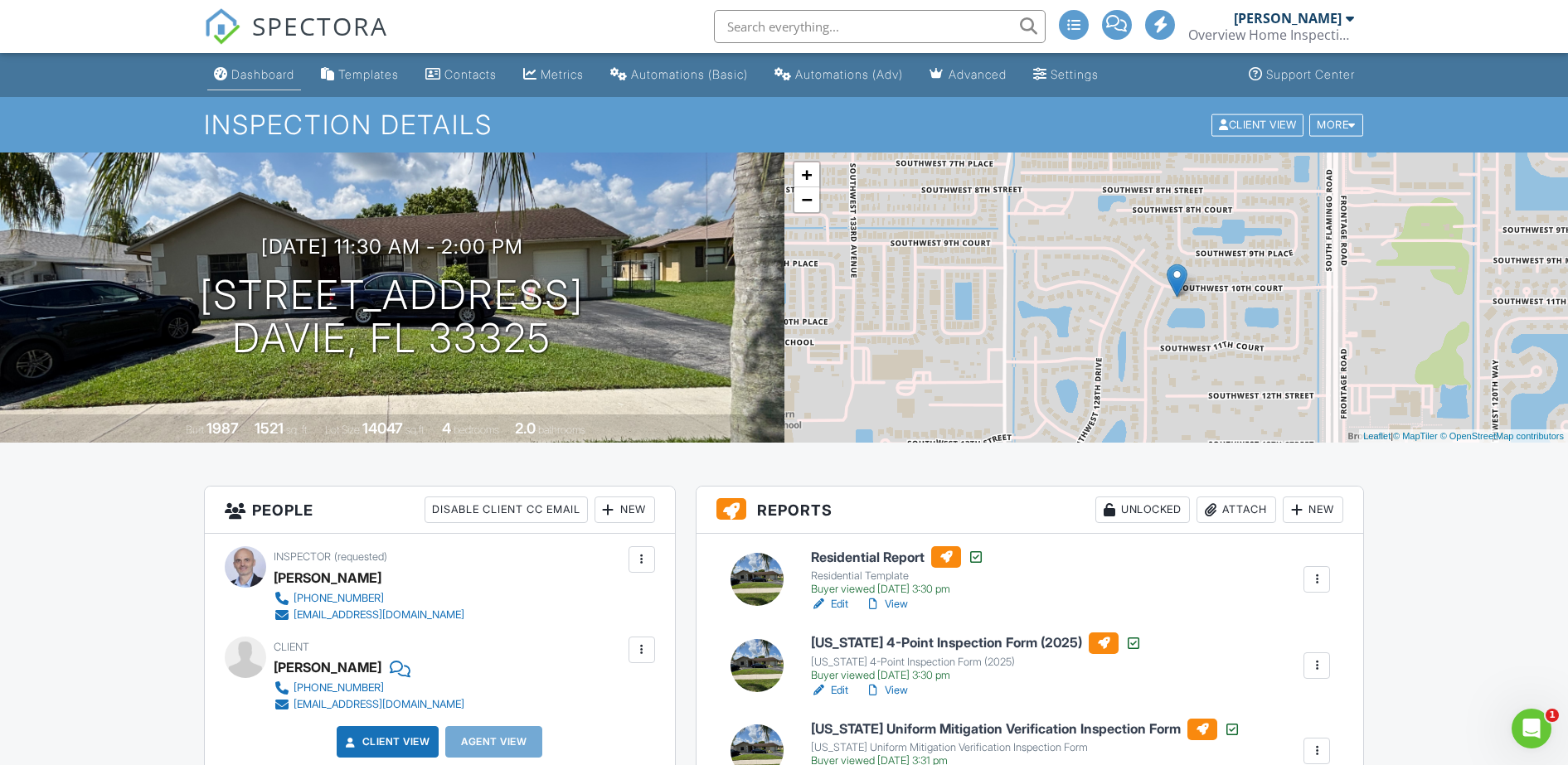
click at [261, 69] on div "Dashboard" at bounding box center [262, 74] width 63 height 14
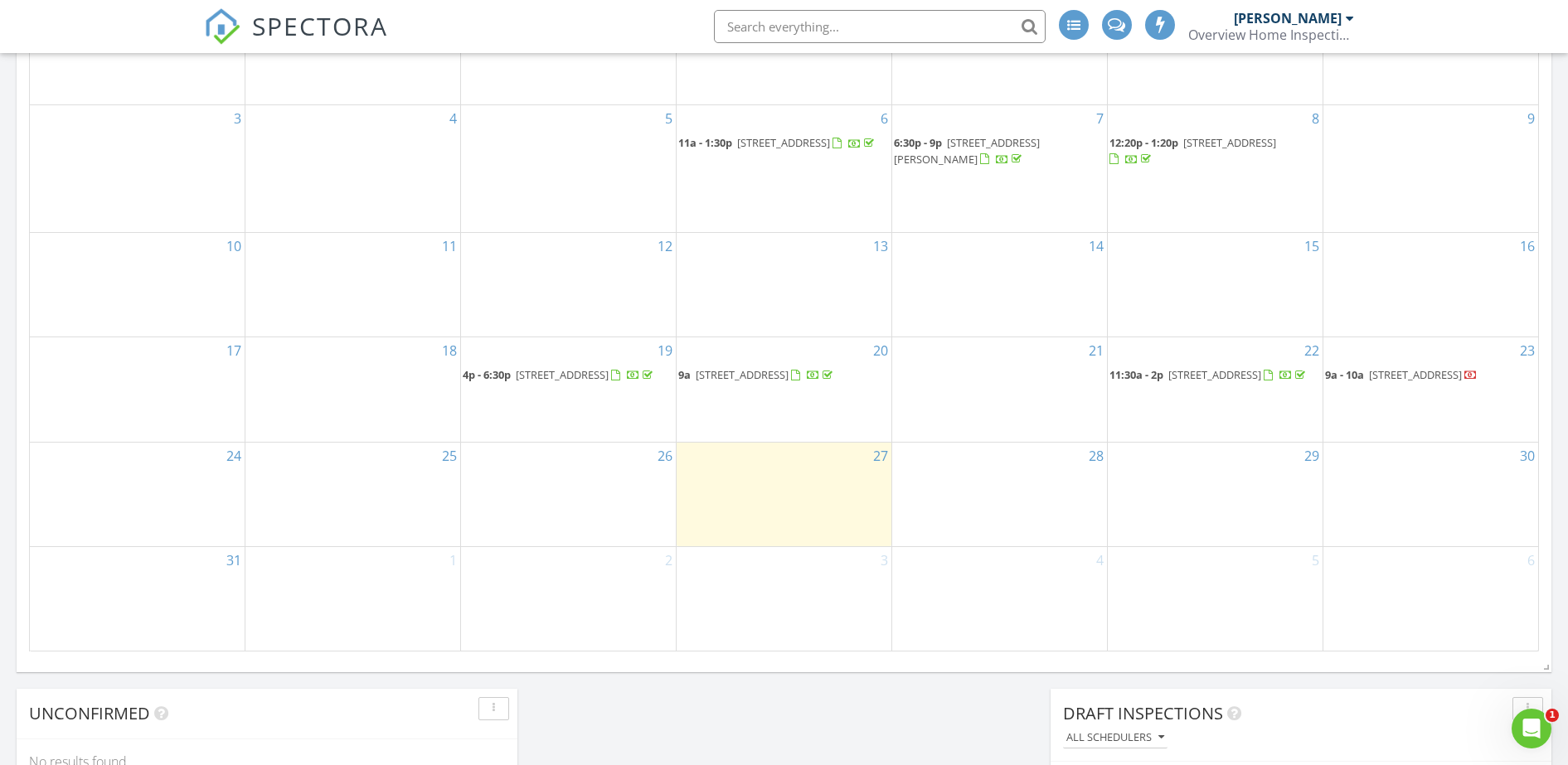
scroll to position [878, 0]
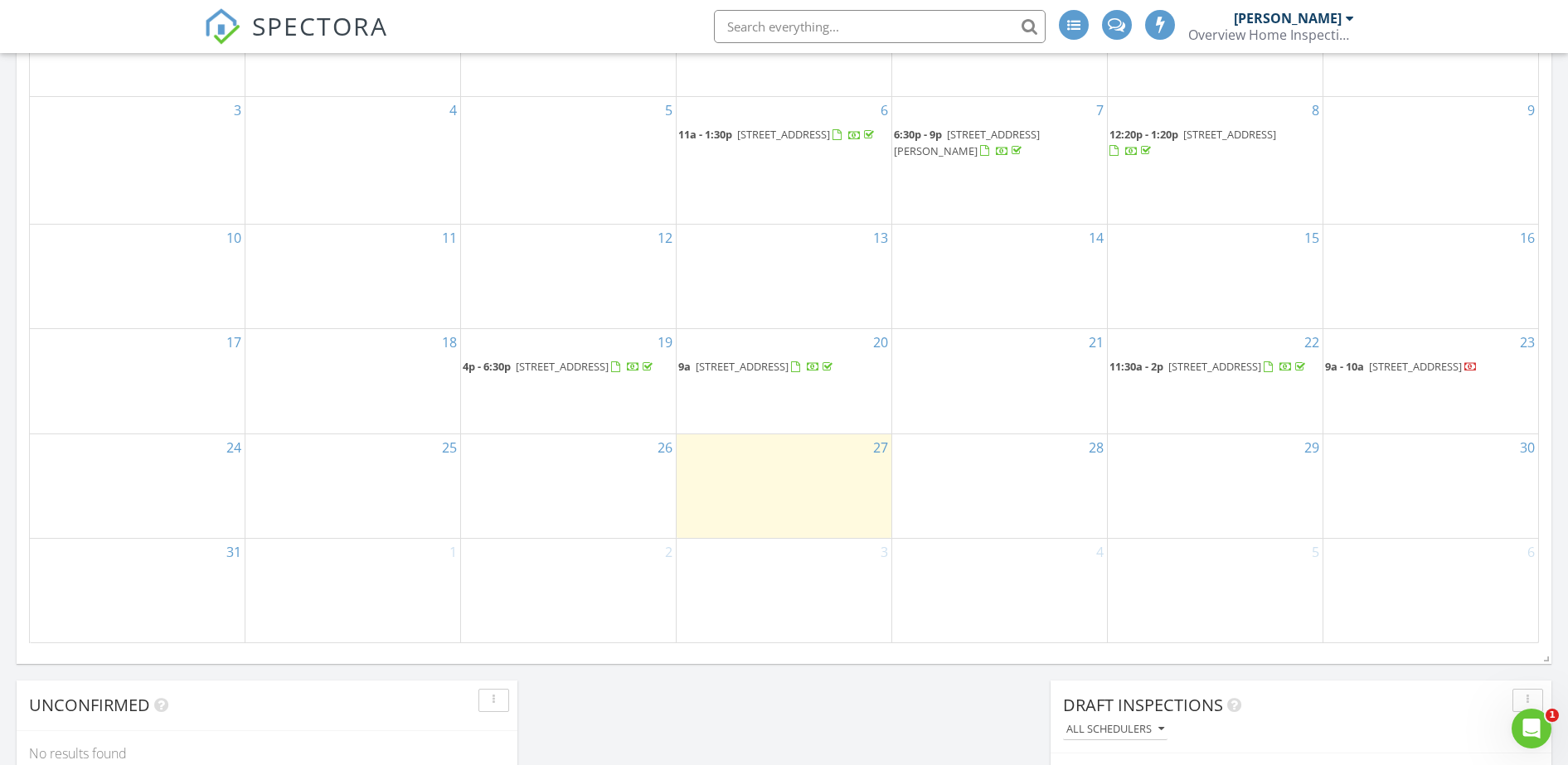
drag, startPoint x: 258, startPoint y: 73, endPoint x: 254, endPoint y: 87, distance: 14.6
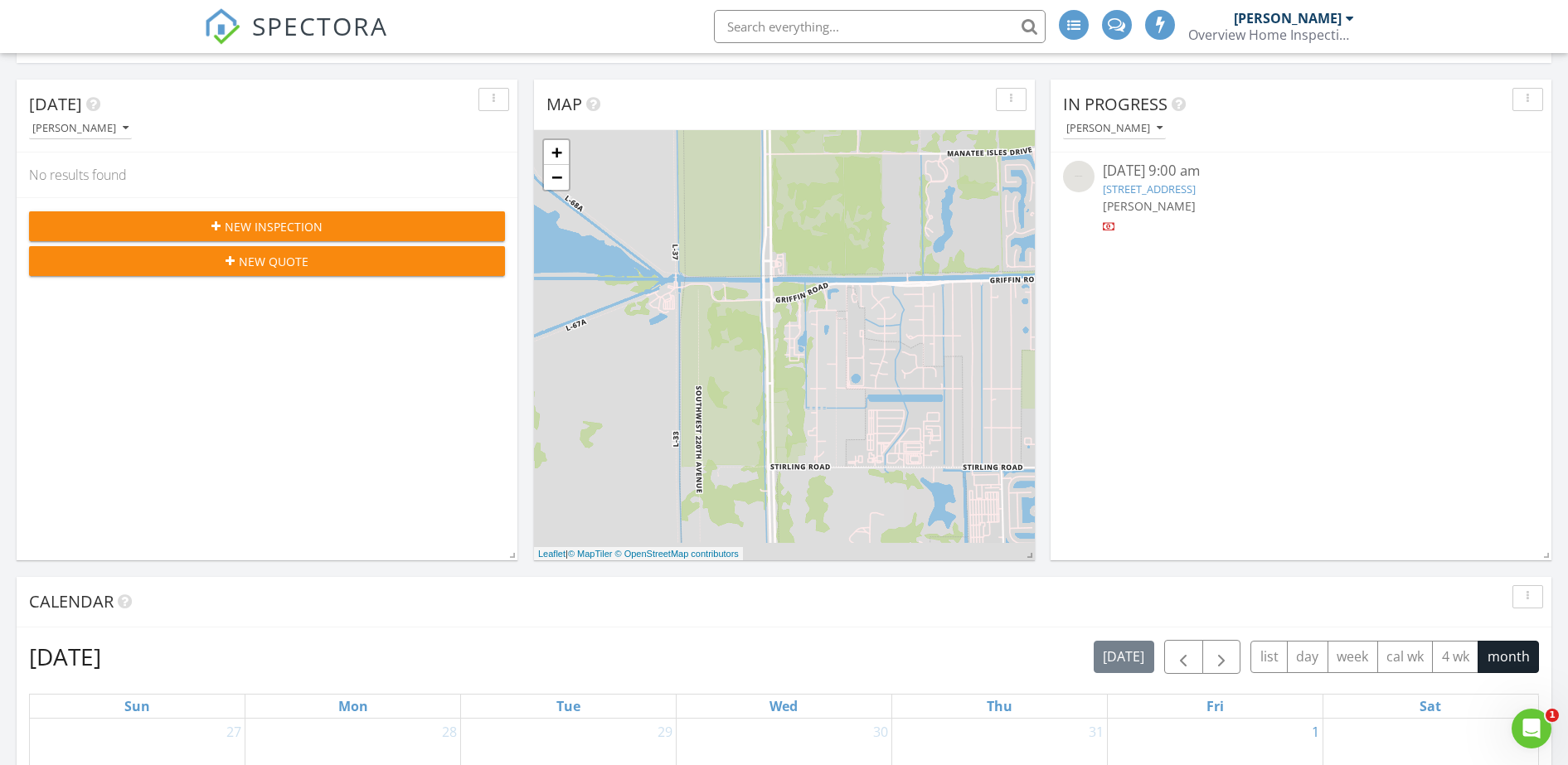
scroll to position [0, 0]
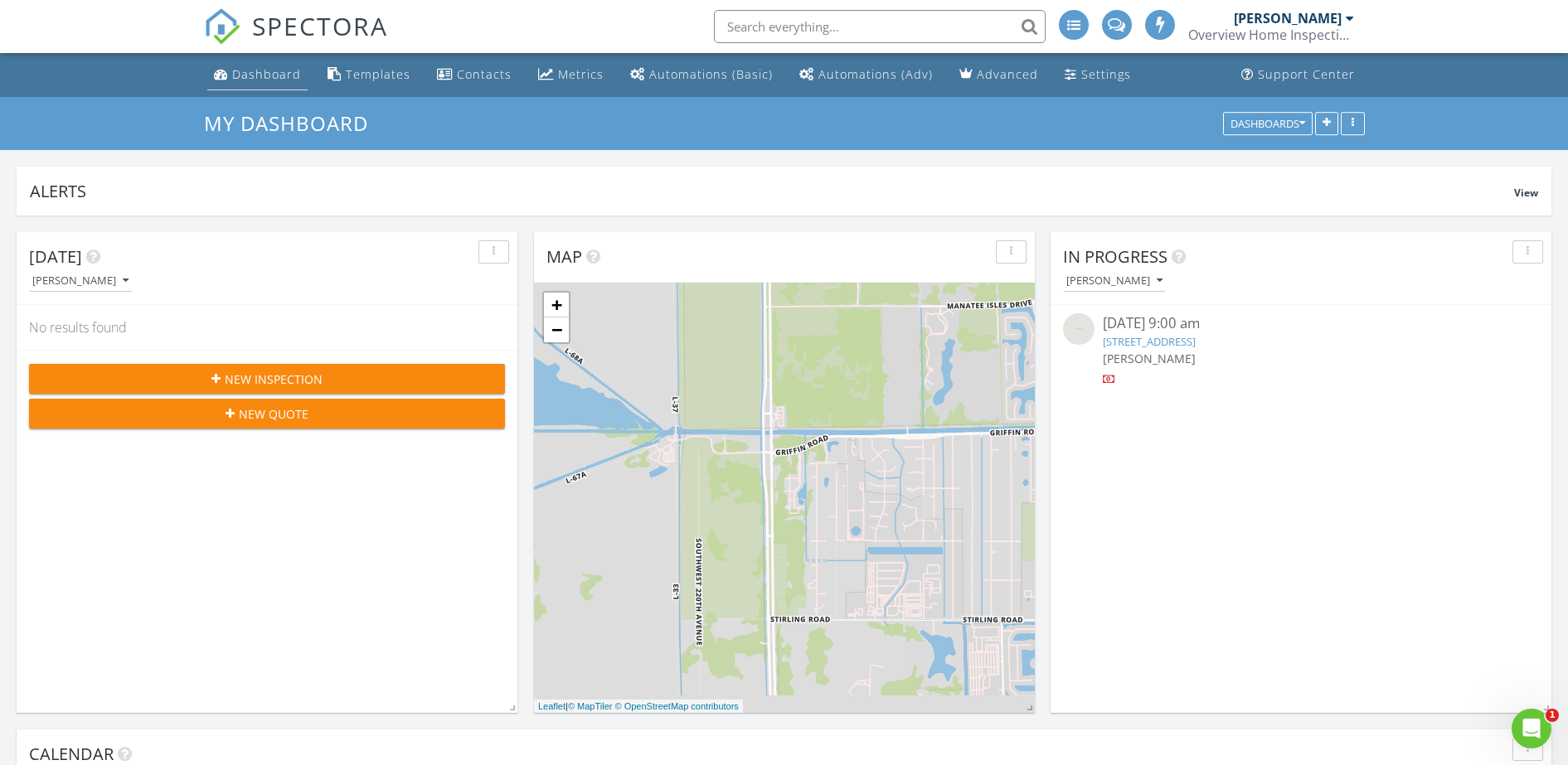
click at [265, 77] on div "Dashboard" at bounding box center [266, 74] width 69 height 16
click at [357, 71] on div "Templates" at bounding box center [378, 74] width 64 height 16
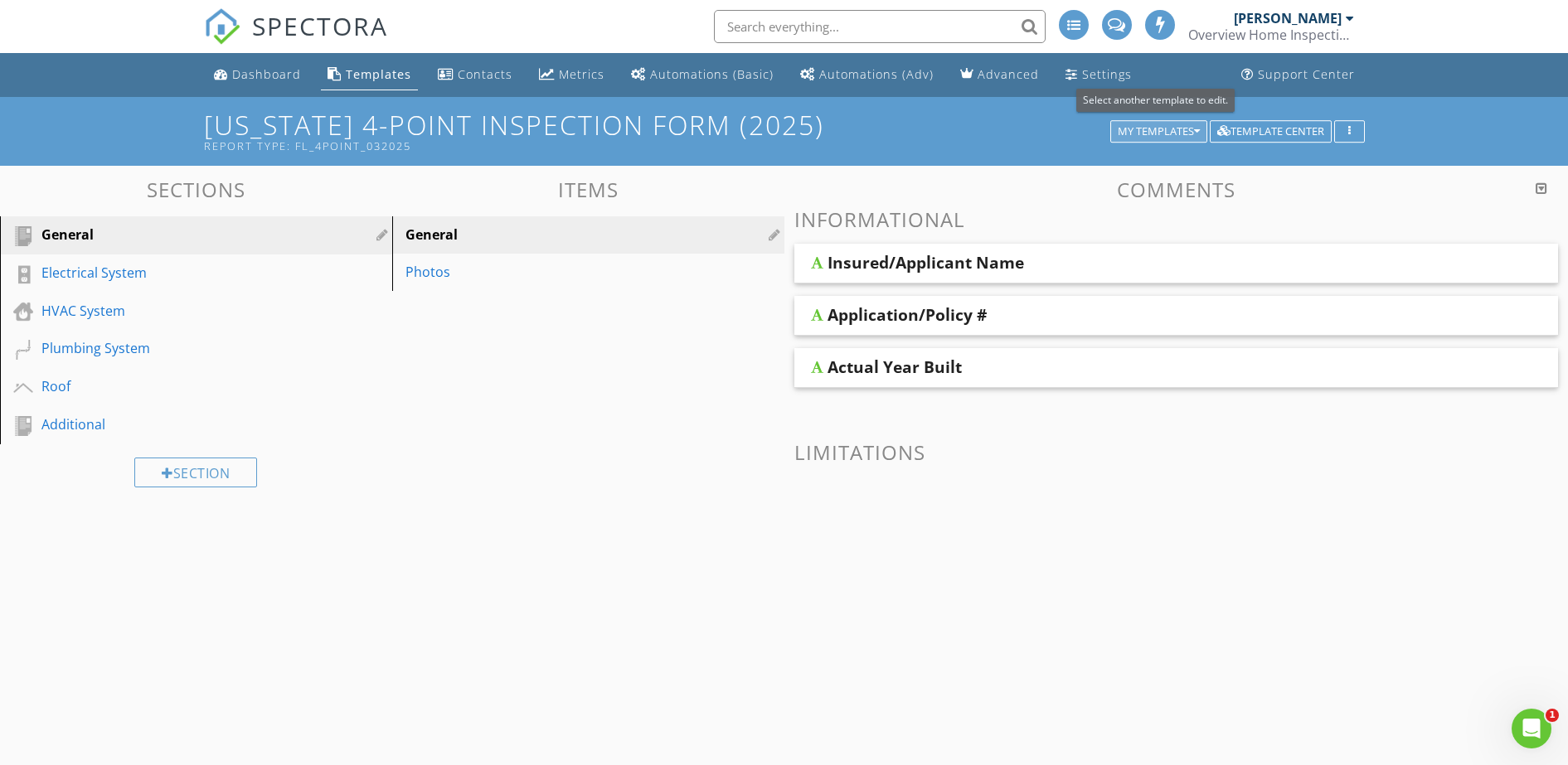
click at [1154, 126] on div "My Templates" at bounding box center [1158, 131] width 82 height 11
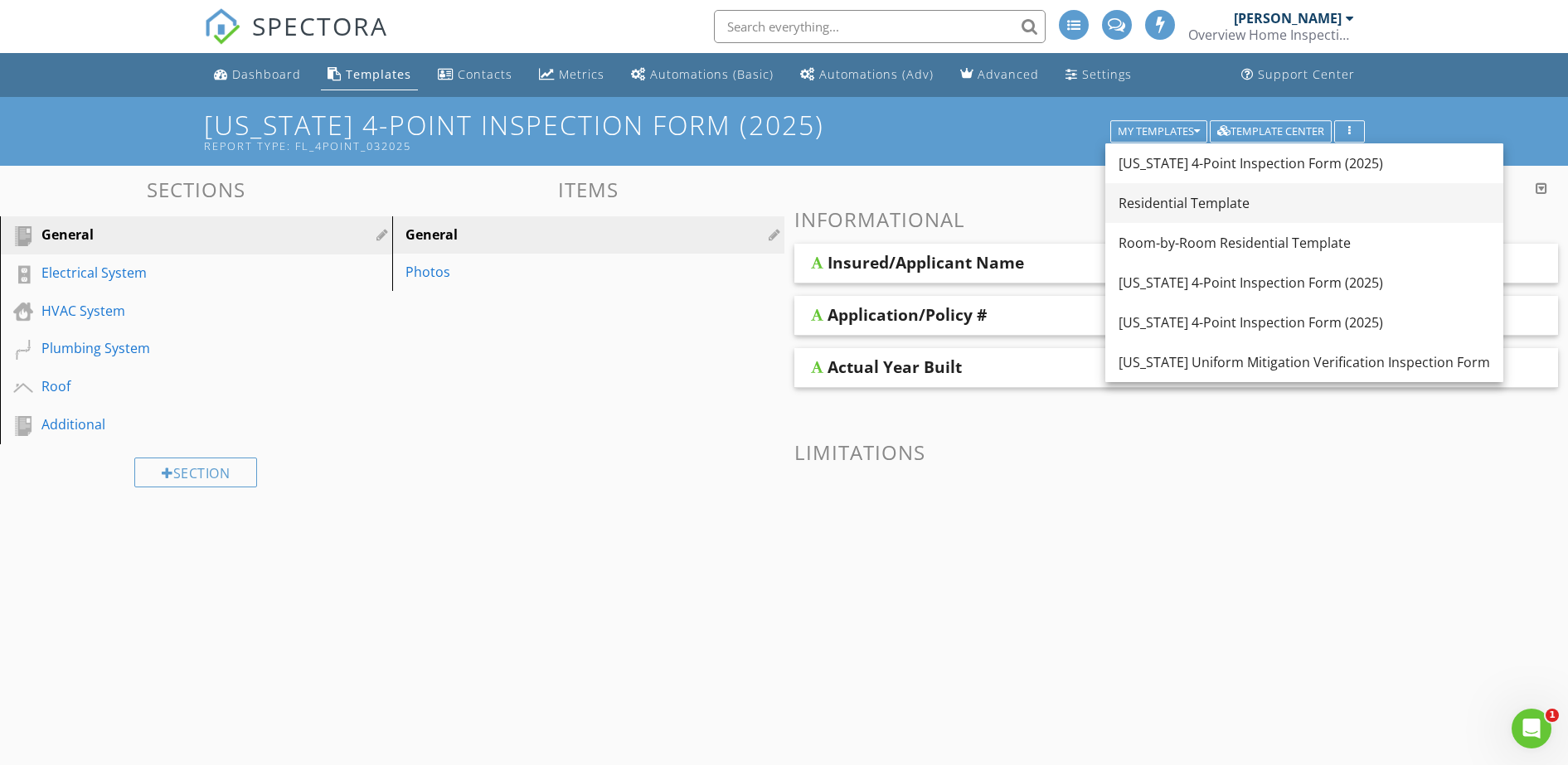
click at [1163, 204] on div "Residential Template" at bounding box center [1304, 203] width 372 height 20
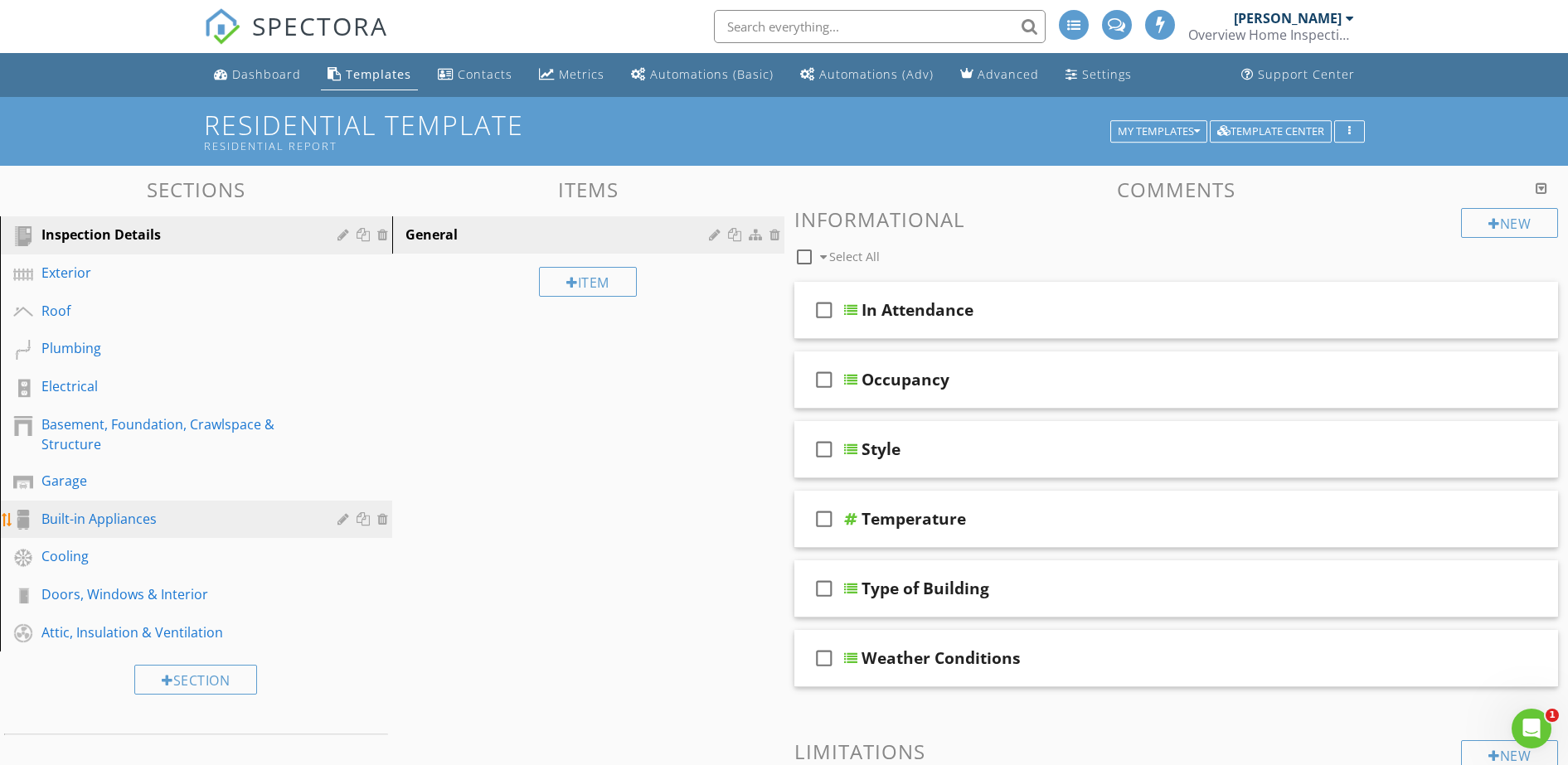
click at [104, 525] on div "Built-in Appliances" at bounding box center [177, 518] width 272 height 20
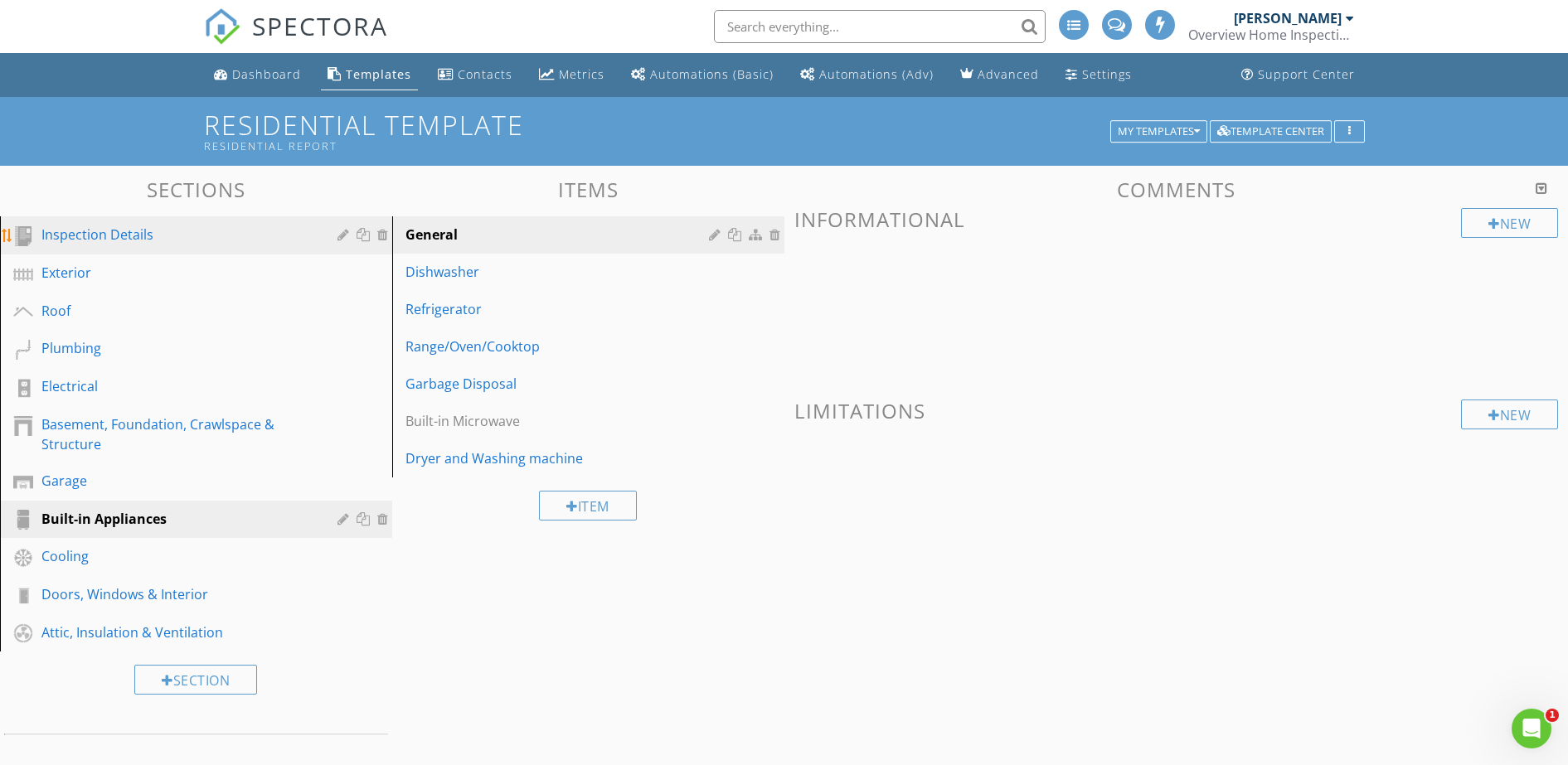
click at [154, 235] on div "Inspection Details" at bounding box center [177, 234] width 272 height 20
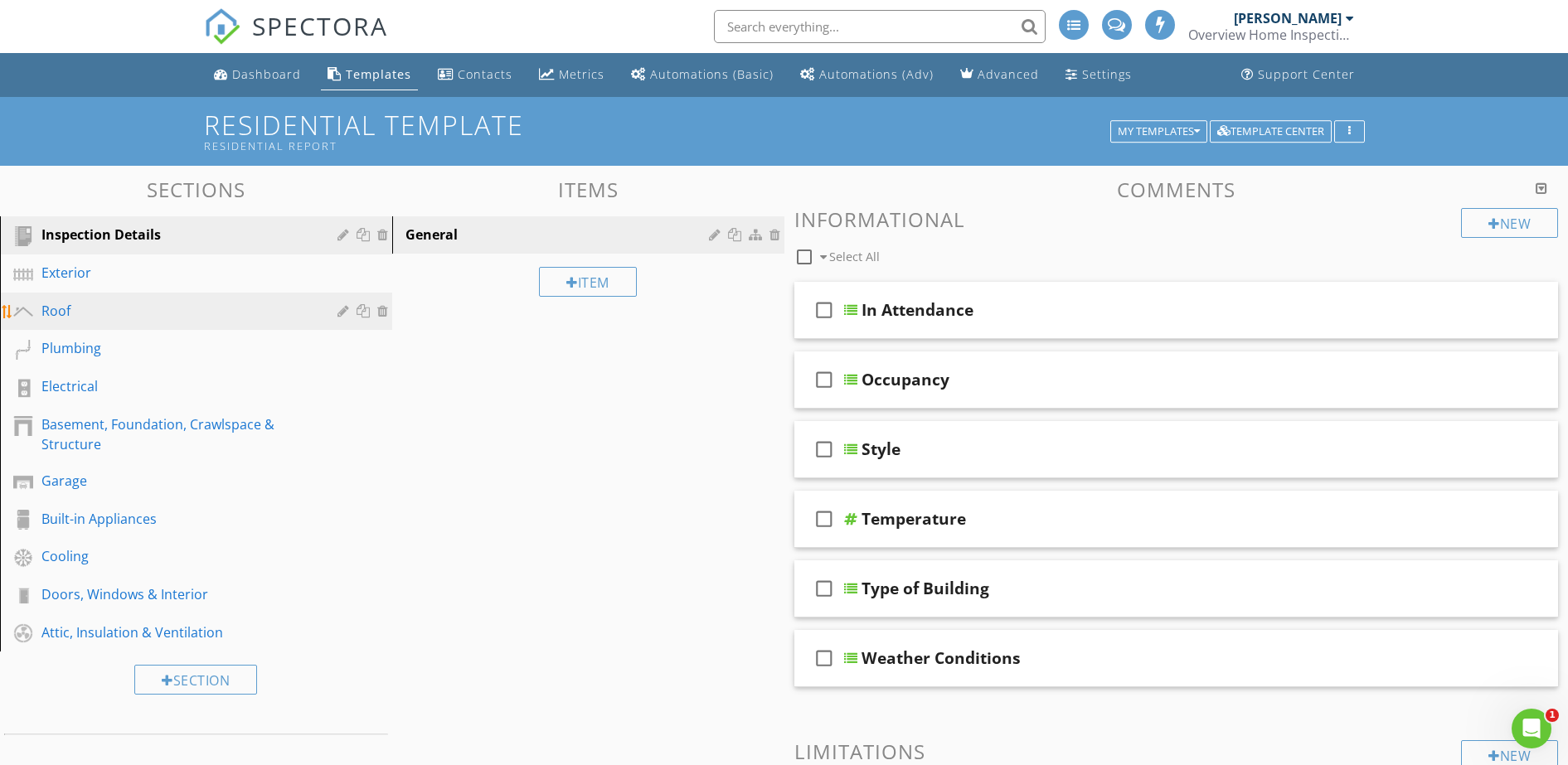
click at [101, 311] on div "Roof" at bounding box center [177, 311] width 272 height 20
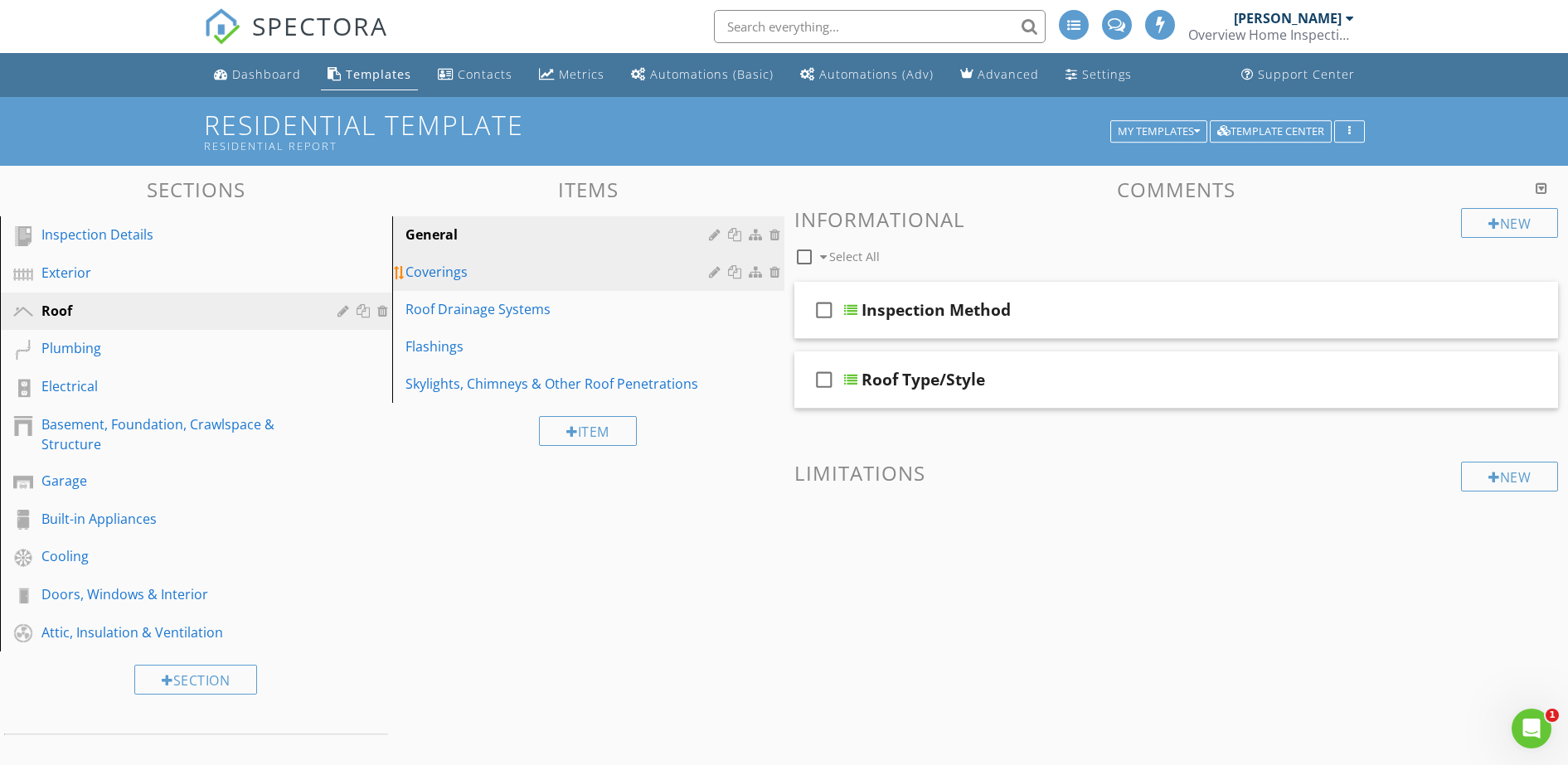
click at [535, 278] on div "Coverings" at bounding box center [559, 272] width 308 height 20
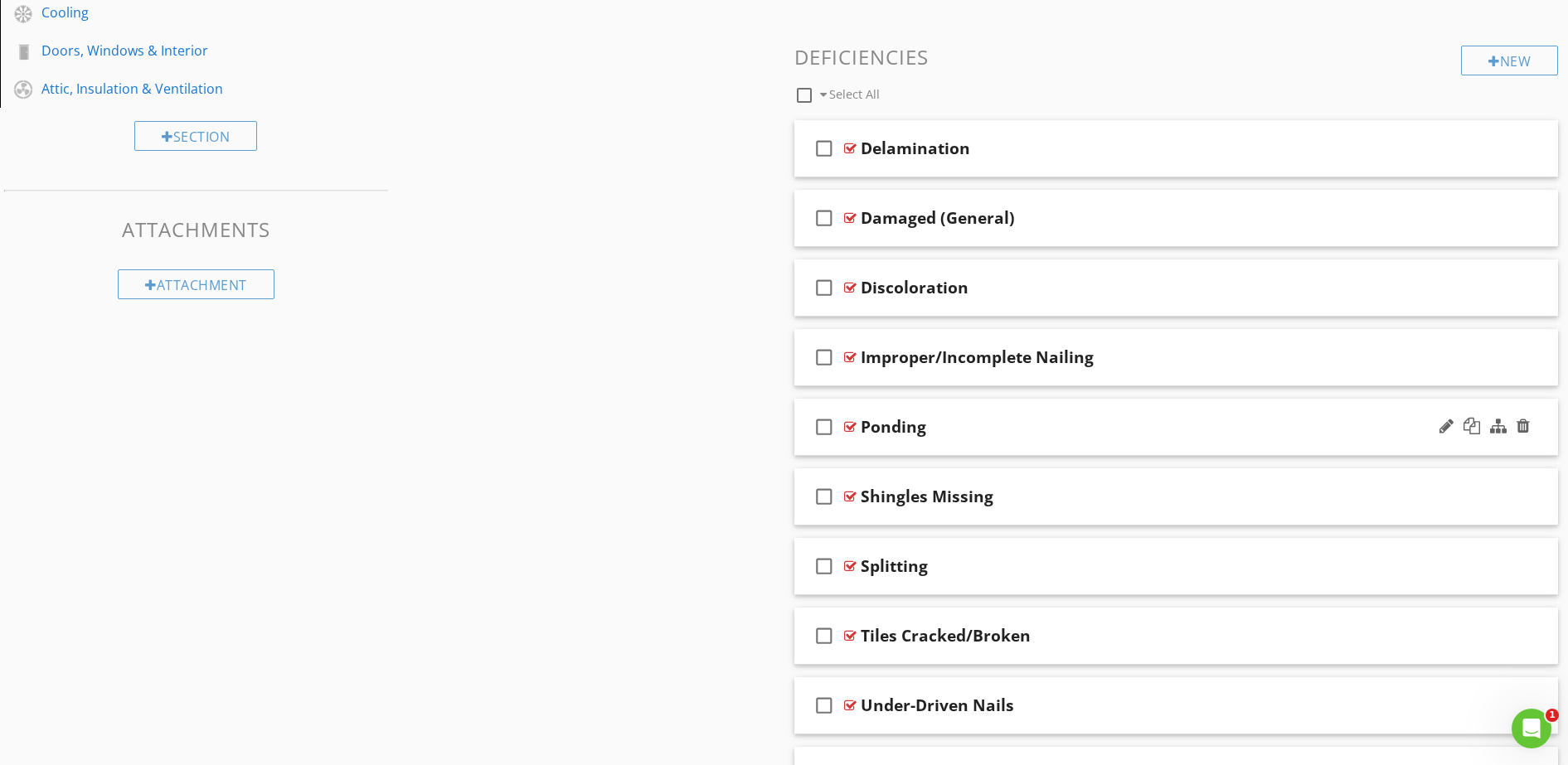
scroll to position [653, 0]
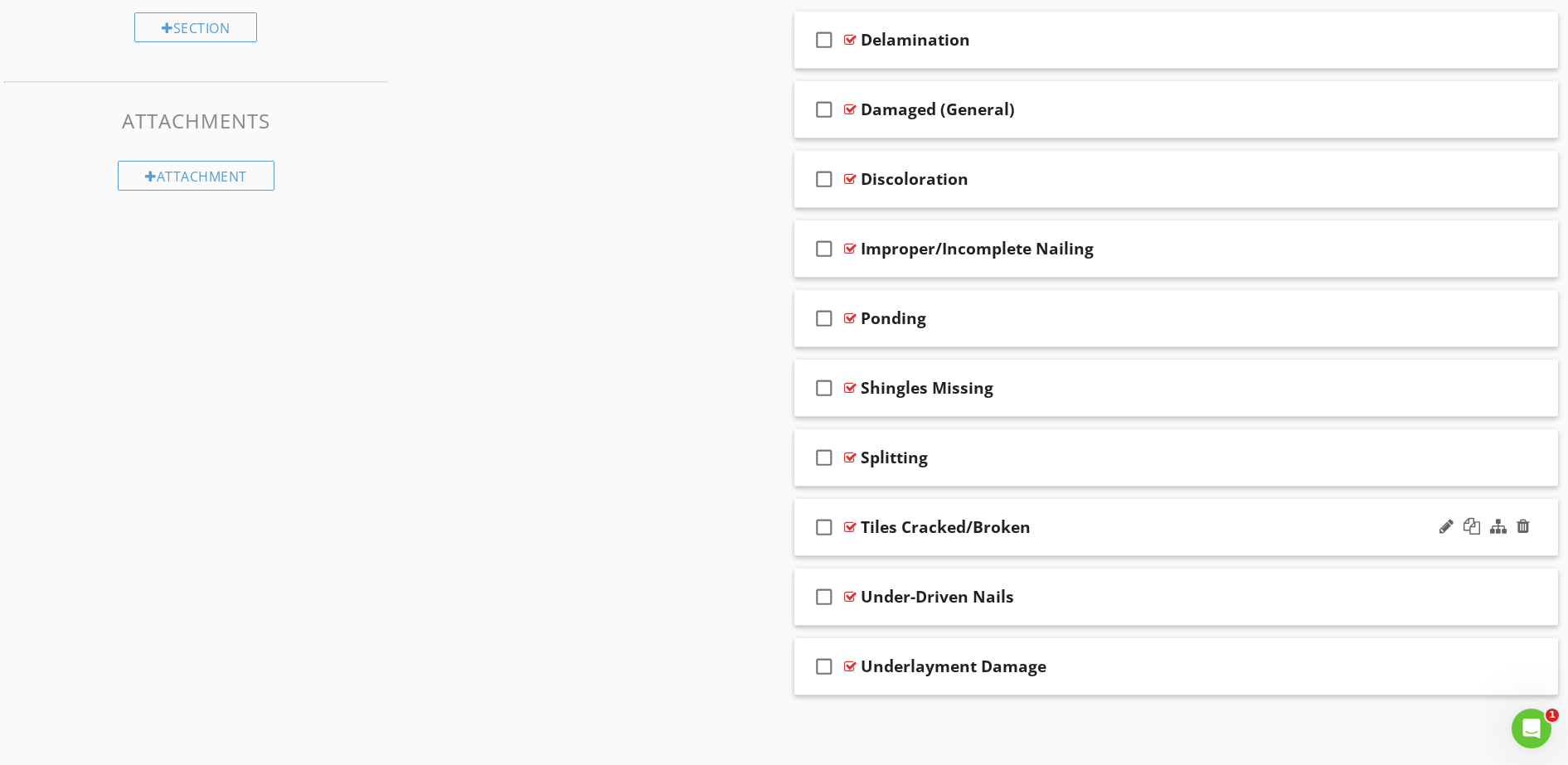
click at [906, 524] on div "Tiles Cracked/Broken" at bounding box center [945, 527] width 170 height 20
click at [827, 524] on icon "check_box_outline_blank" at bounding box center [824, 527] width 27 height 40
click at [827, 524] on icon "check_box" at bounding box center [824, 527] width 27 height 40
click at [827, 524] on icon "check_box_outline_blank" at bounding box center [824, 527] width 27 height 40
click at [853, 524] on div at bounding box center [850, 527] width 12 height 13
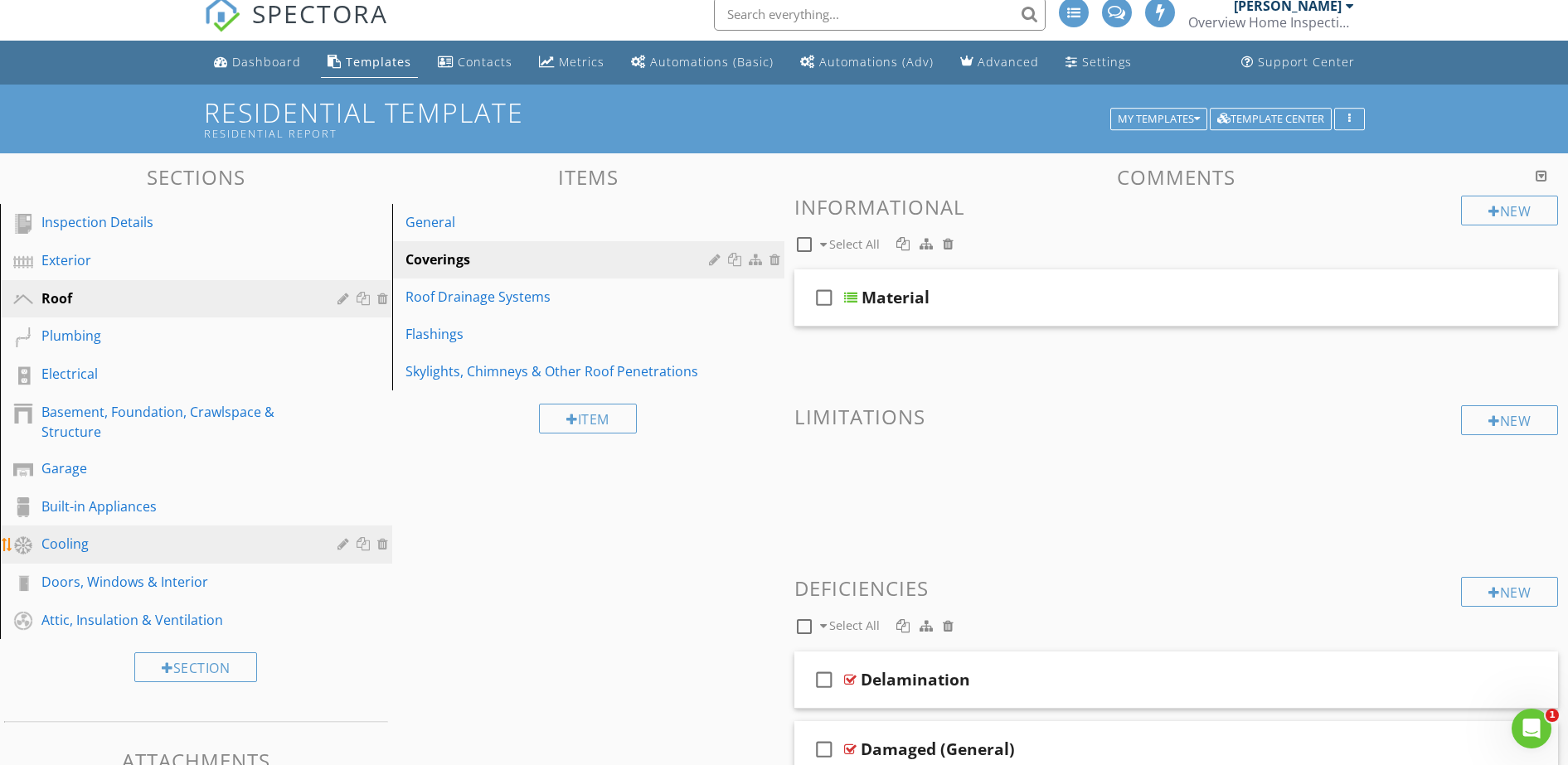
scroll to position [0, 0]
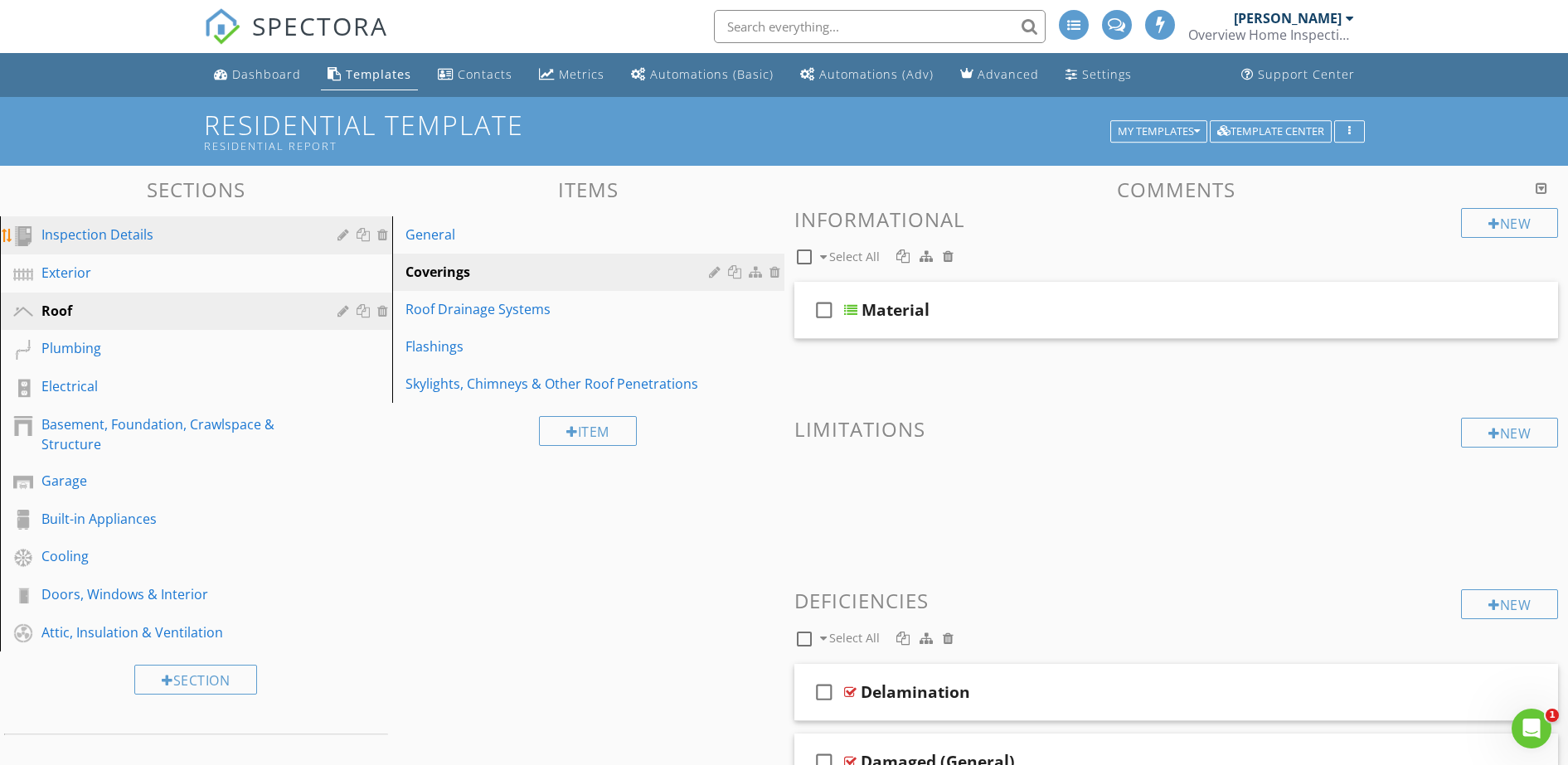
click at [96, 230] on div "Inspection Details" at bounding box center [177, 234] width 272 height 20
click at [127, 236] on div "Inspection Details" at bounding box center [177, 234] width 272 height 20
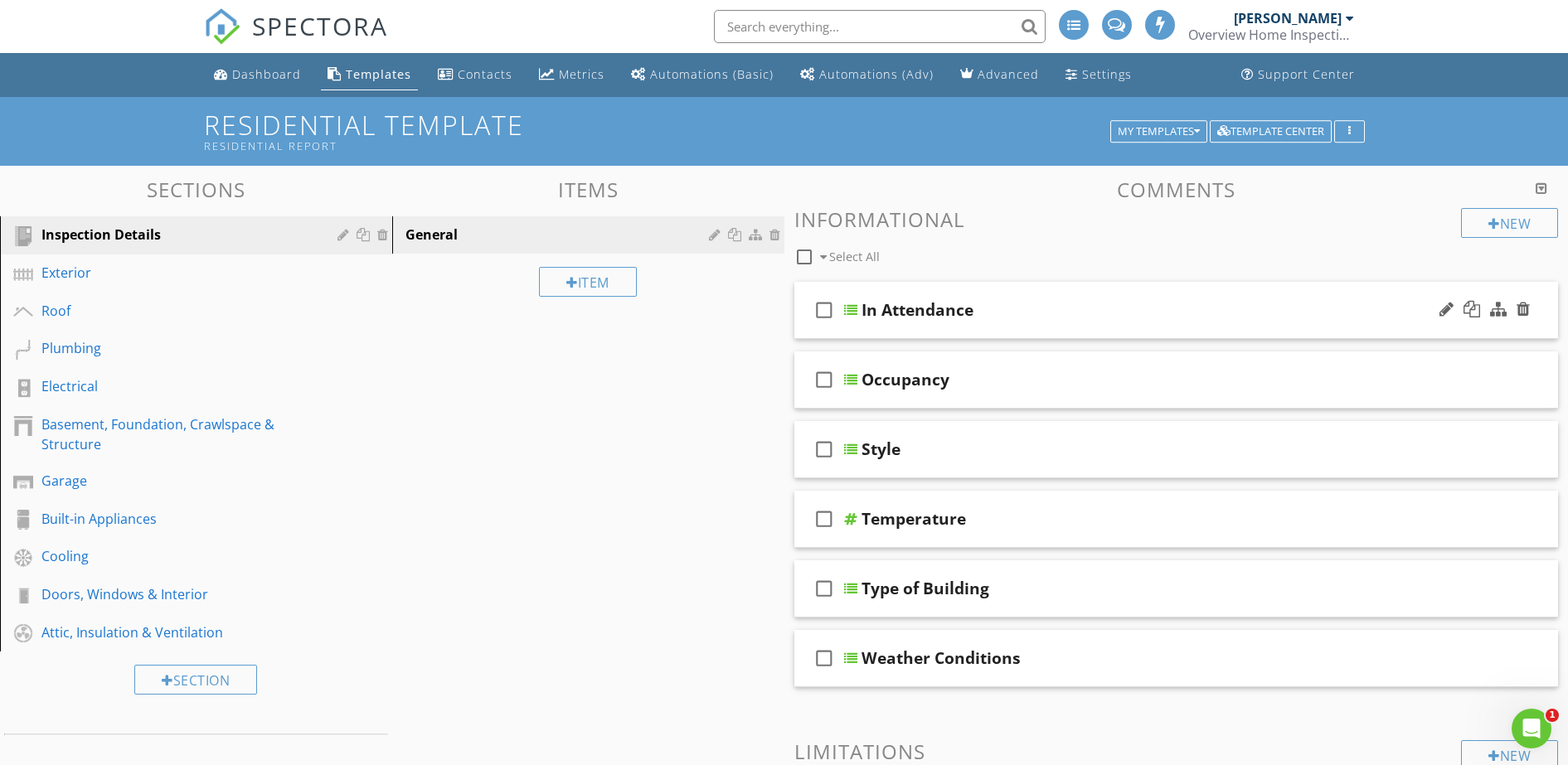
click at [1049, 312] on div "In Attendance" at bounding box center [1135, 310] width 548 height 20
click at [893, 310] on div "In Attendance" at bounding box center [917, 310] width 112 height 20
click at [840, 316] on div "check_box_outline_blank" at bounding box center [827, 310] width 33 height 40
click at [866, 313] on div "In Attendance" at bounding box center [917, 310] width 112 height 20
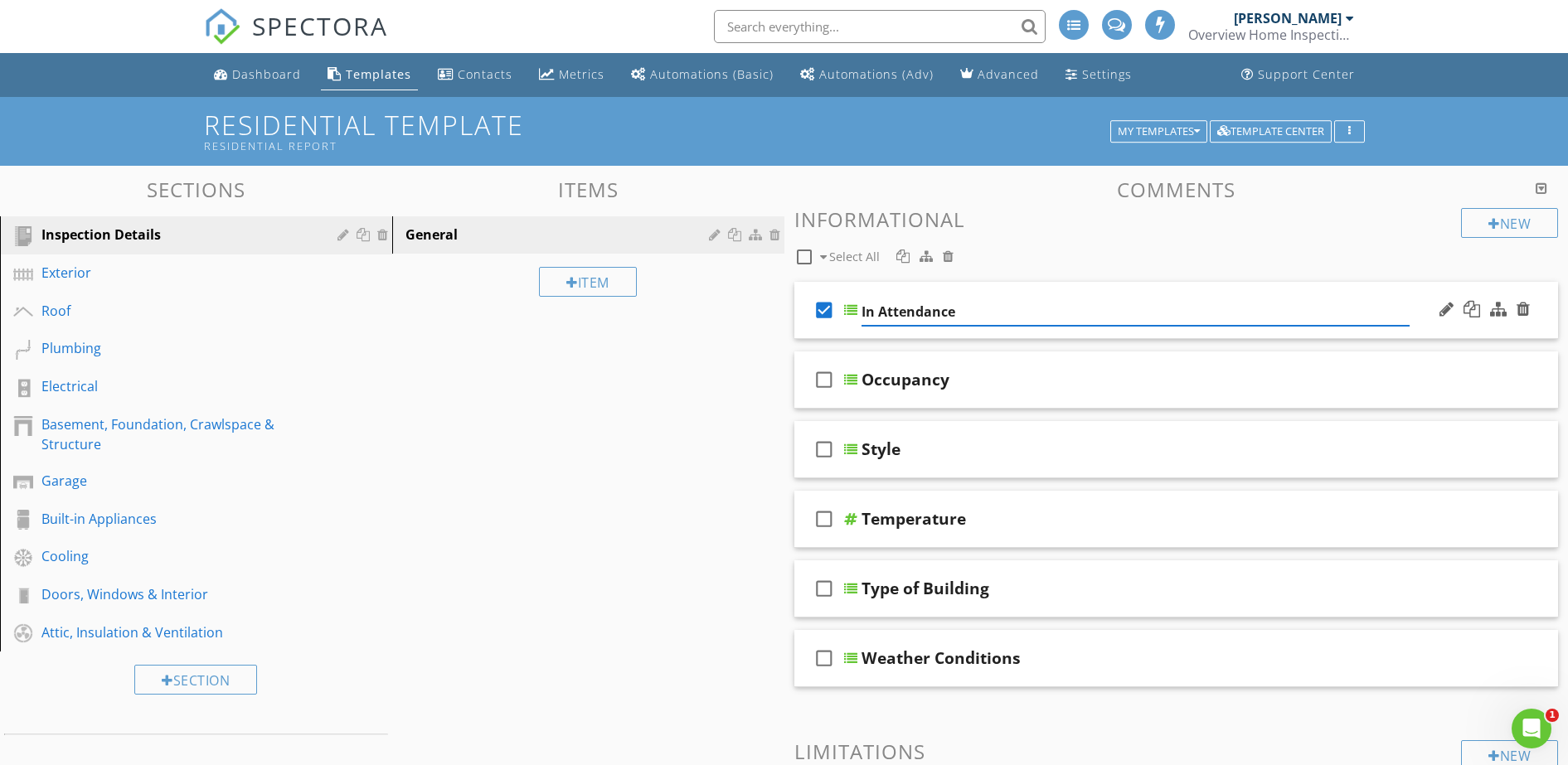
click at [864, 311] on input "In Attendance" at bounding box center [1135, 313] width 548 height 28
click at [863, 309] on input "In Attendance" at bounding box center [1135, 313] width 548 height 28
click at [841, 311] on div "check_box" at bounding box center [827, 310] width 33 height 40
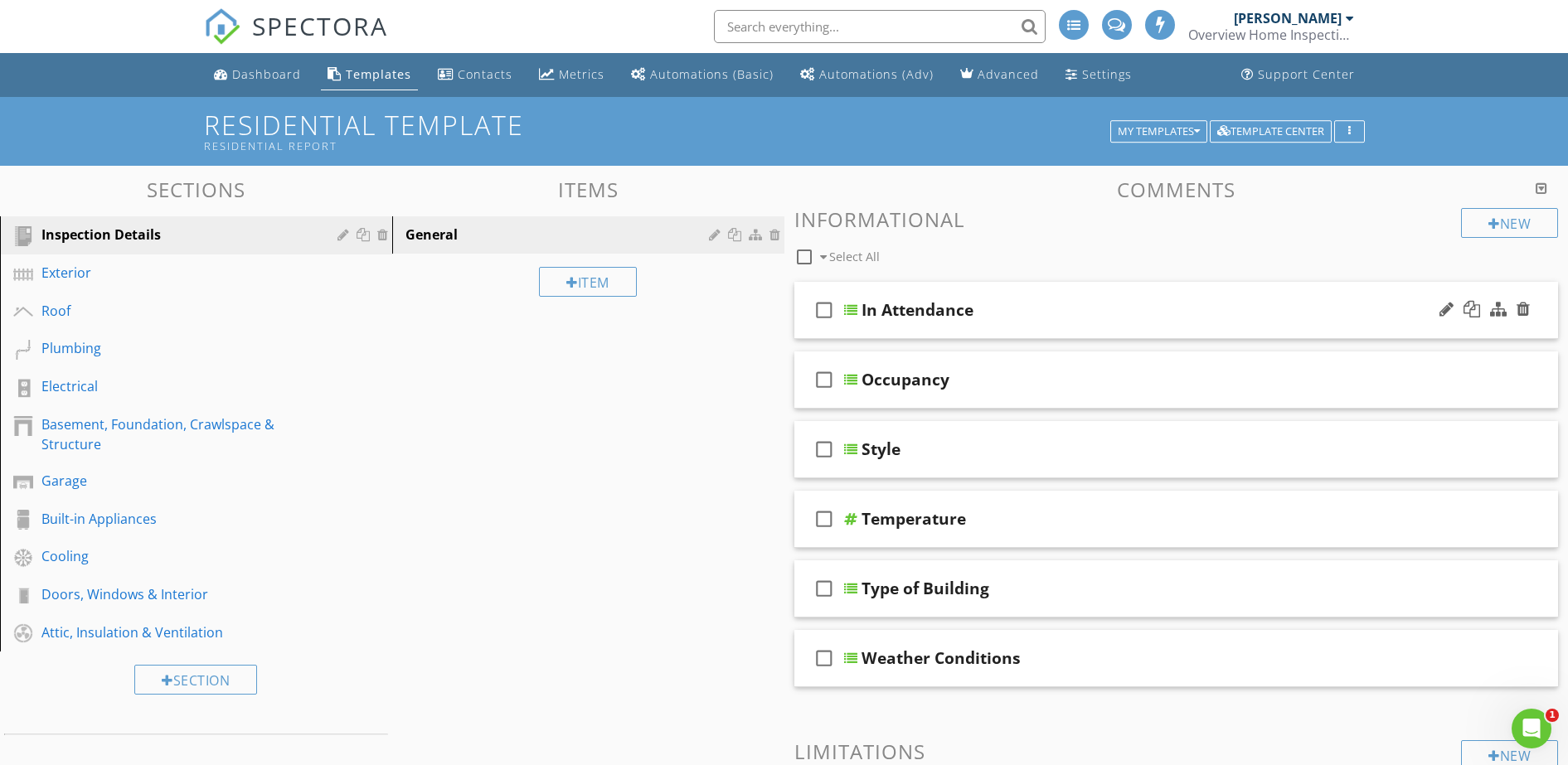
click at [842, 317] on div "check_box_outline_blank" at bounding box center [827, 310] width 33 height 40
click at [866, 314] on div "In Attendance" at bounding box center [917, 310] width 112 height 20
click at [865, 311] on input "In Attendance" at bounding box center [1135, 313] width 548 height 28
click at [865, 314] on input "In Attendance" at bounding box center [1135, 313] width 548 height 28
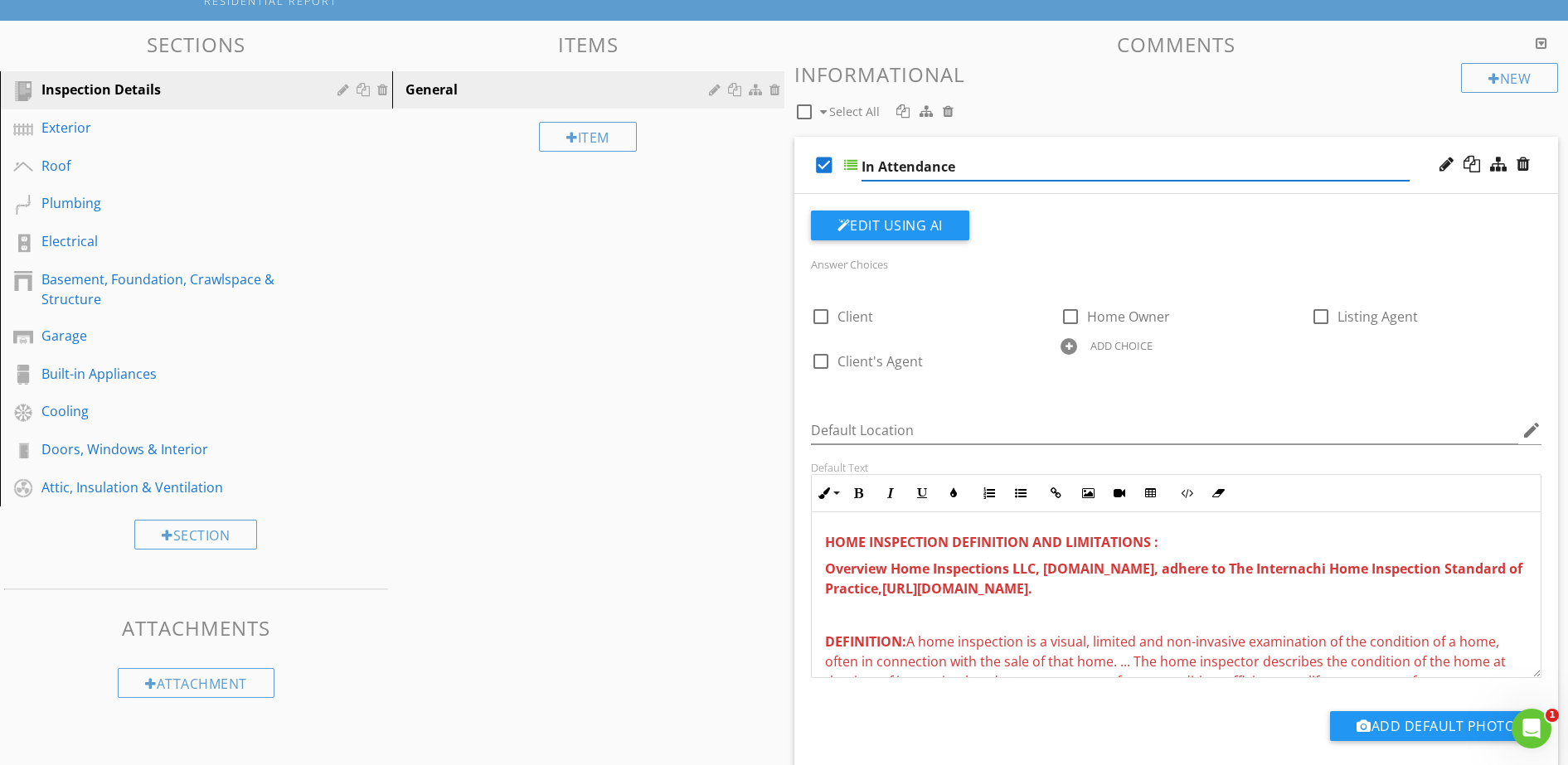
scroll to position [146, 0]
click at [1019, 394] on div "Answer Choices check_box_outline_blank Client check_box_outline_blank Home Owne…" at bounding box center [1176, 324] width 751 height 142
